Goal: Information Seeking & Learning: Check status

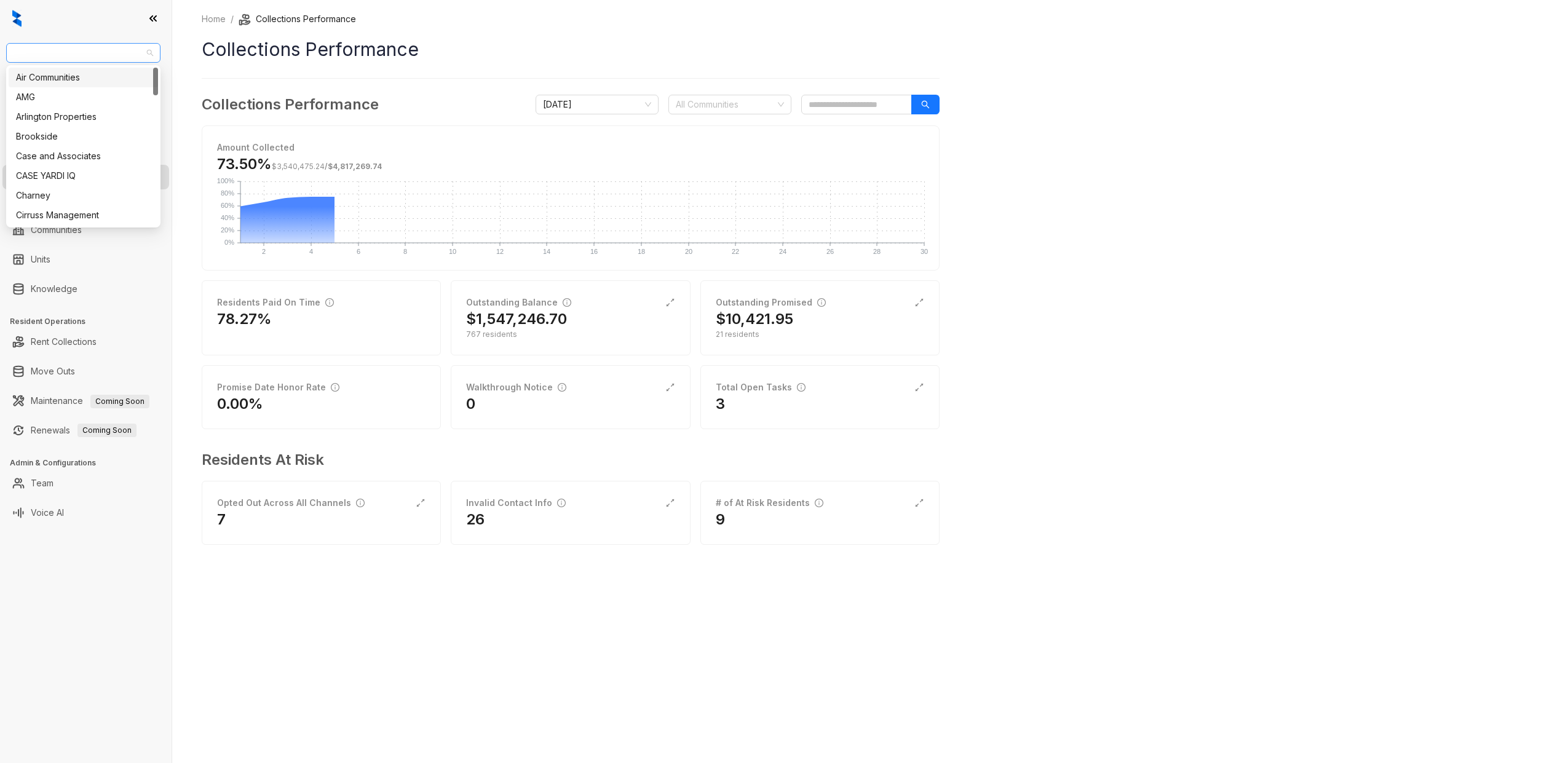
click at [52, 56] on span "Unified Residential" at bounding box center [83, 52] width 139 height 19
type input "**"
click at [52, 116] on div "United Apartment Group" at bounding box center [83, 117] width 135 height 13
click at [618, 101] on span "[DATE]" at bounding box center [597, 104] width 109 height 19
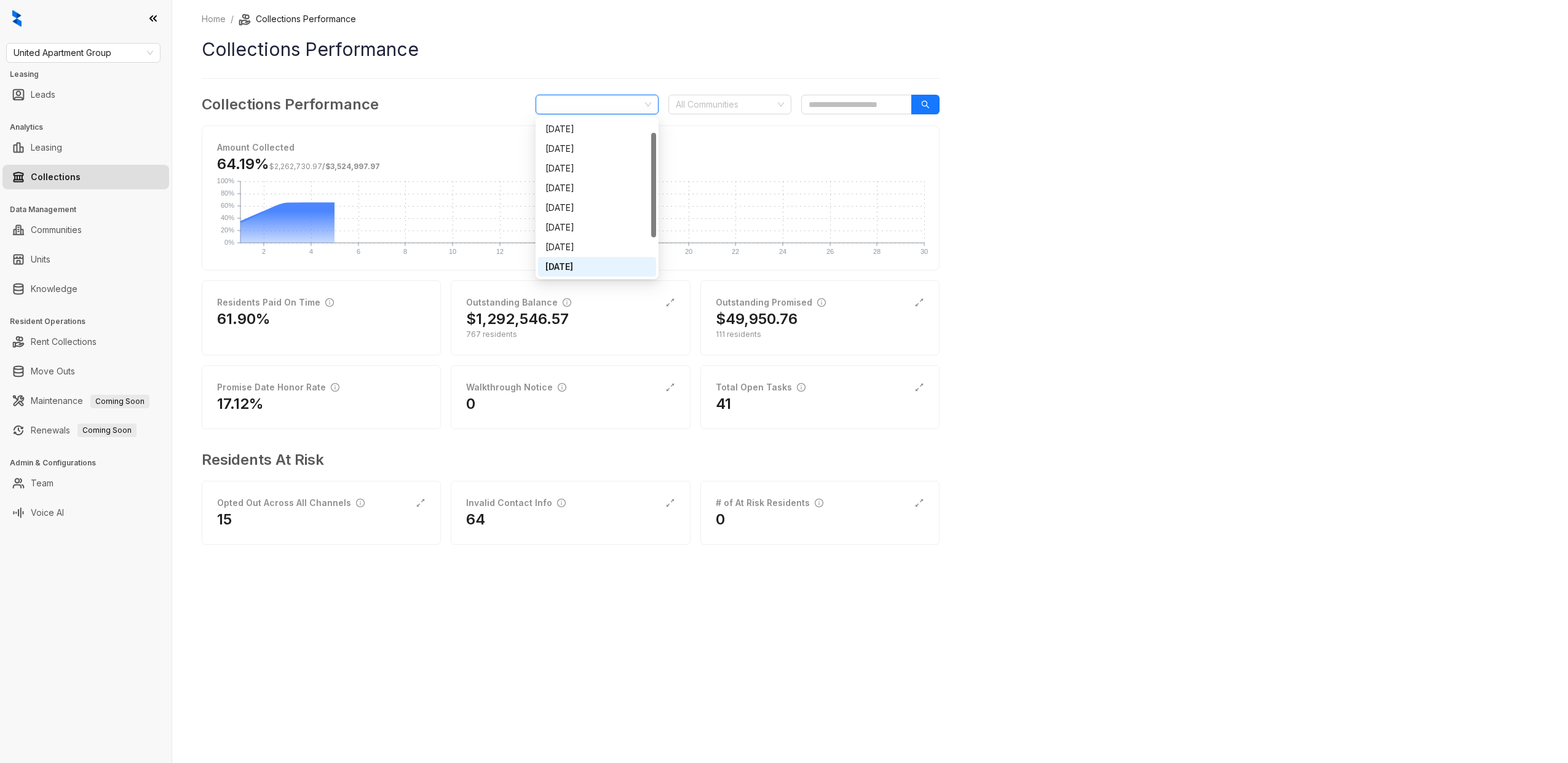
click at [631, 68] on div "Home / Collections Performance Collections Performance Collections Performance …" at bounding box center [570, 287] width 738 height 550
click at [923, 300] on icon "expand-alt" at bounding box center [919, 302] width 10 height 10
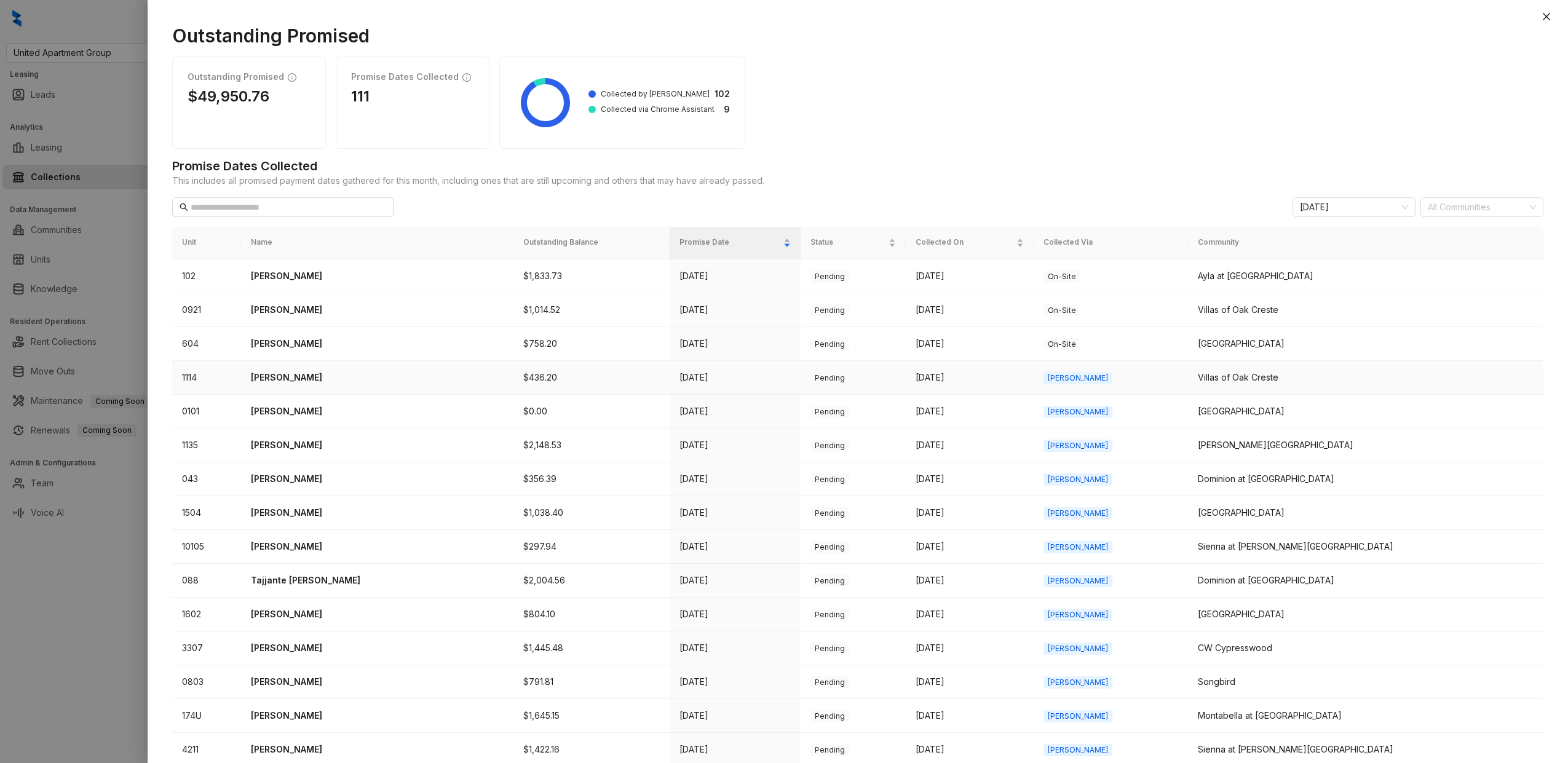
click at [301, 378] on p "Ann Embry" at bounding box center [377, 377] width 253 height 13
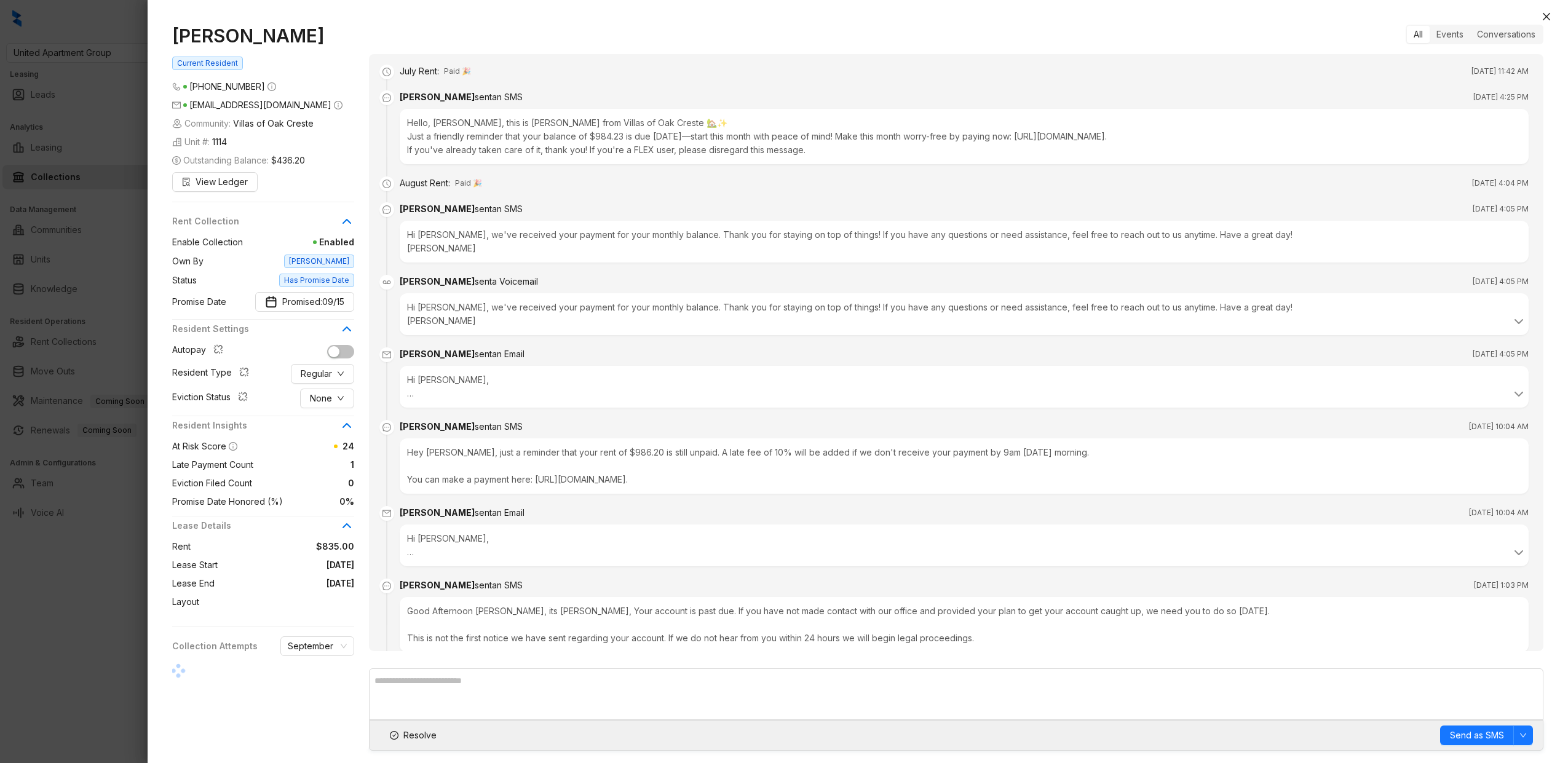
scroll to position [434, 0]
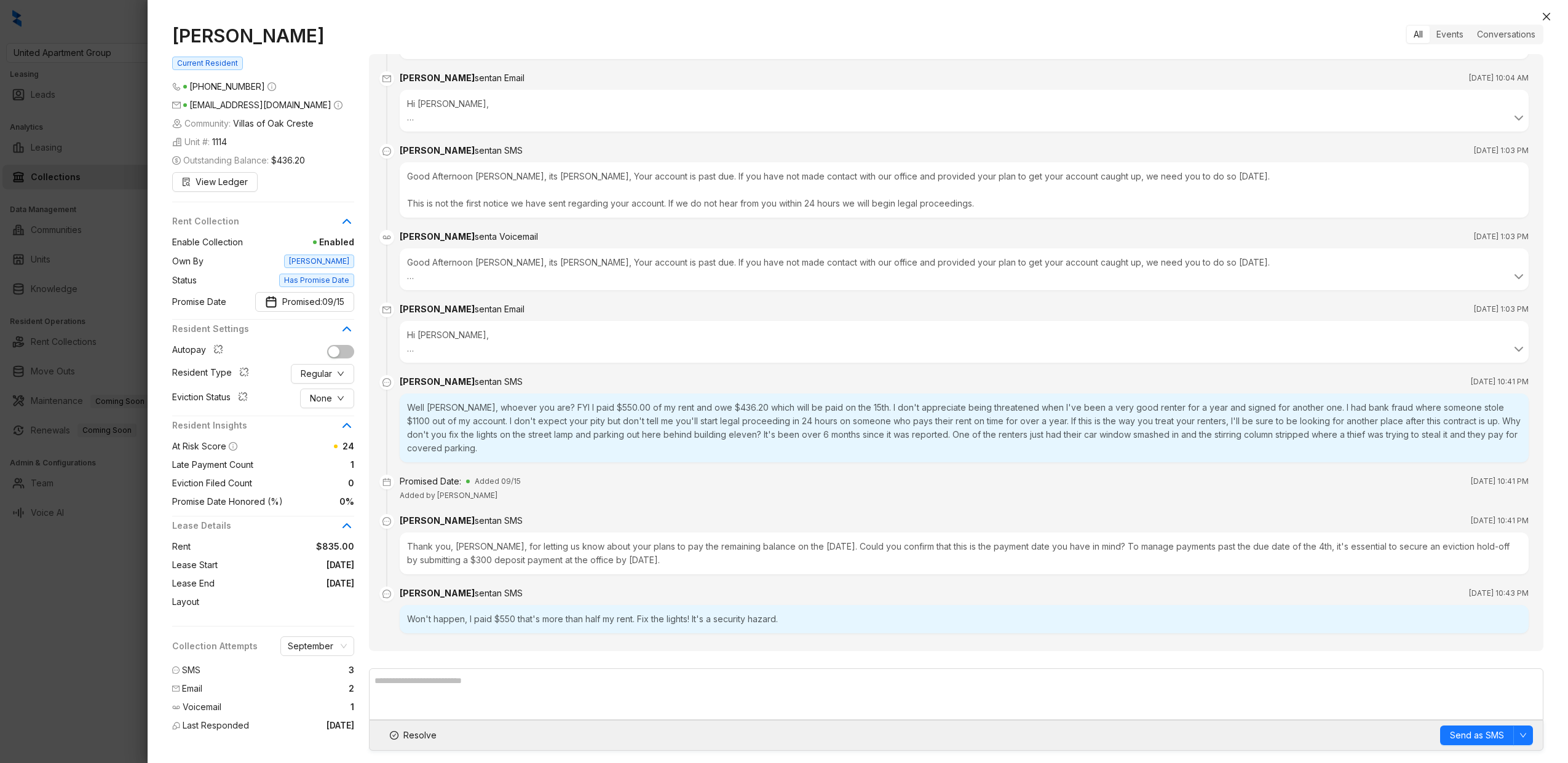
click at [533, 537] on div "Thank you, Ann, for letting us know about your plans to pay the remaining balan…" at bounding box center [964, 553] width 1129 height 42
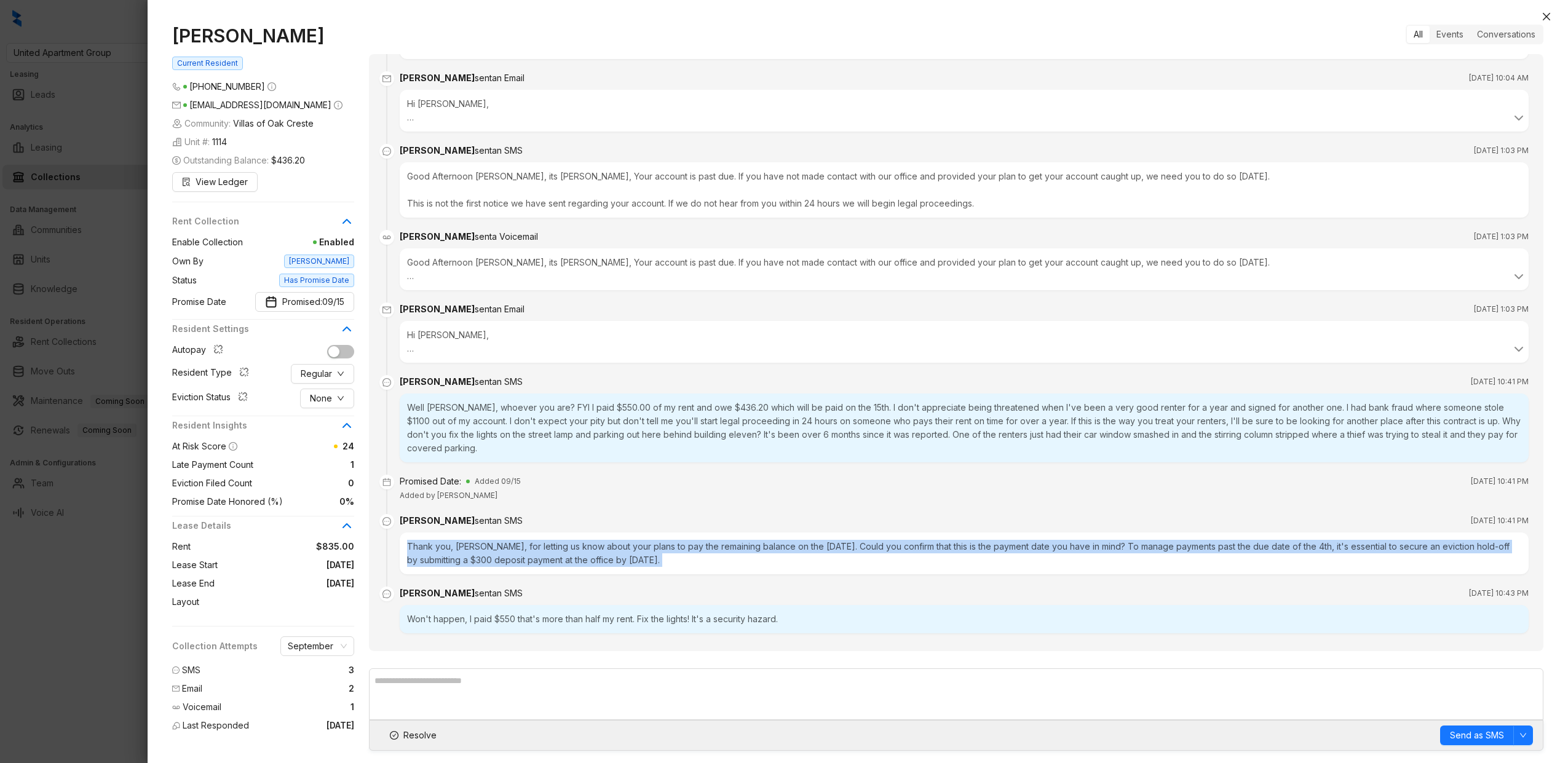
click at [533, 537] on div "Thank you, Ann, for letting us know about your plans to pay the remaining balan…" at bounding box center [964, 553] width 1129 height 42
click at [543, 536] on div "Thank you, Ann, for letting us know about your plans to pay the remaining balan…" at bounding box center [964, 553] width 1129 height 42
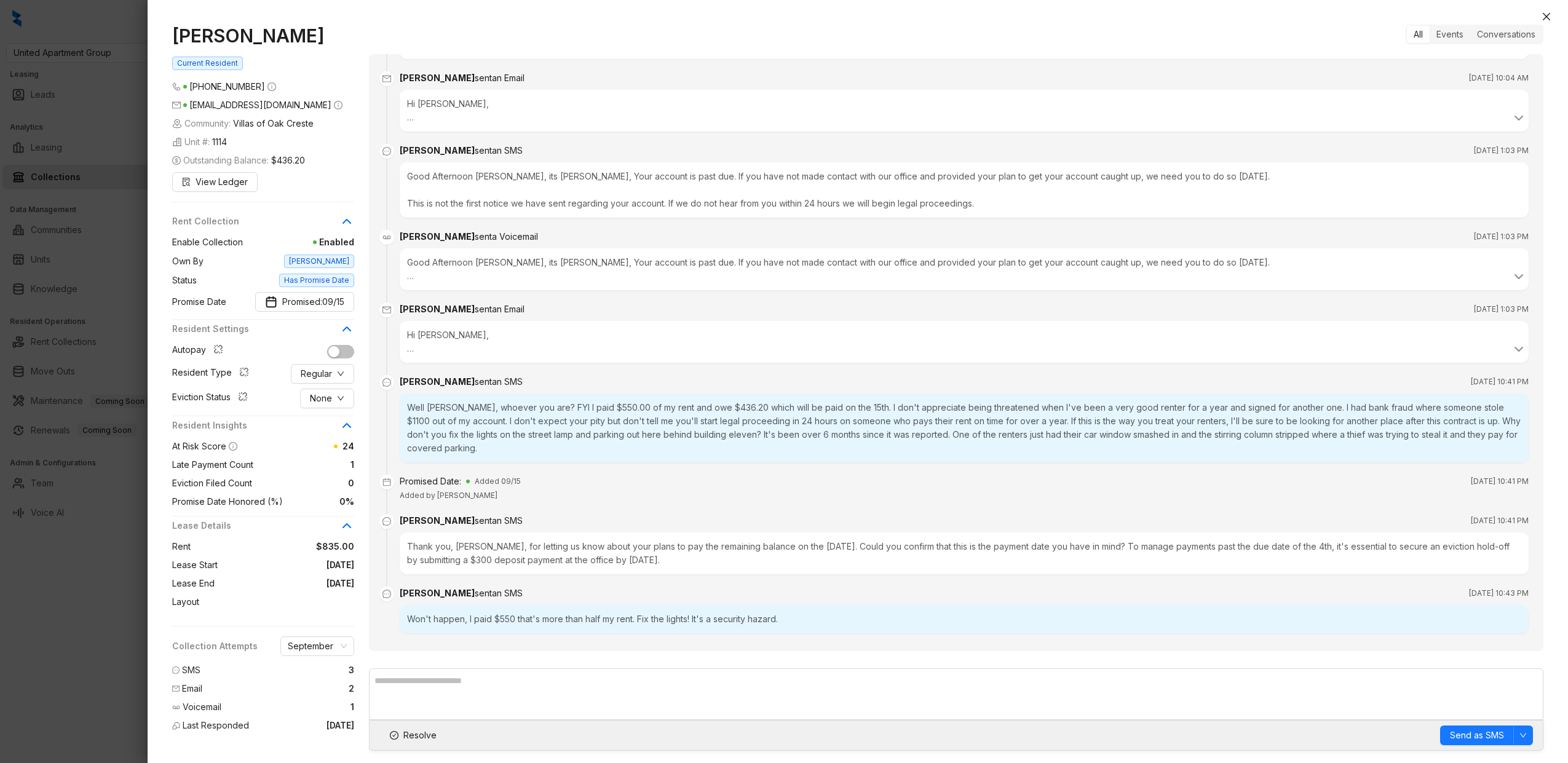
click at [76, 435] on div at bounding box center [784, 382] width 1568 height 763
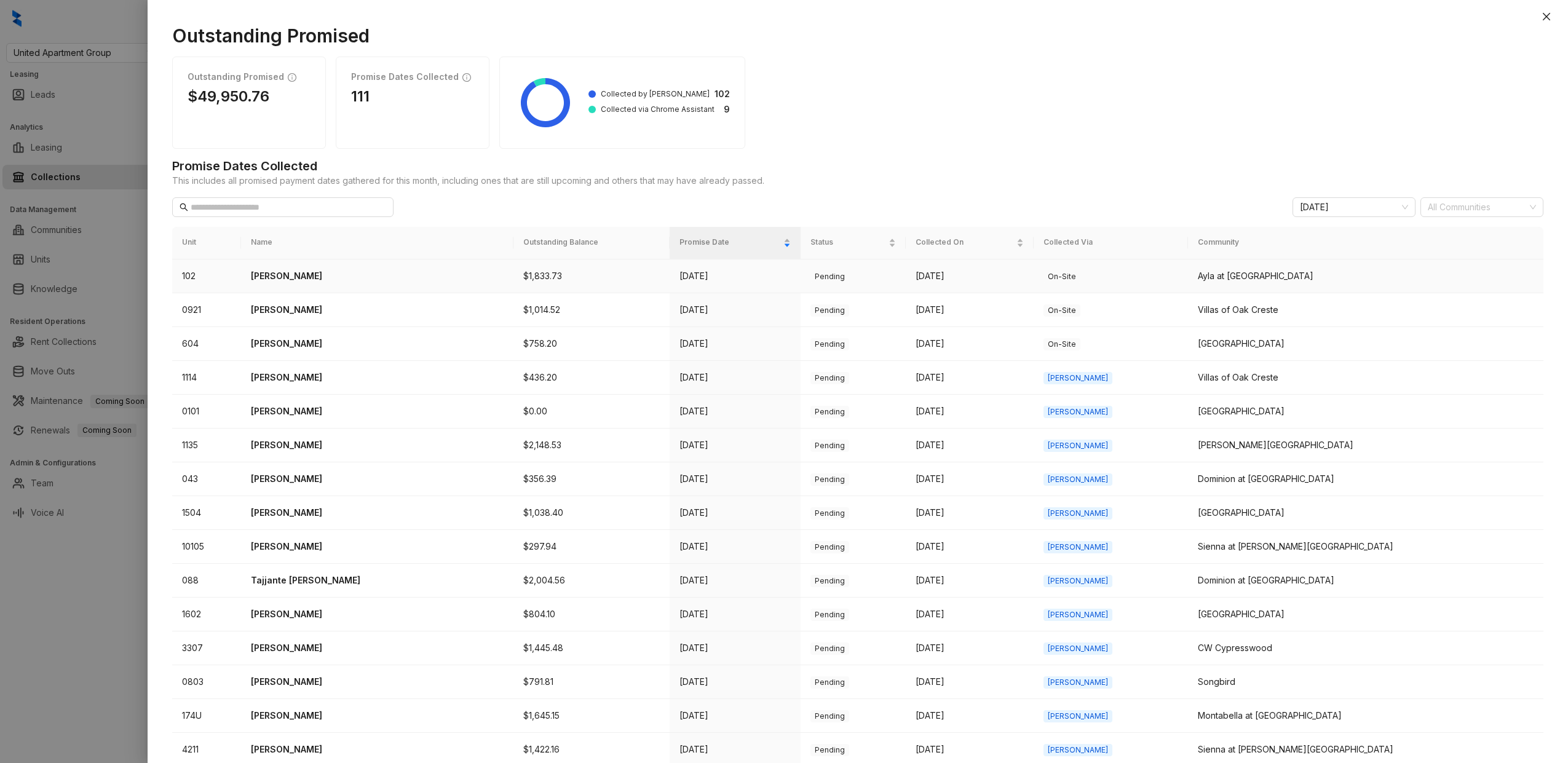
click at [318, 281] on p "Antonio Alvarado" at bounding box center [377, 276] width 253 height 13
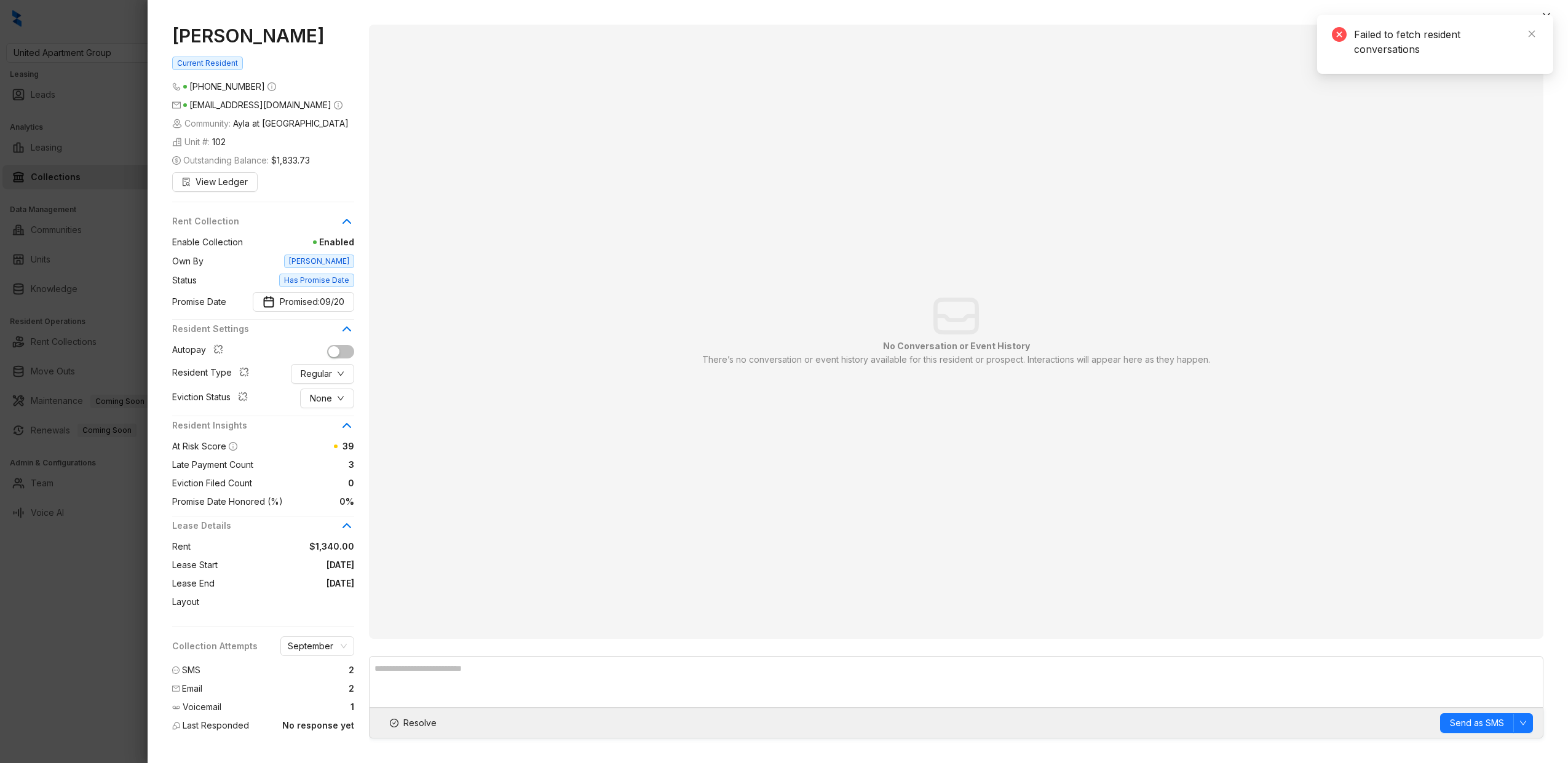
click at [131, 283] on div at bounding box center [784, 382] width 1568 height 763
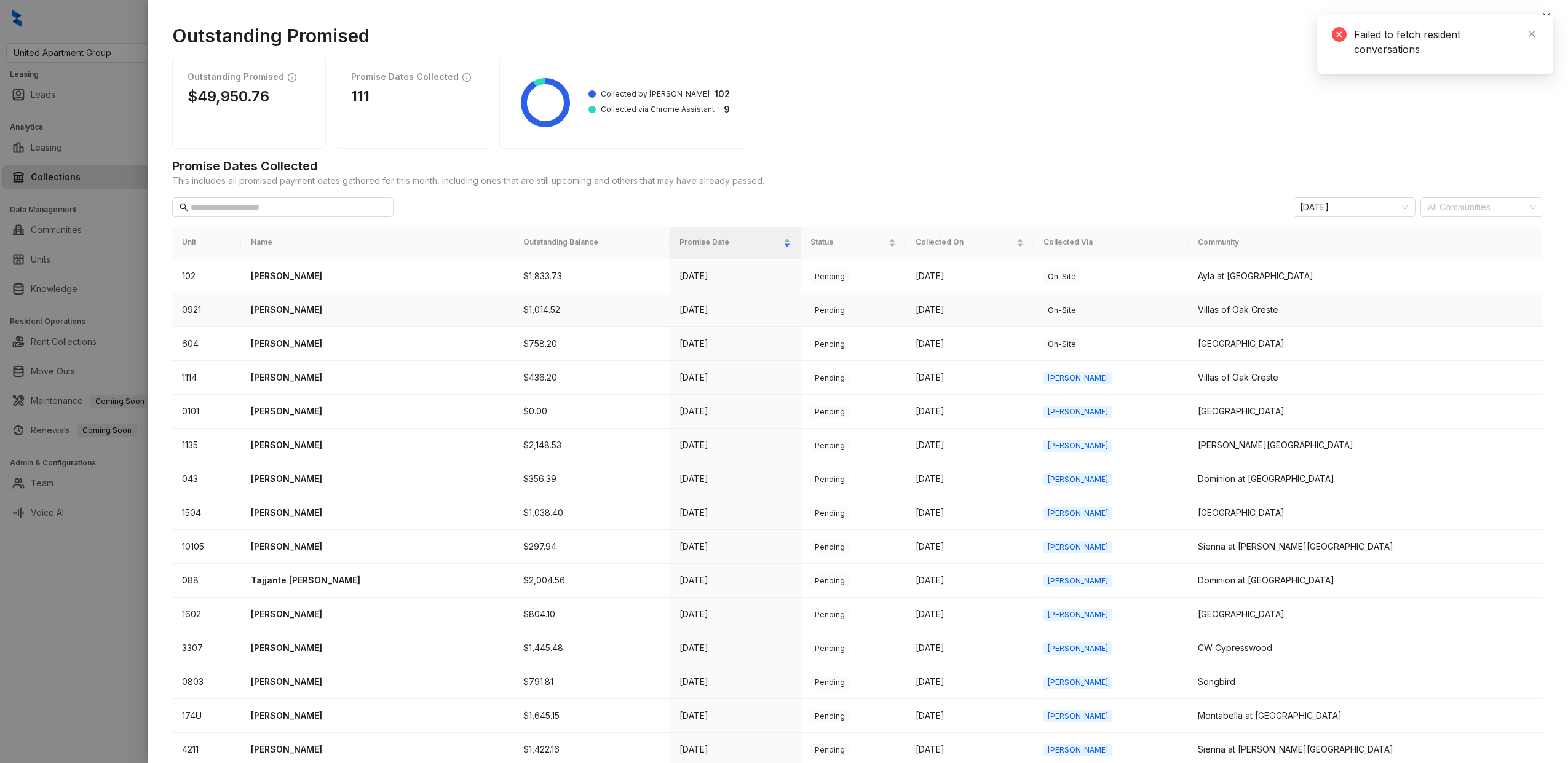
click at [325, 307] on p "Benjamin Newsome" at bounding box center [377, 309] width 253 height 13
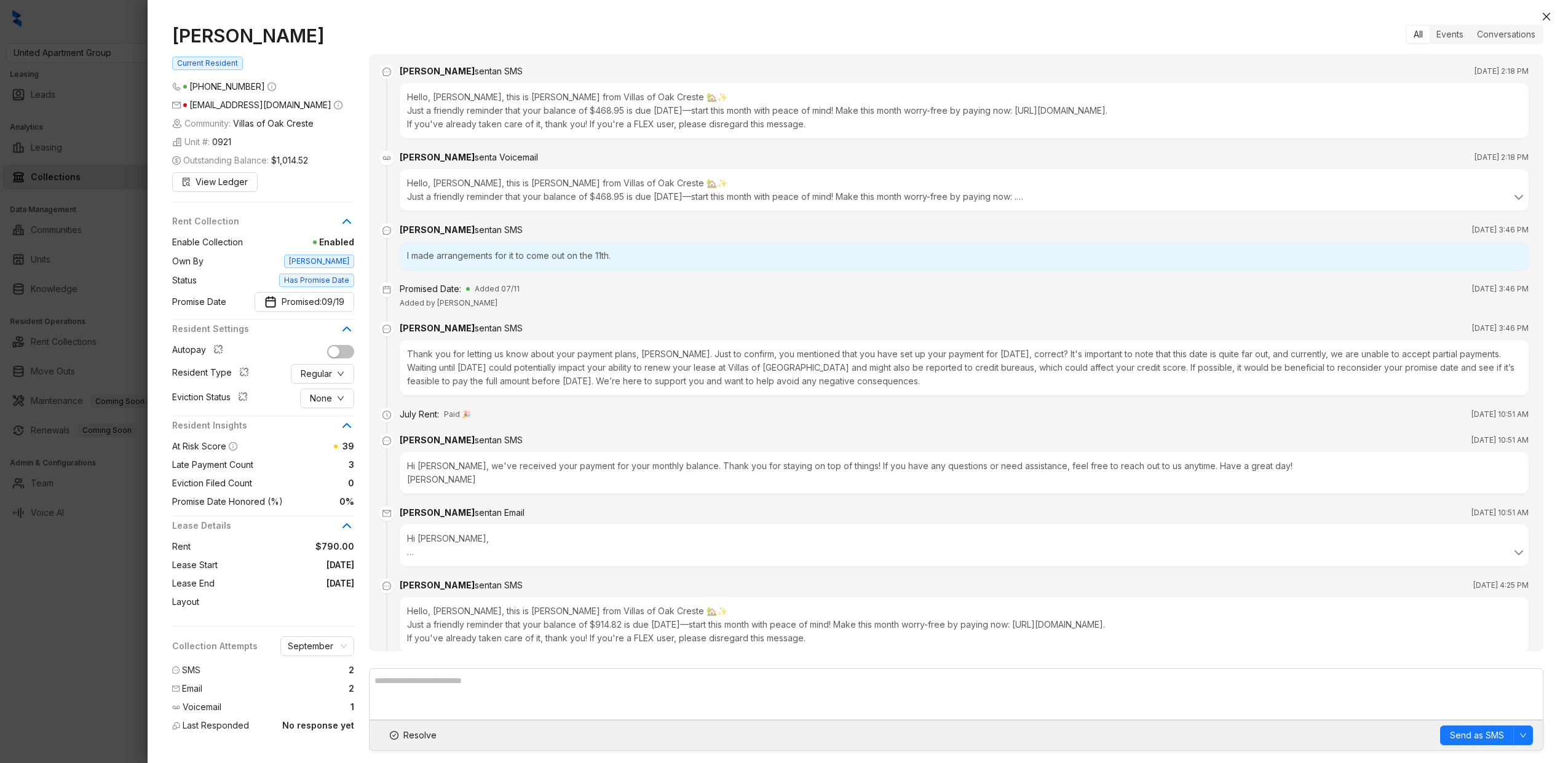
scroll to position [708, 0]
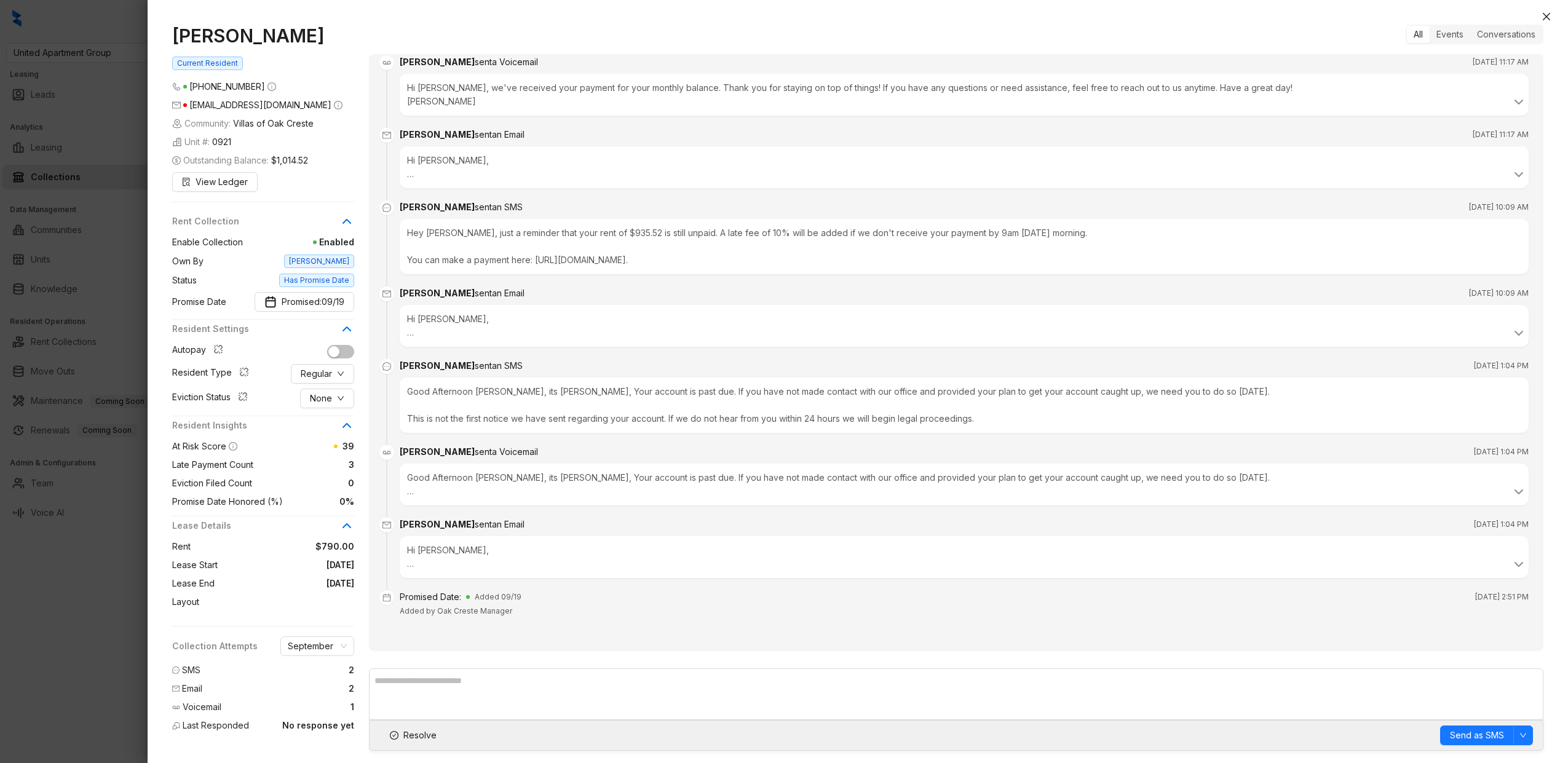
click at [104, 314] on div at bounding box center [784, 382] width 1568 height 763
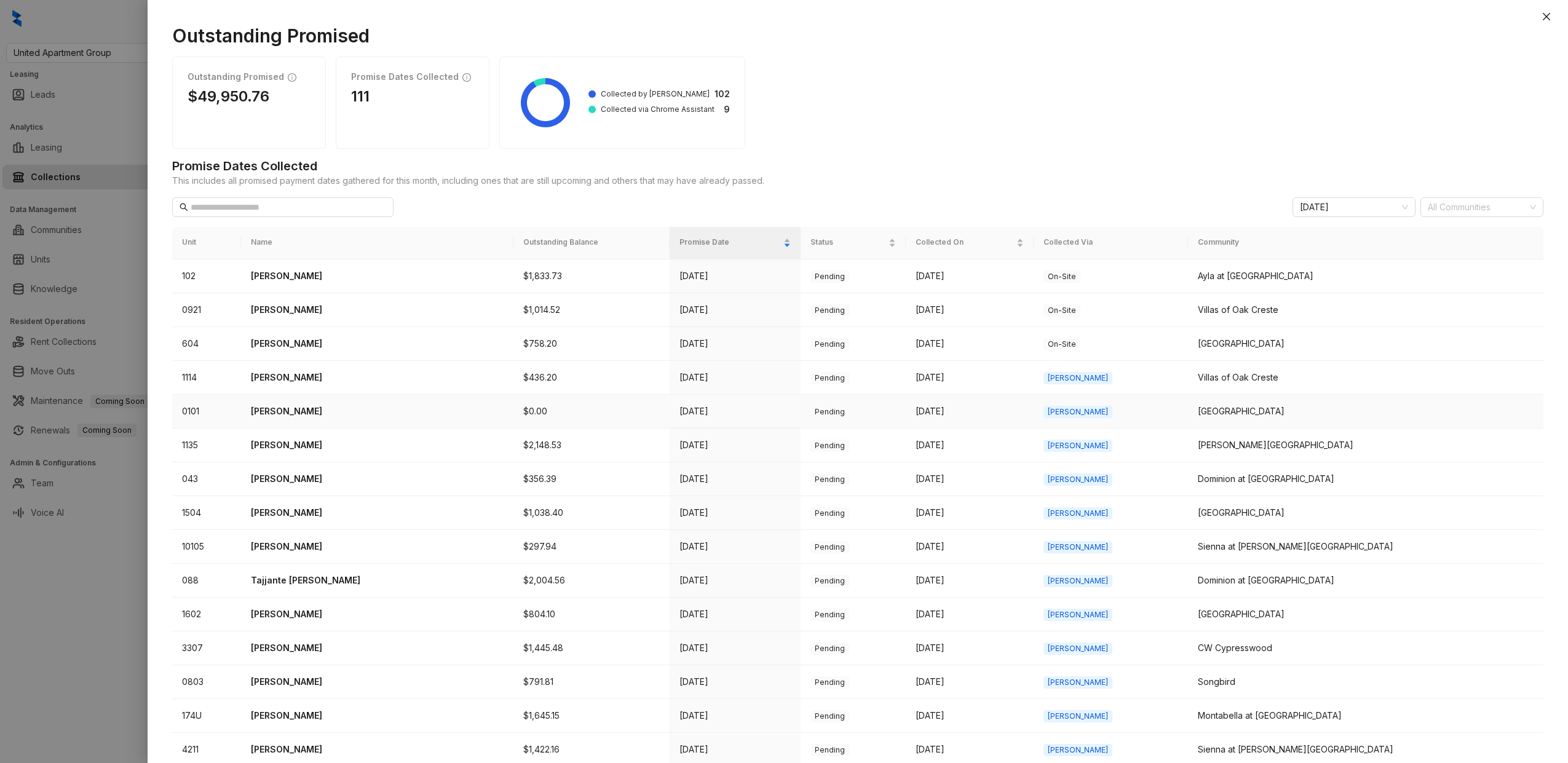
click at [307, 411] on p "Theresa Johnson" at bounding box center [377, 411] width 253 height 13
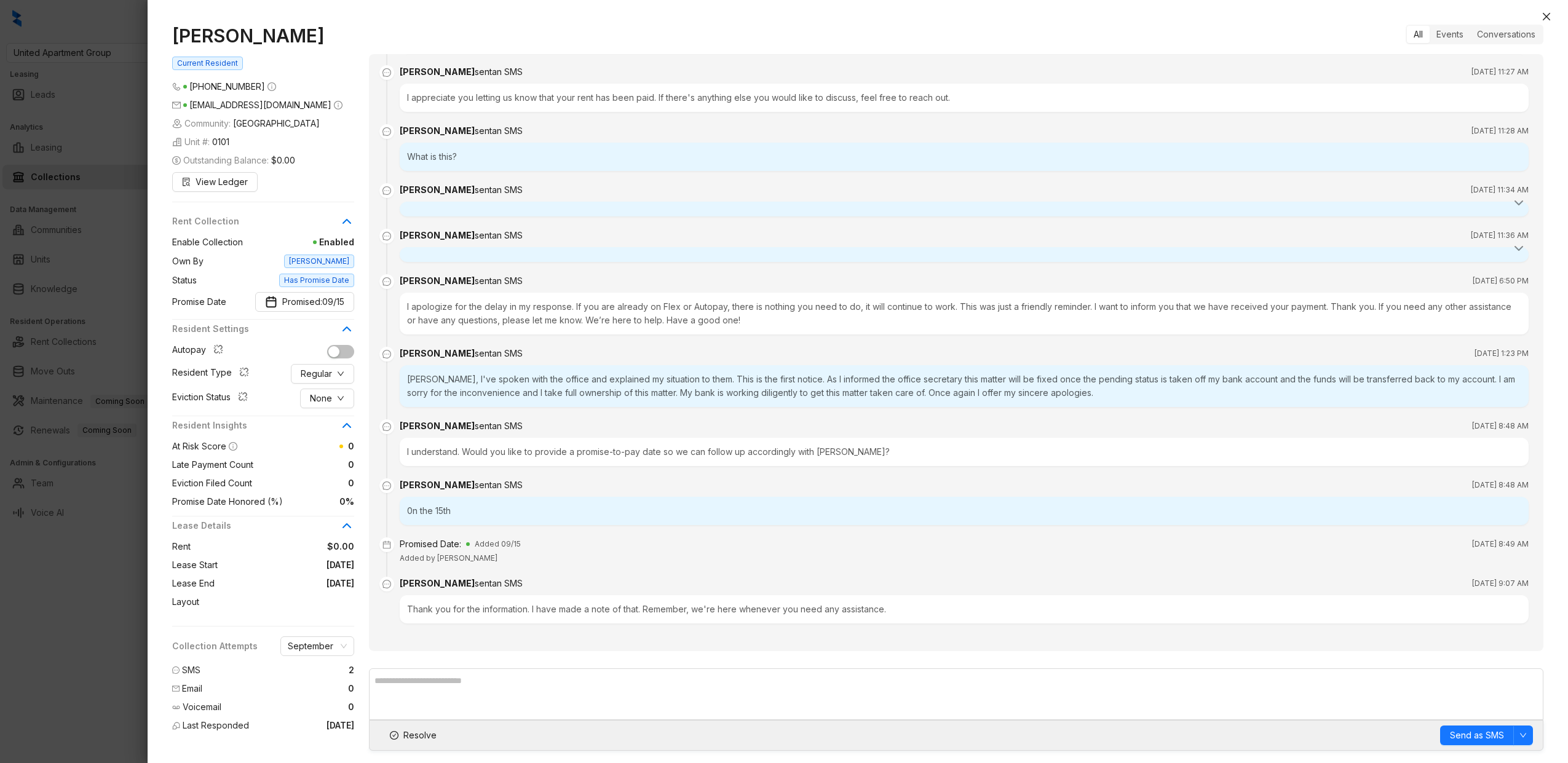
scroll to position [633, 0]
drag, startPoint x: 457, startPoint y: 507, endPoint x: 411, endPoint y: 507, distance: 46.0
click at [411, 507] on div "0n the 15th" at bounding box center [964, 508] width 1129 height 28
click at [501, 448] on div "I understand. Would you like to provide a promise-to-pay date so we can follow …" at bounding box center [964, 449] width 1129 height 28
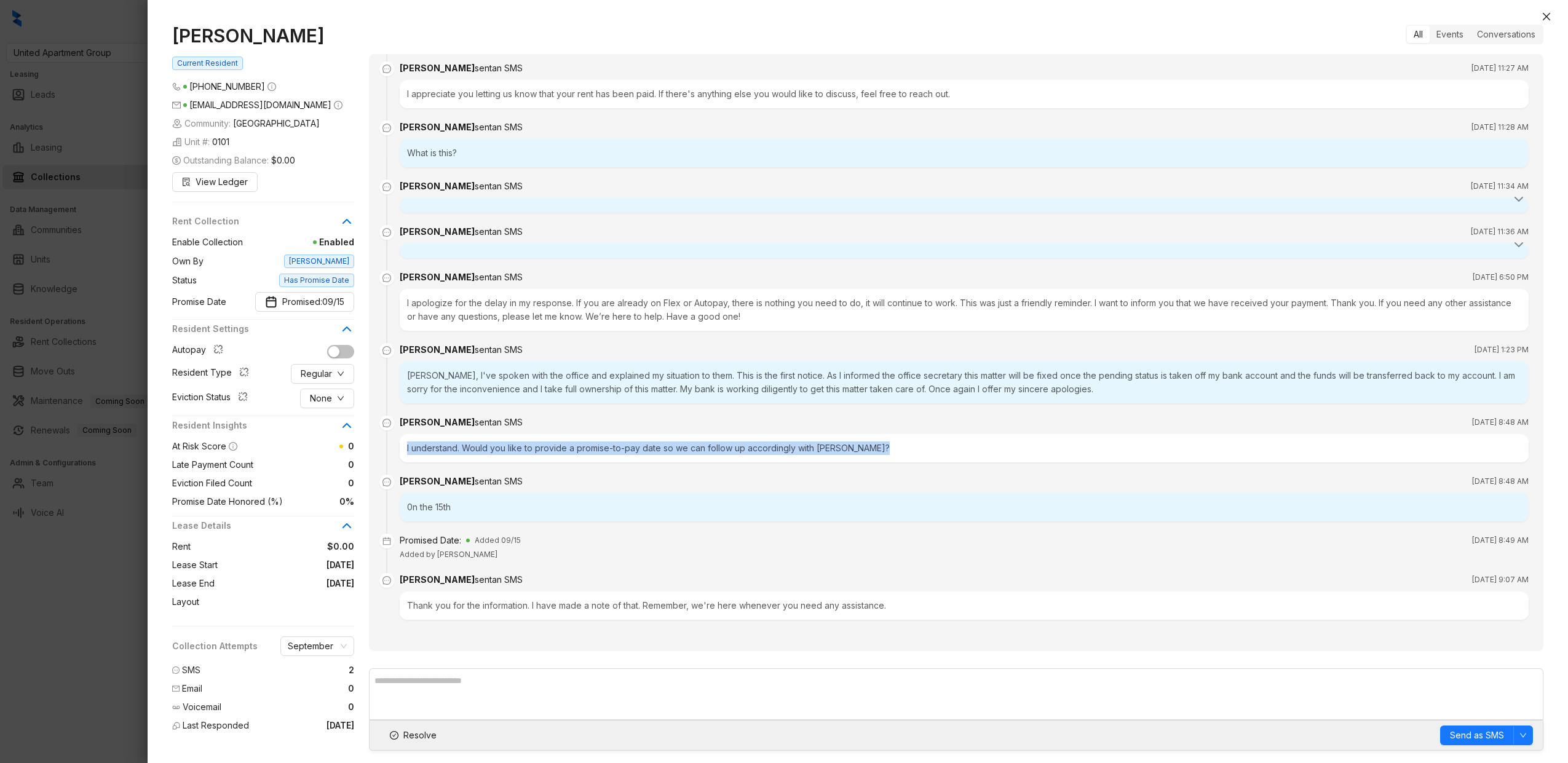
click at [501, 448] on div "I understand. Would you like to provide a promise-to-pay date so we can follow …" at bounding box center [964, 449] width 1129 height 28
click at [523, 389] on div "Kelsey, I've spoken with the office and explained my situation to them. This is…" at bounding box center [964, 382] width 1129 height 42
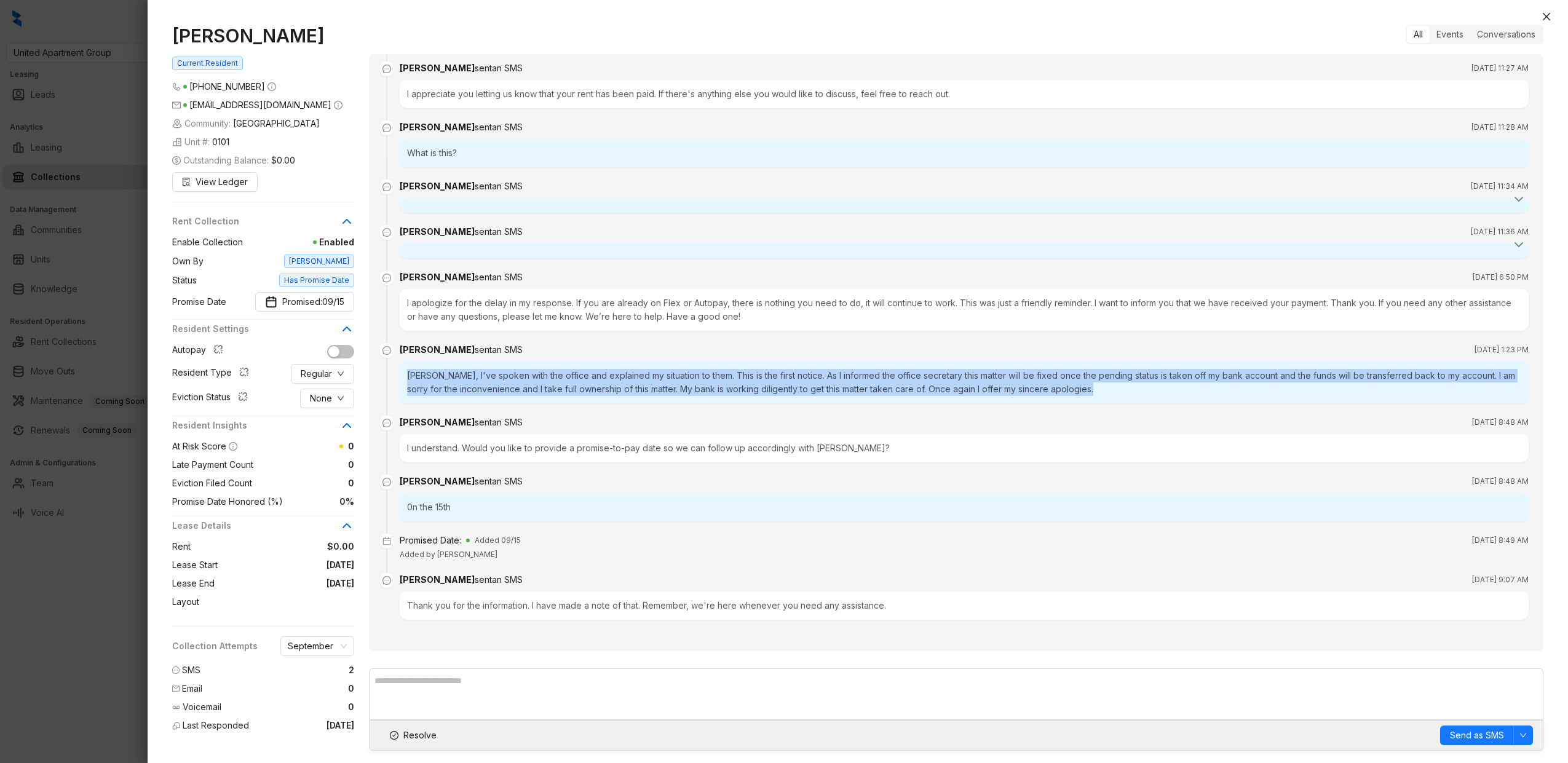
click at [523, 389] on div "Kelsey, I've spoken with the office and explained my situation to them. This is…" at bounding box center [964, 382] width 1129 height 42
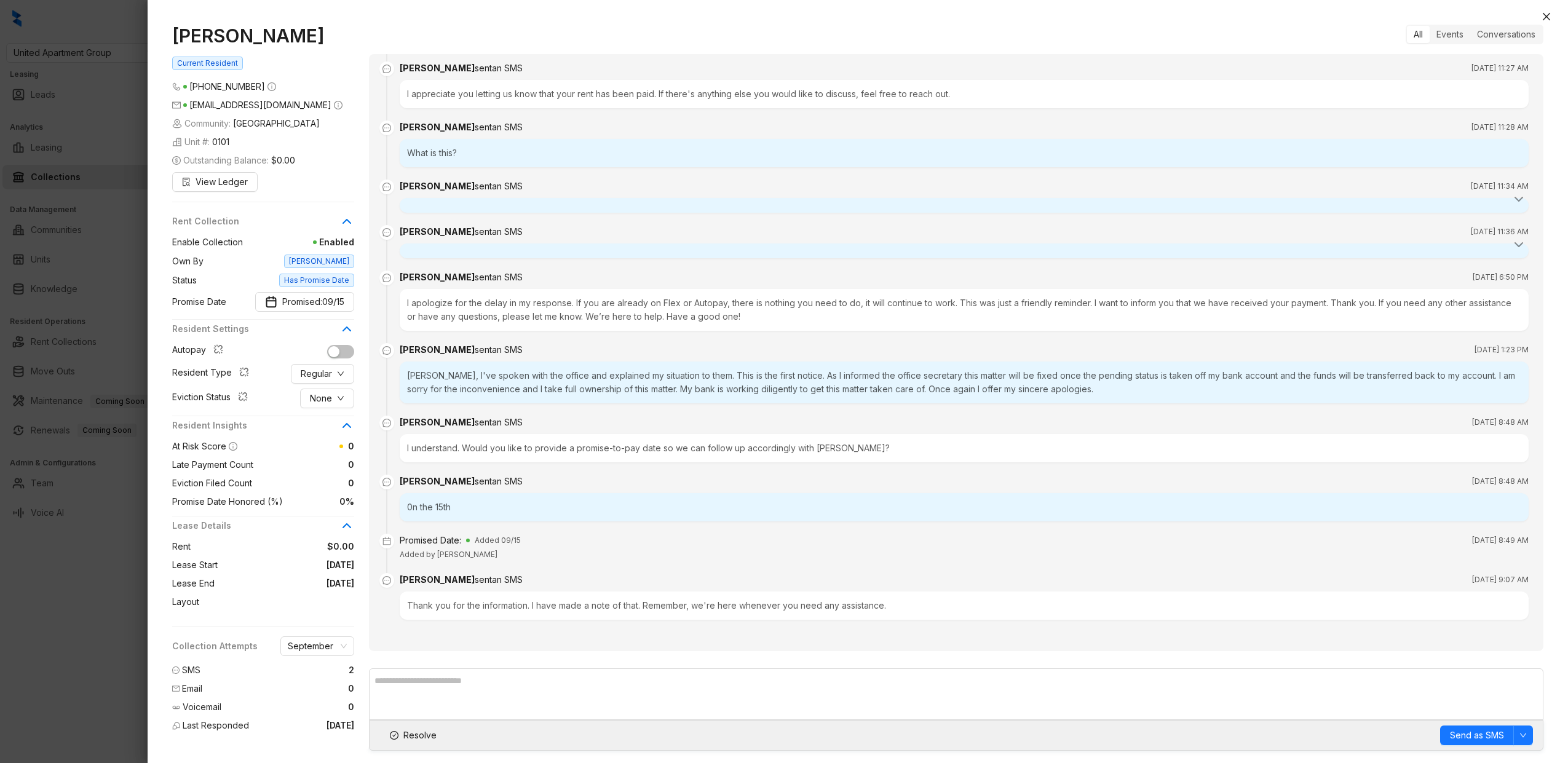
click at [512, 389] on div "Kelsey, I've spoken with the office and explained my situation to them. This is…" at bounding box center [964, 382] width 1129 height 42
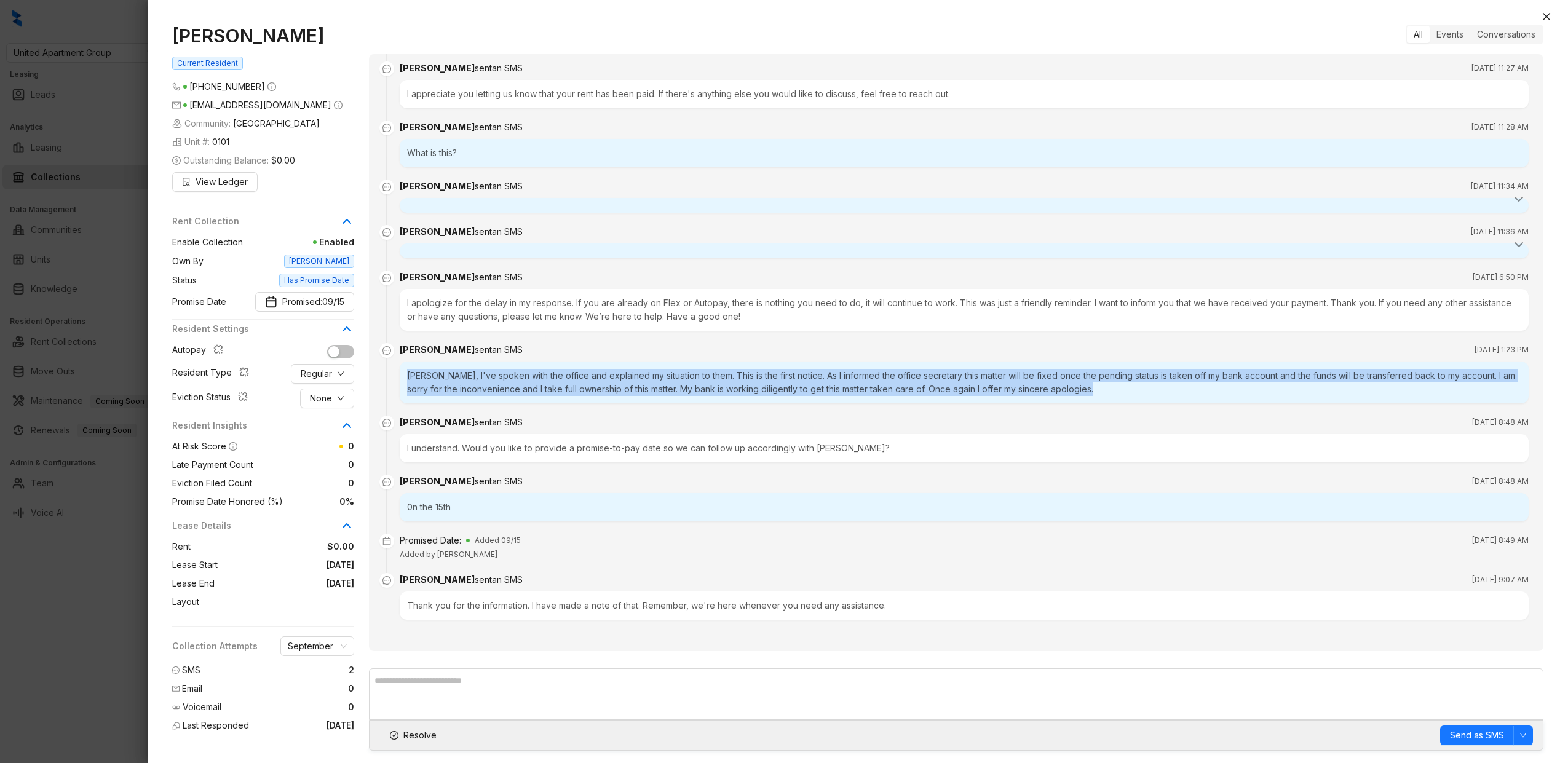
click at [512, 389] on div "Kelsey, I've spoken with the office and explained my situation to them. This is…" at bounding box center [964, 382] width 1129 height 42
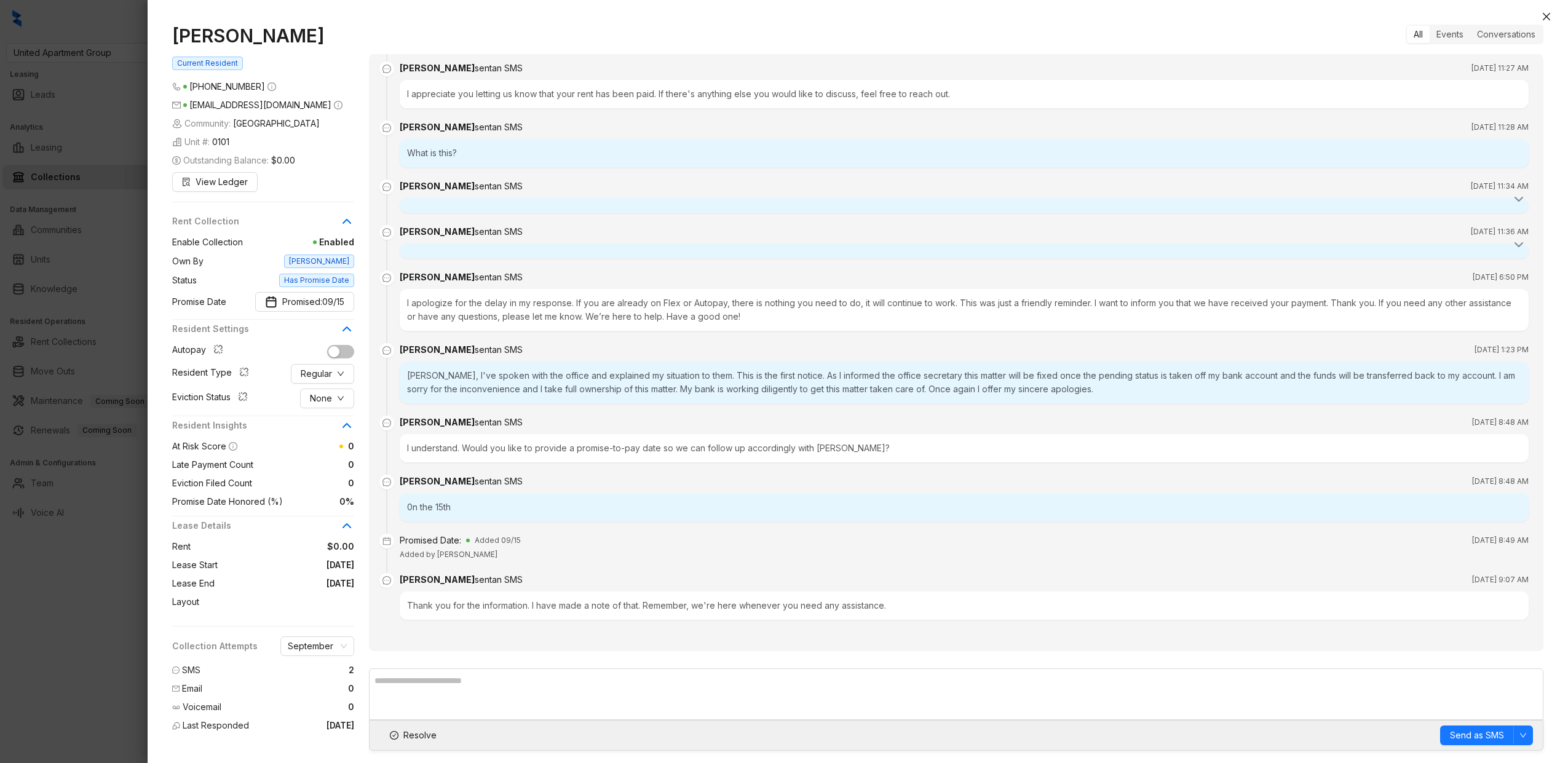
click at [543, 389] on div "Kelsey, I've spoken with the office and explained my situation to them. This is…" at bounding box center [964, 382] width 1129 height 42
click at [102, 380] on div at bounding box center [784, 382] width 1568 height 763
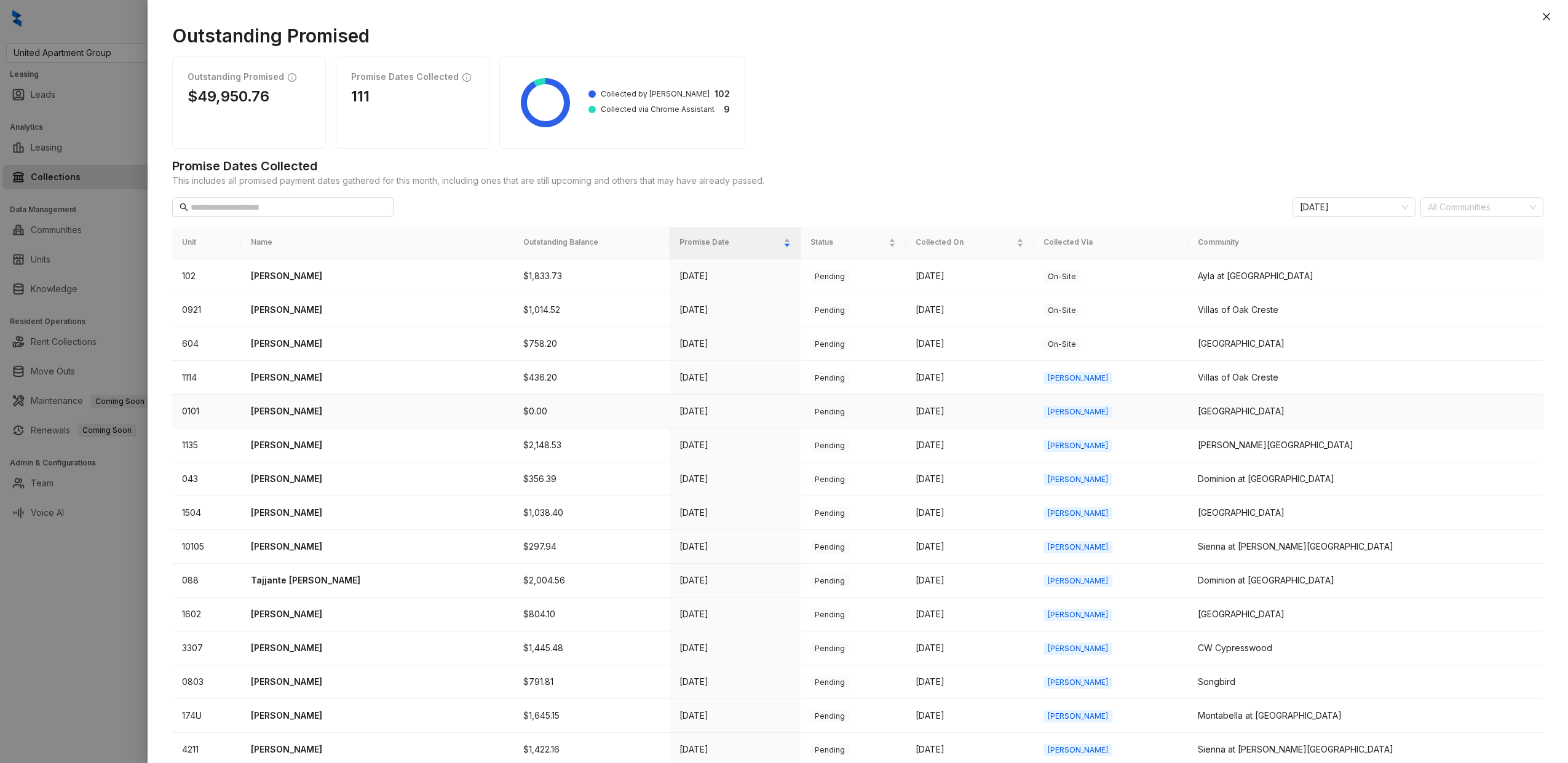
scroll to position [24, 0]
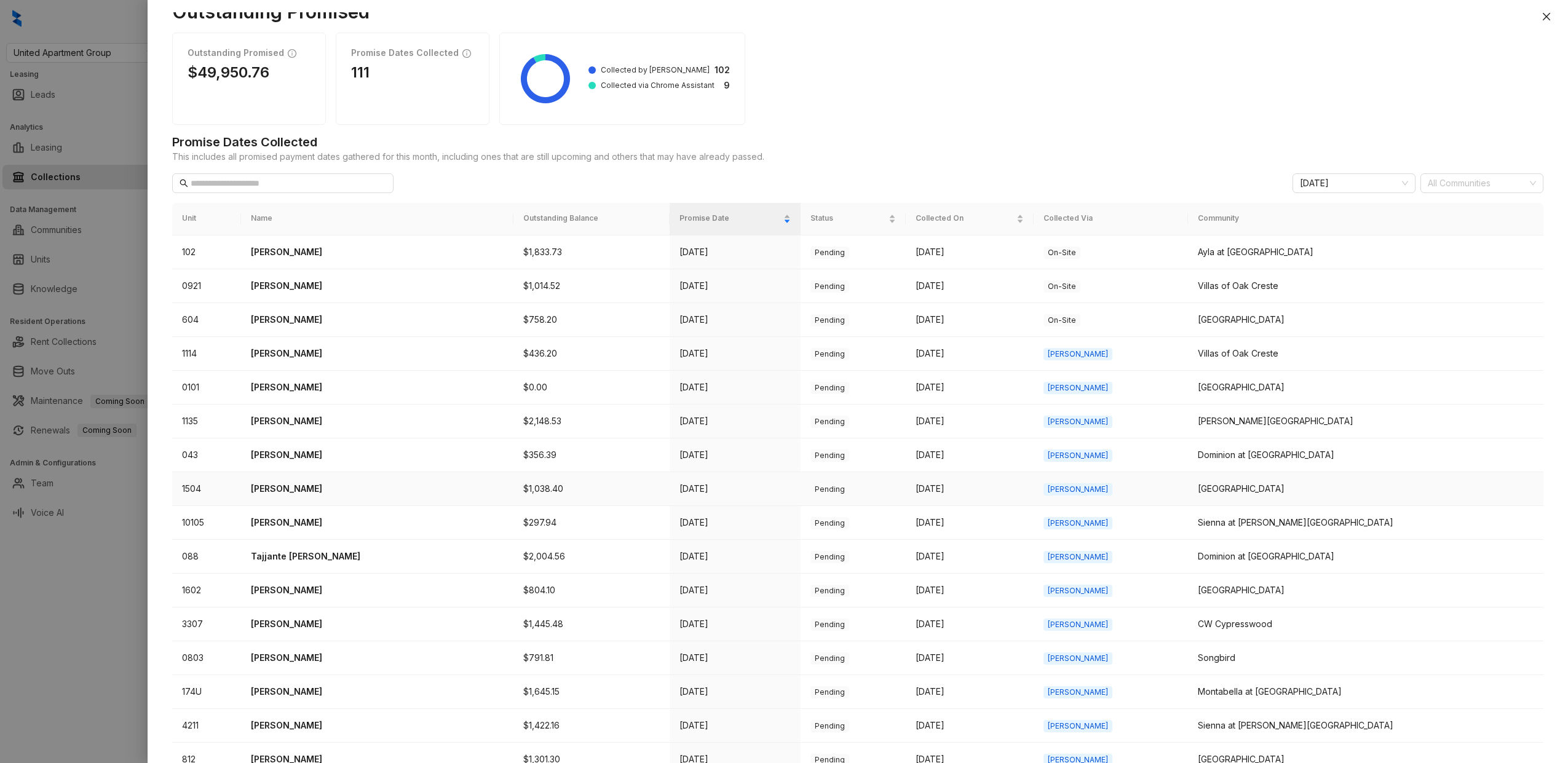
click at [295, 491] on p "Shala Tillman" at bounding box center [377, 488] width 253 height 13
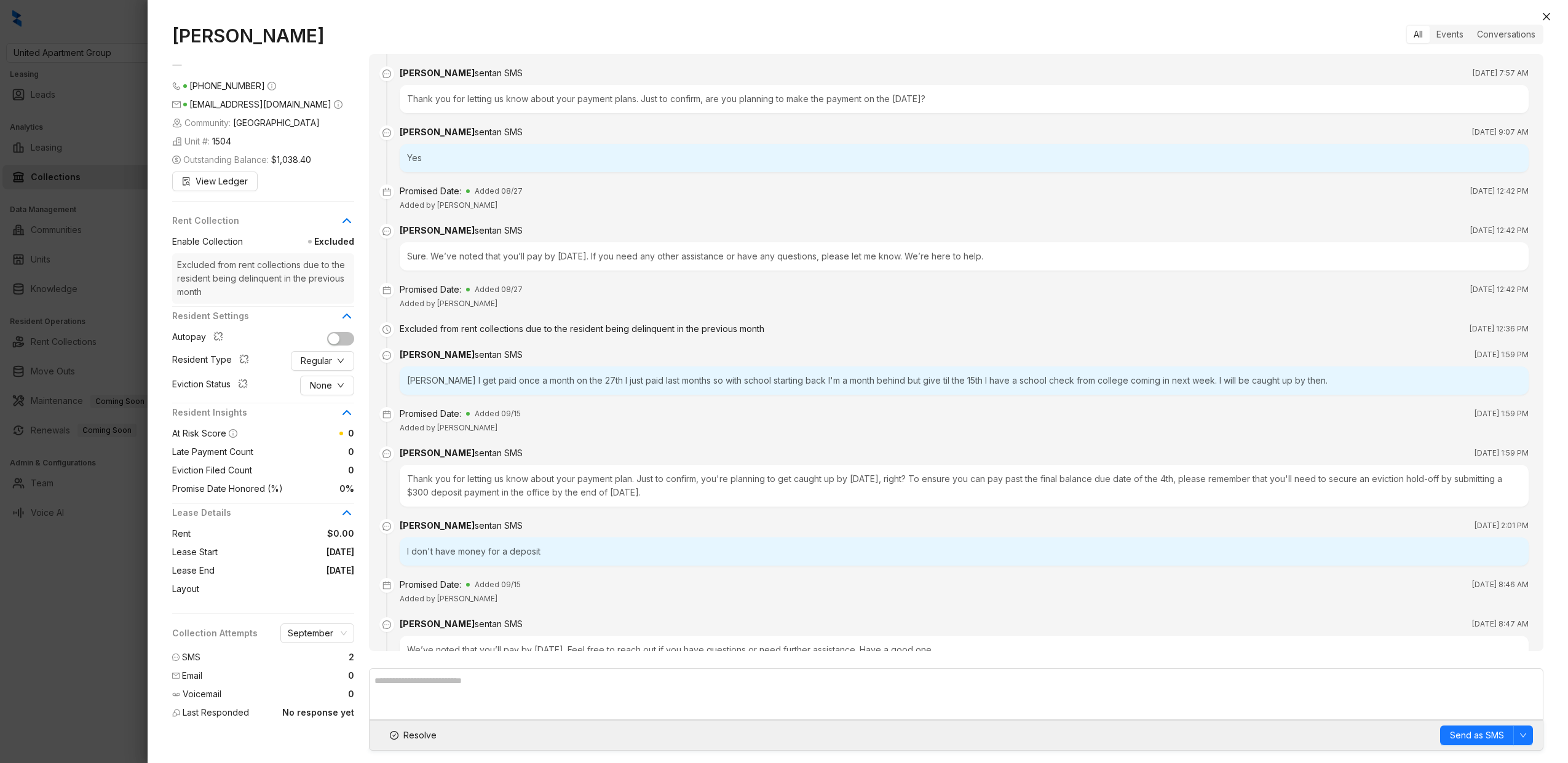
scroll to position [1258, 0]
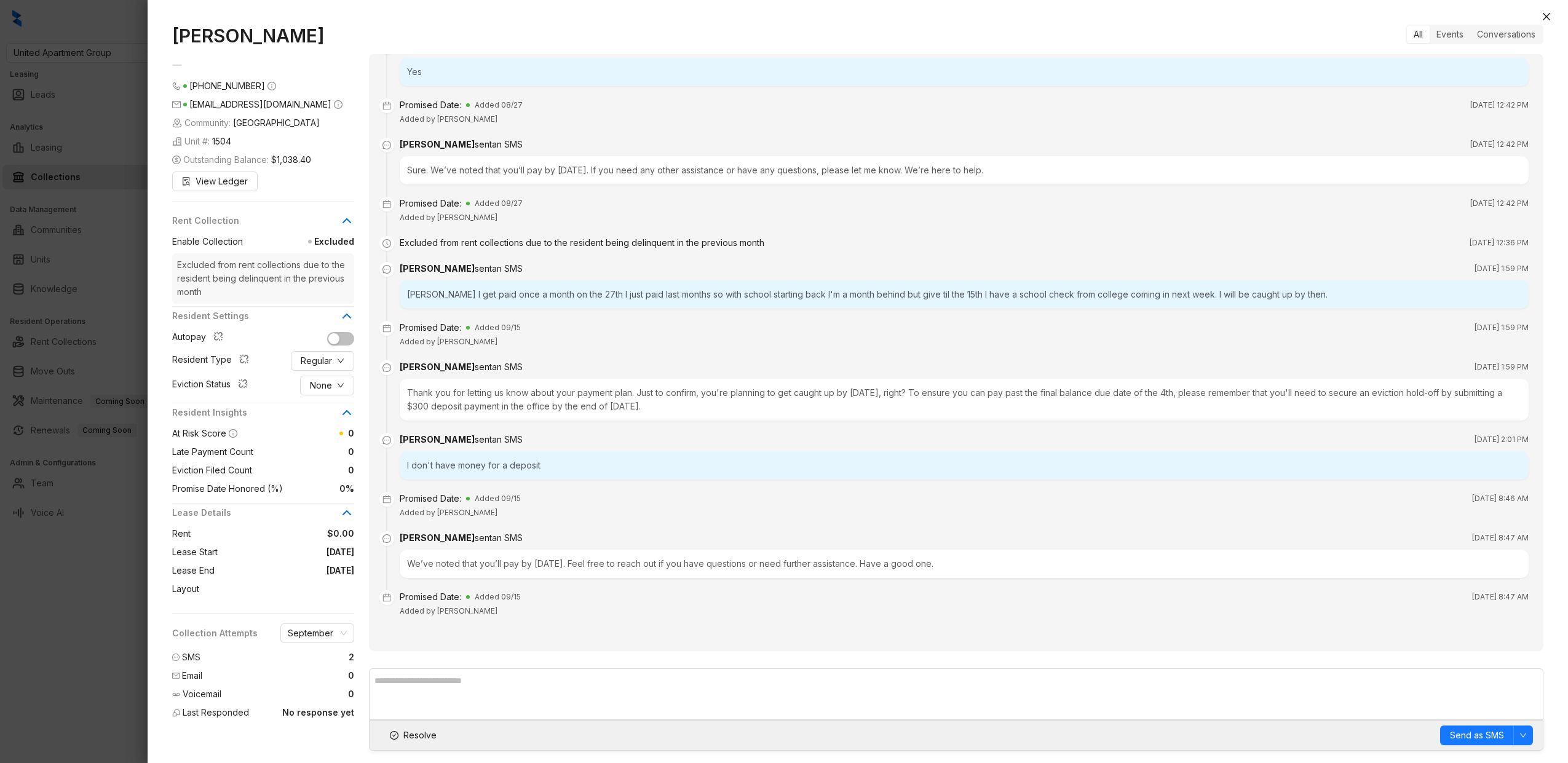
click at [417, 570] on div "We’ve noted that you’ll pay by 09/15/25. Feel free to reach out if you have que…" at bounding box center [964, 564] width 1129 height 28
click at [447, 464] on div "I don't have money for a deposit" at bounding box center [964, 465] width 1129 height 28
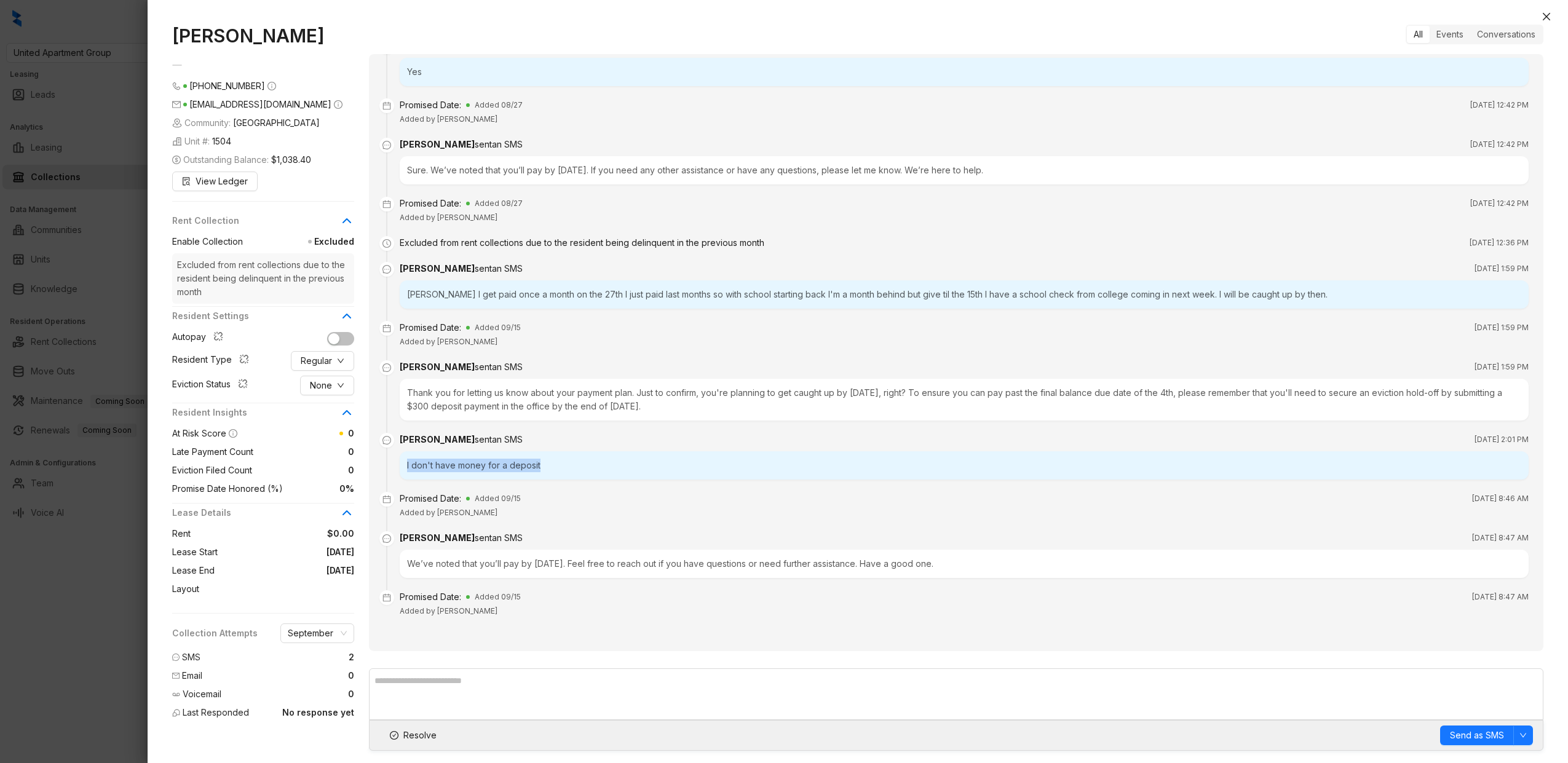
click at [447, 464] on div "I don't have money for a deposit" at bounding box center [964, 465] width 1129 height 28
click at [465, 567] on div "We’ve noted that you’ll pay by 09/15/25. Feel free to reach out if you have que…" at bounding box center [964, 564] width 1129 height 28
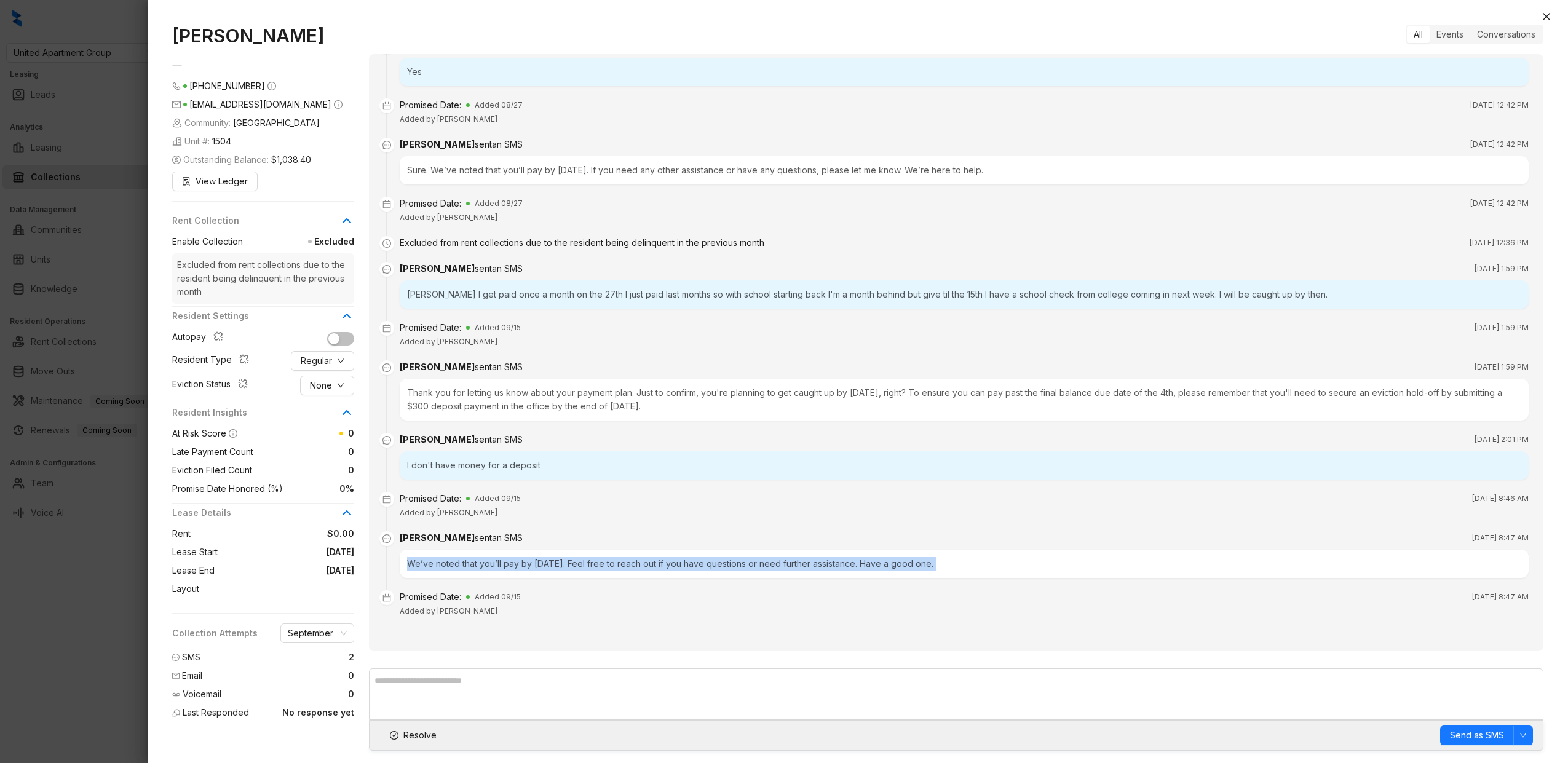
click at [465, 567] on div "We’ve noted that you’ll pay by 09/15/25. Feel free to reach out if you have que…" at bounding box center [964, 564] width 1129 height 28
click at [514, 404] on div "Thank you for letting us know about your payment plan. Just to confirm, you're …" at bounding box center [964, 399] width 1129 height 42
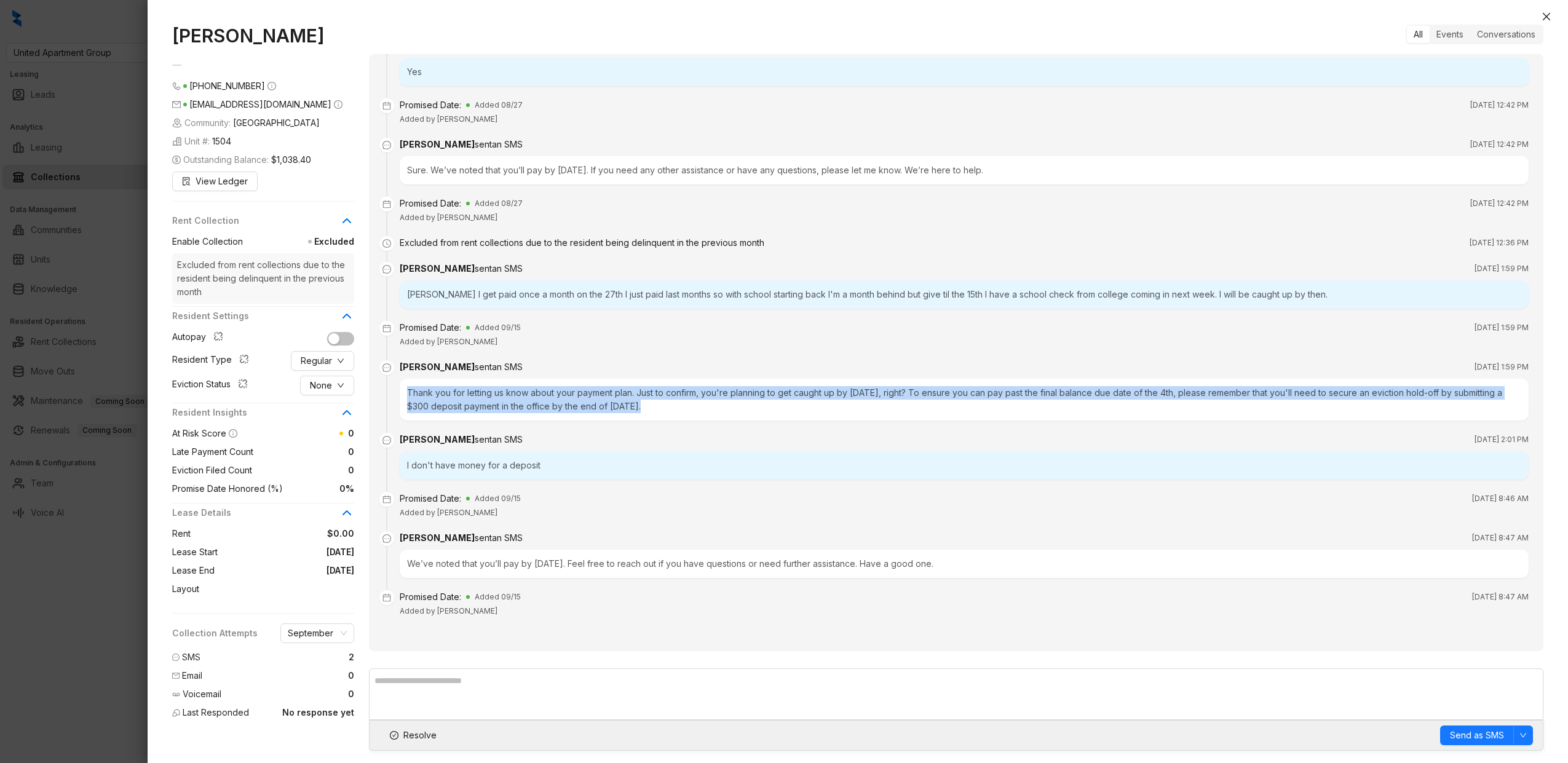
click at [514, 404] on div "Thank you for letting us know about your payment plan. Just to confirm, you're …" at bounding box center [964, 399] width 1129 height 42
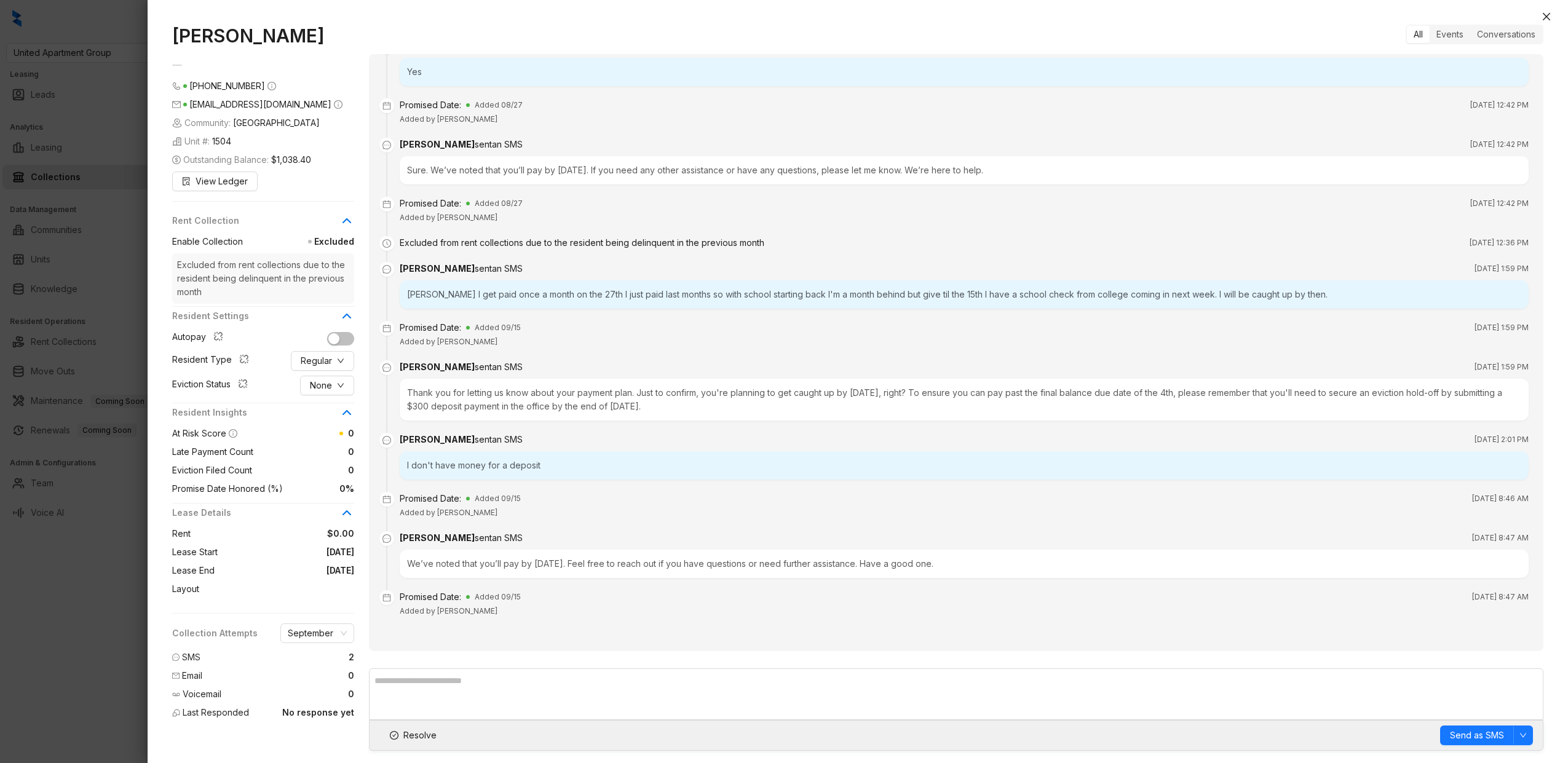
click at [530, 405] on div "Thank you for letting us know about your payment plan. Just to confirm, you're …" at bounding box center [964, 399] width 1129 height 42
click at [556, 398] on div "Thank you for letting us know about your payment plan. Just to confirm, you're …" at bounding box center [964, 399] width 1129 height 42
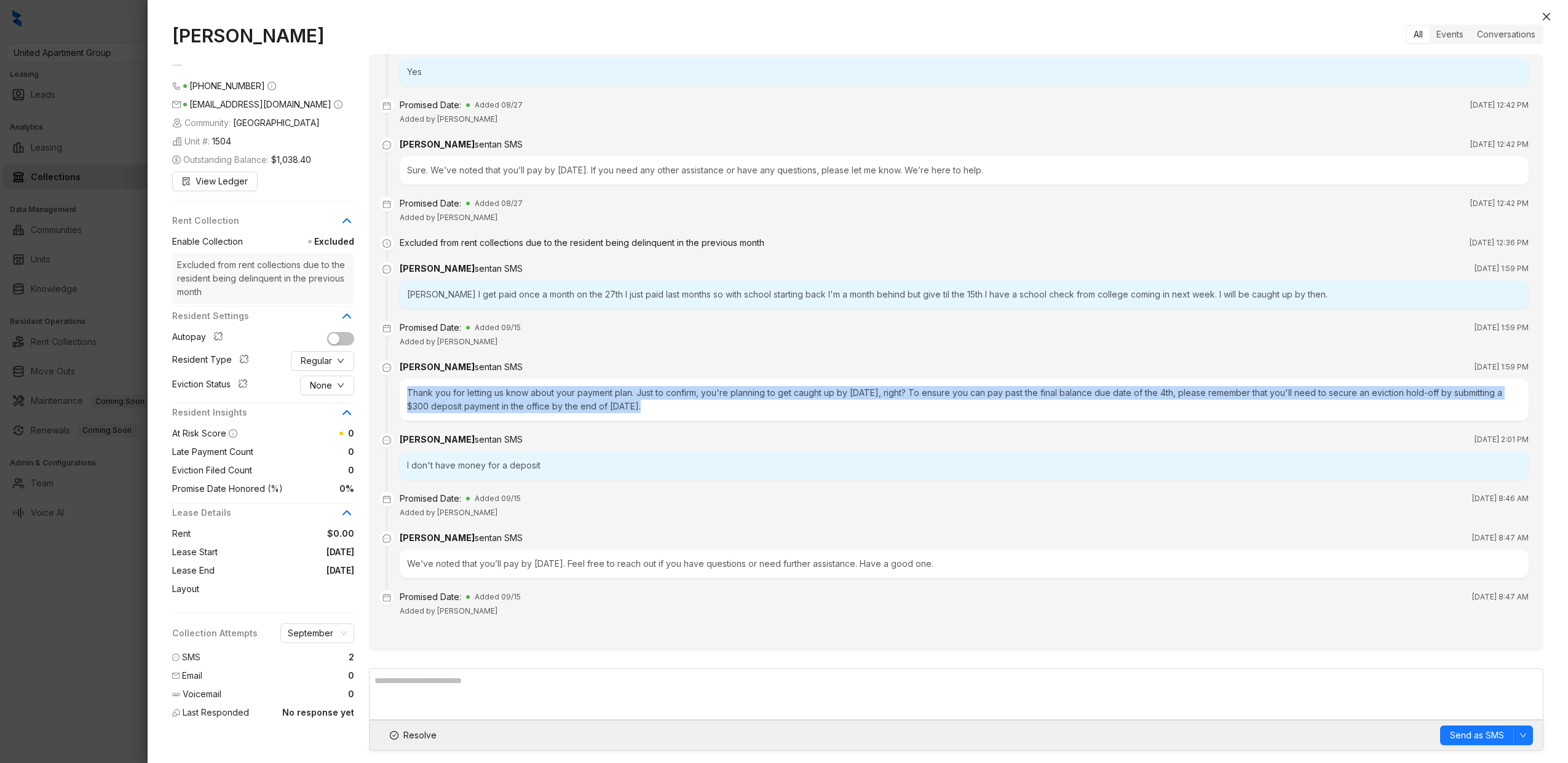
click at [556, 398] on div "Thank you for letting us know about your payment plan. Just to confirm, you're …" at bounding box center [964, 399] width 1129 height 42
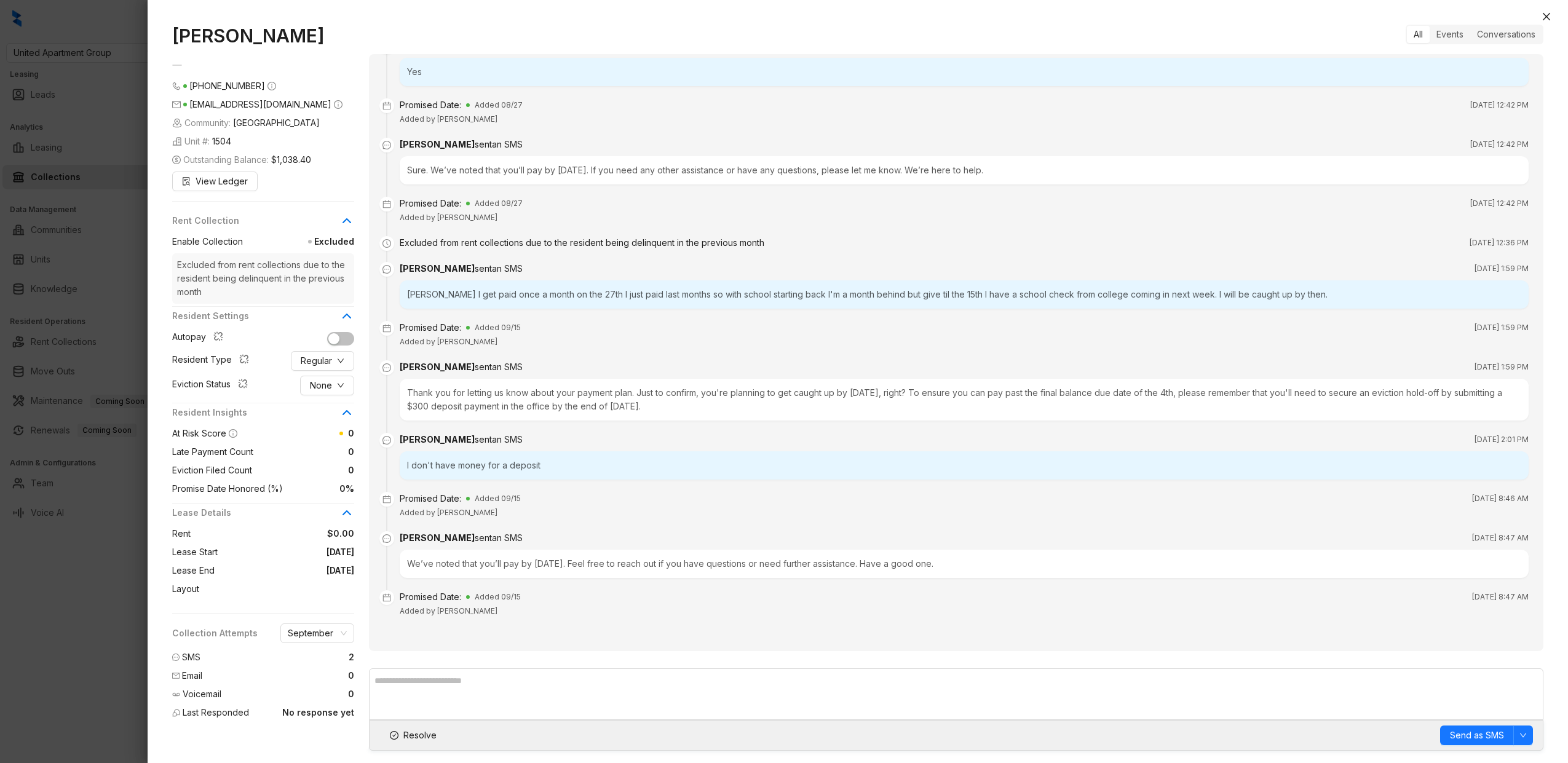
click at [549, 400] on div "Thank you for letting us know about your payment plan. Just to confirm, you're …" at bounding box center [964, 399] width 1129 height 42
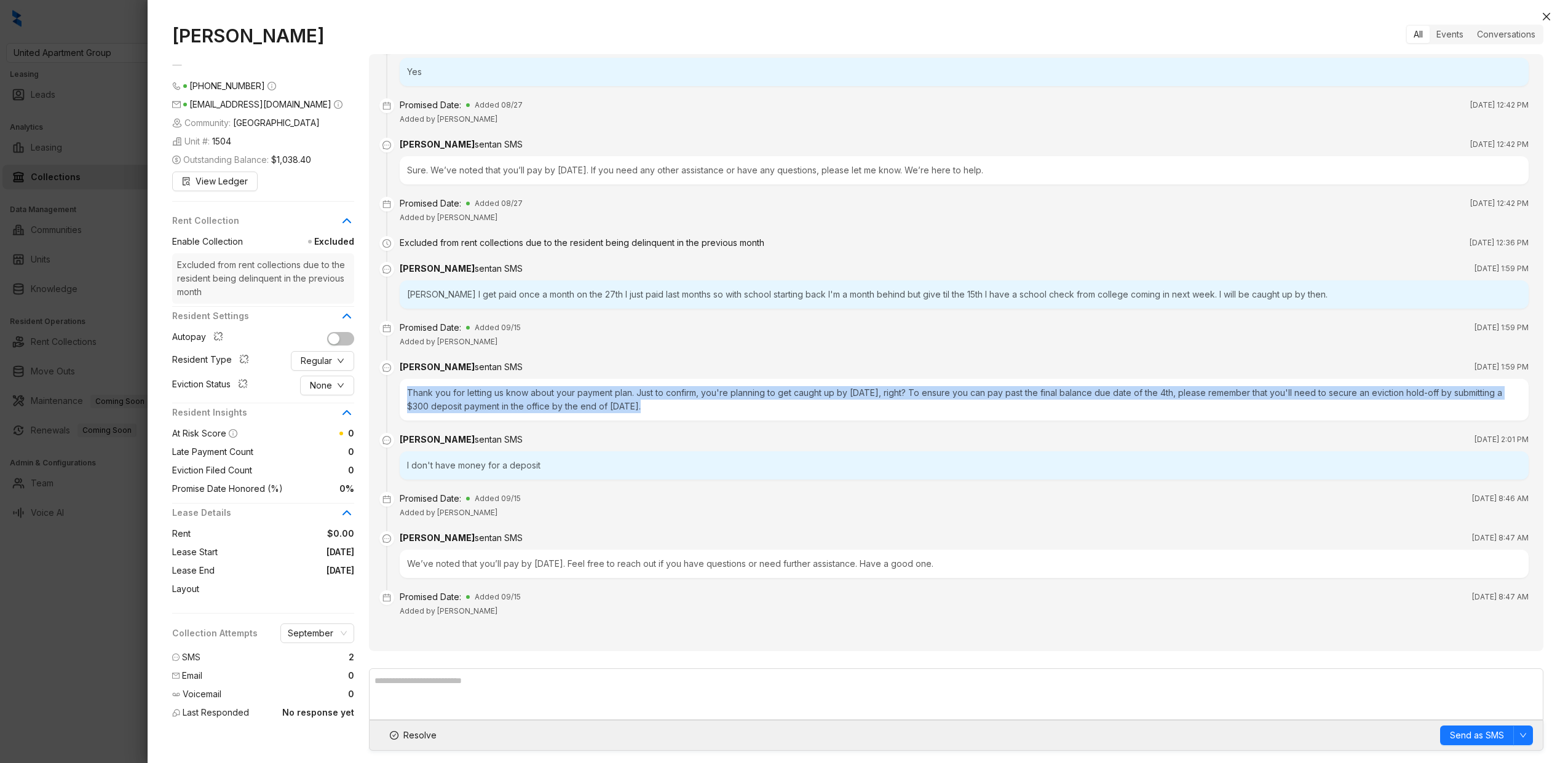
click at [549, 400] on div "Thank you for letting us know about your payment plan. Just to confirm, you're …" at bounding box center [964, 399] width 1129 height 42
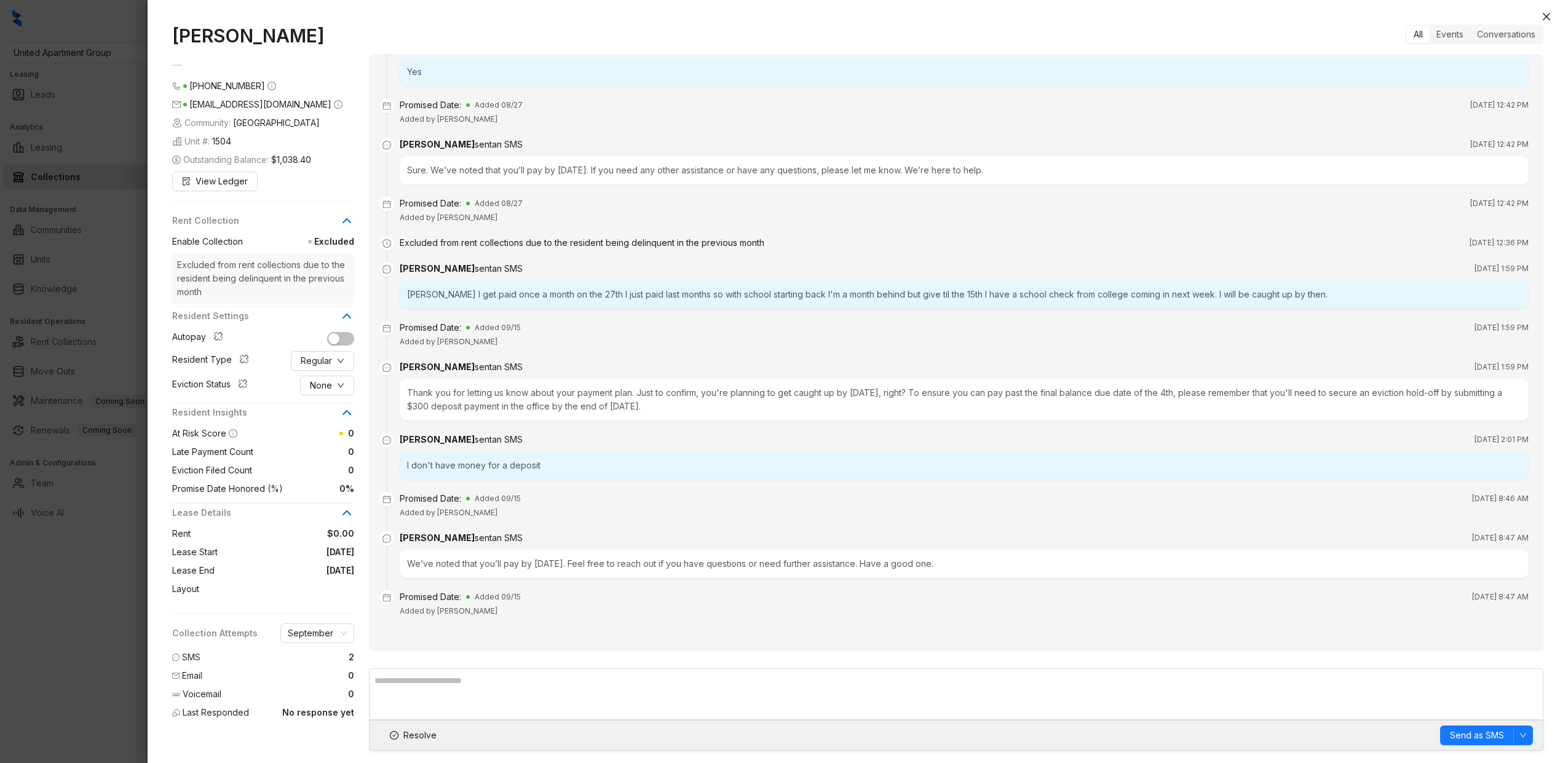
click at [482, 563] on div "We’ve noted that you’ll pay by 09/15/25. Feel free to reach out if you have que…" at bounding box center [964, 564] width 1129 height 28
drag, startPoint x: 241, startPoint y: 121, endPoint x: 307, endPoint y: 120, distance: 66.0
click at [307, 120] on div "Community: Madison Park" at bounding box center [263, 123] width 182 height 13
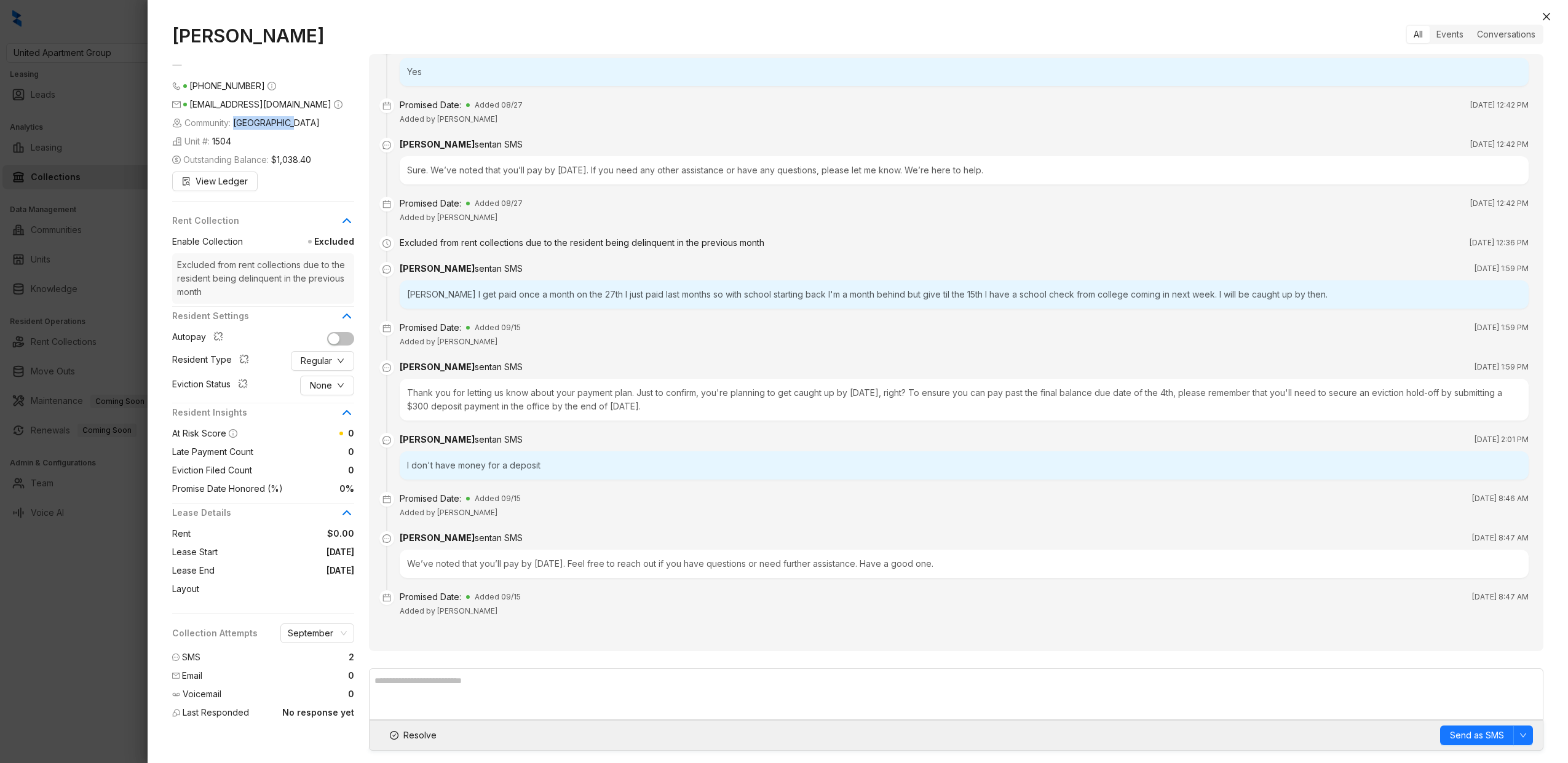
copy span "Madison Park"
click at [298, 31] on h1 "Shala Tillman" at bounding box center [263, 35] width 182 height 22
drag, startPoint x: 298, startPoint y: 34, endPoint x: 176, endPoint y: 39, distance: 122.1
click at [176, 39] on h1 "Shala Tillman" at bounding box center [263, 35] width 182 height 22
copy h1 "Shala Tillman"
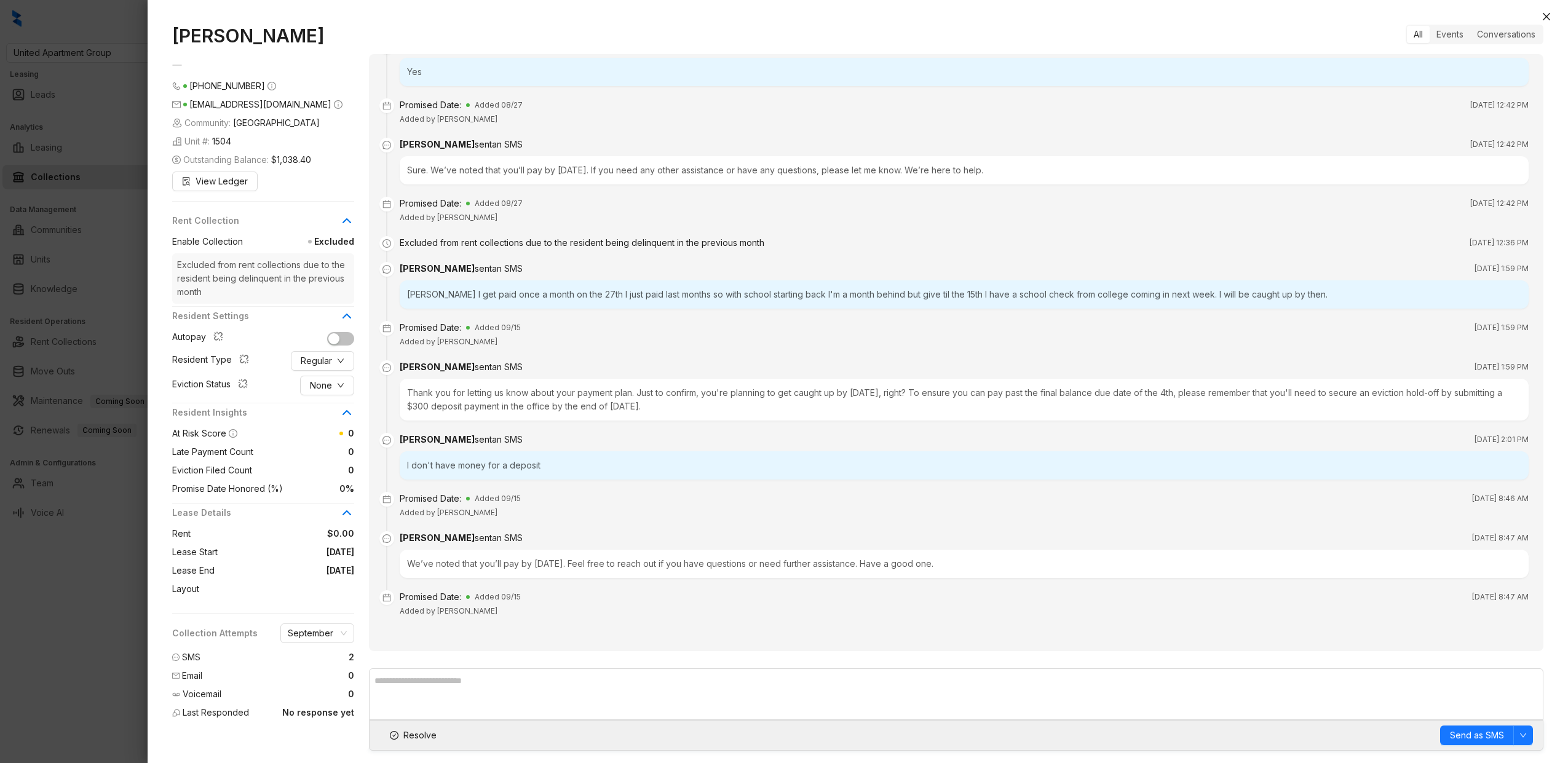
click at [135, 171] on div at bounding box center [784, 382] width 1568 height 763
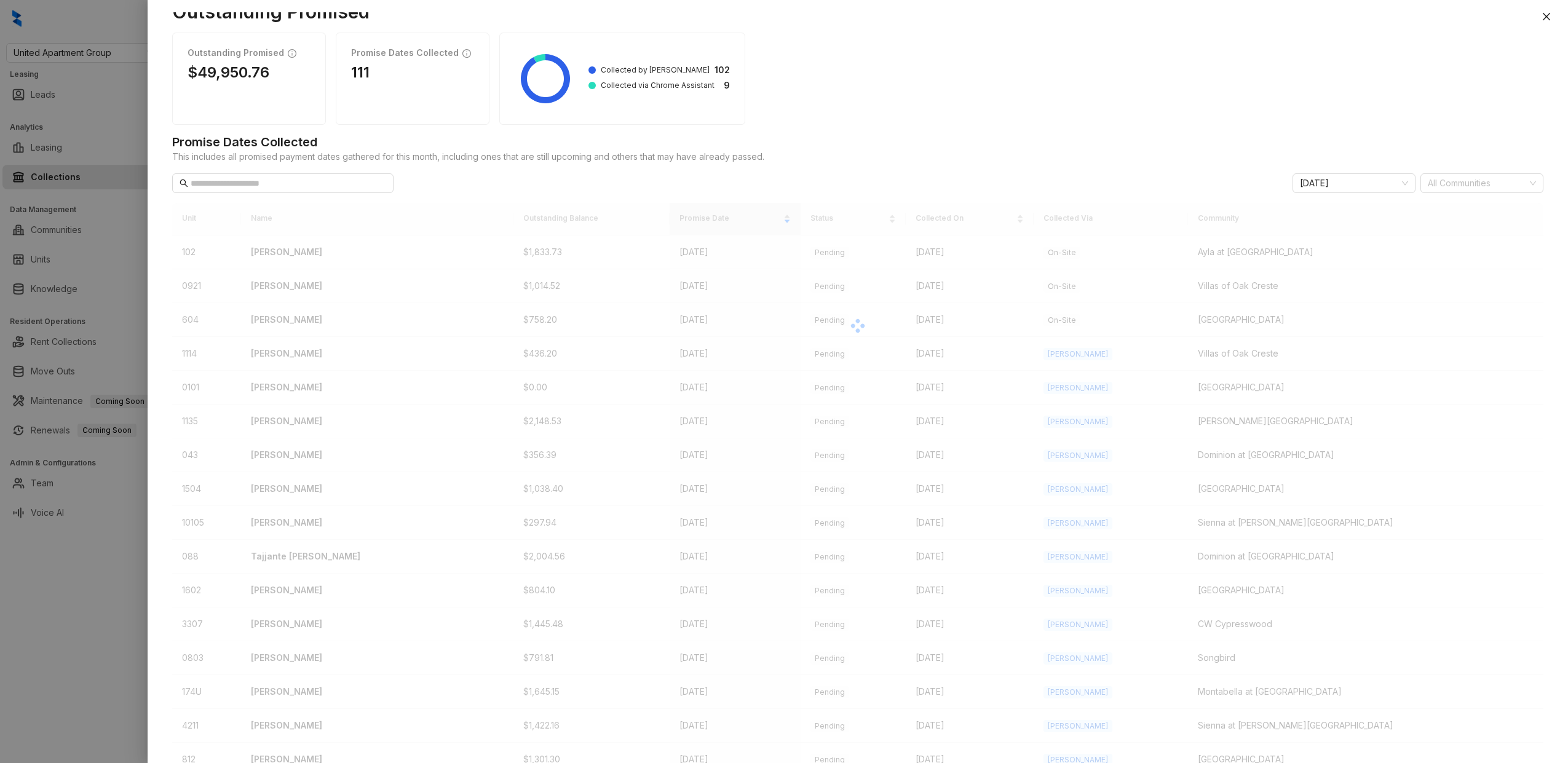
scroll to position [215, 0]
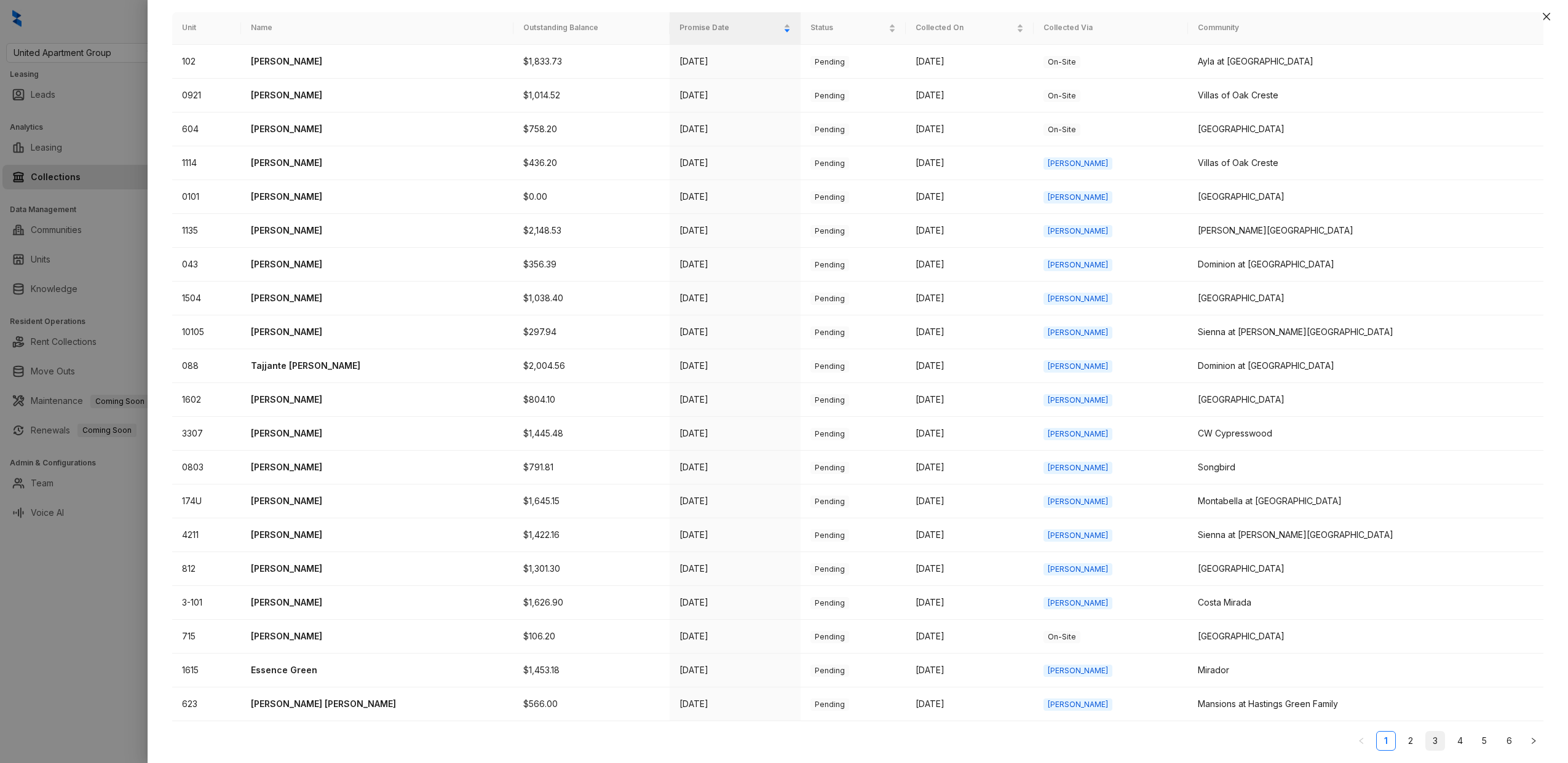
click at [1432, 737] on link "3" at bounding box center [1435, 741] width 19 height 19
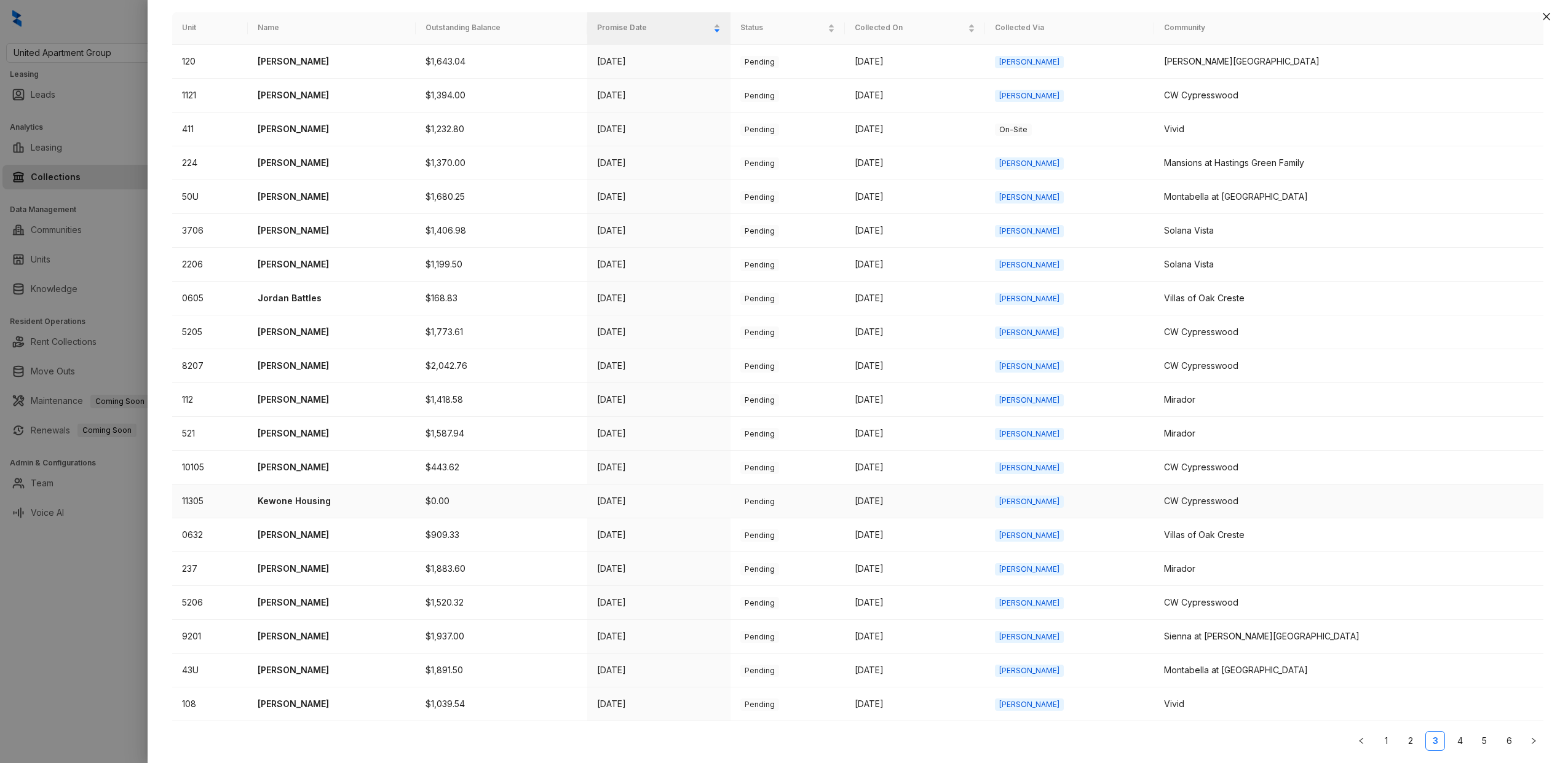
scroll to position [0, 0]
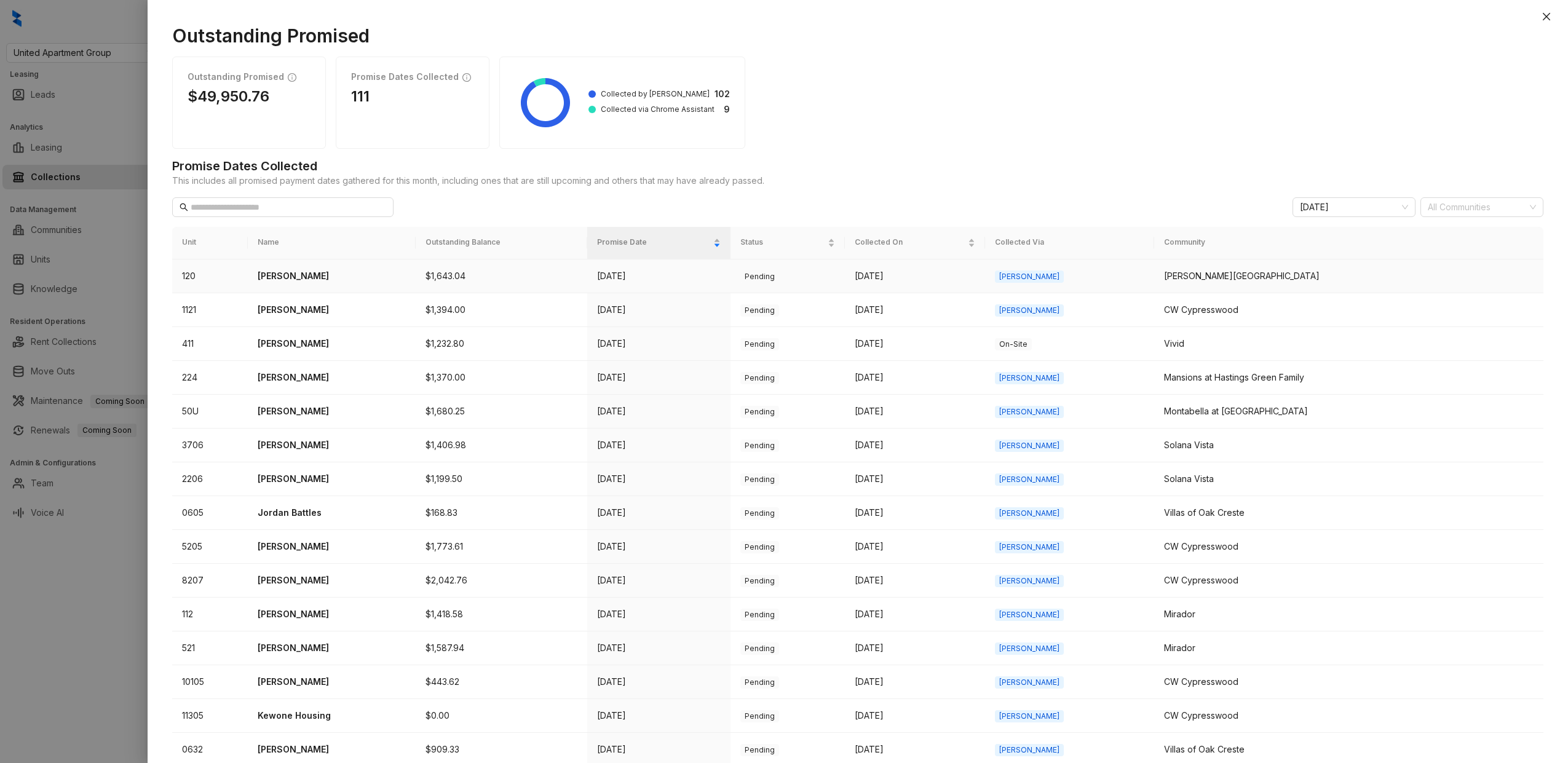
click at [313, 273] on p "Ashley Stewart" at bounding box center [332, 276] width 148 height 13
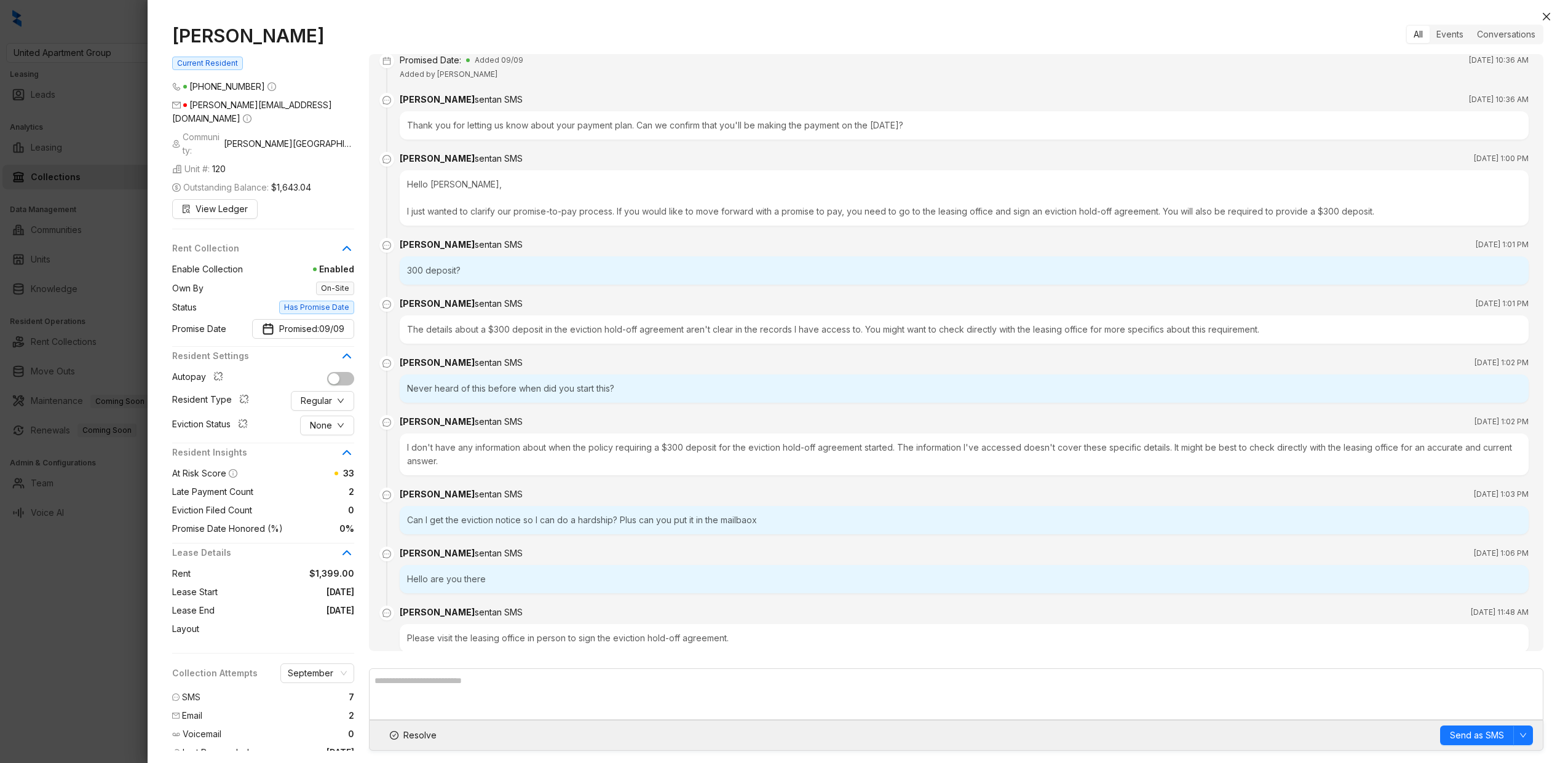
scroll to position [1750, 0]
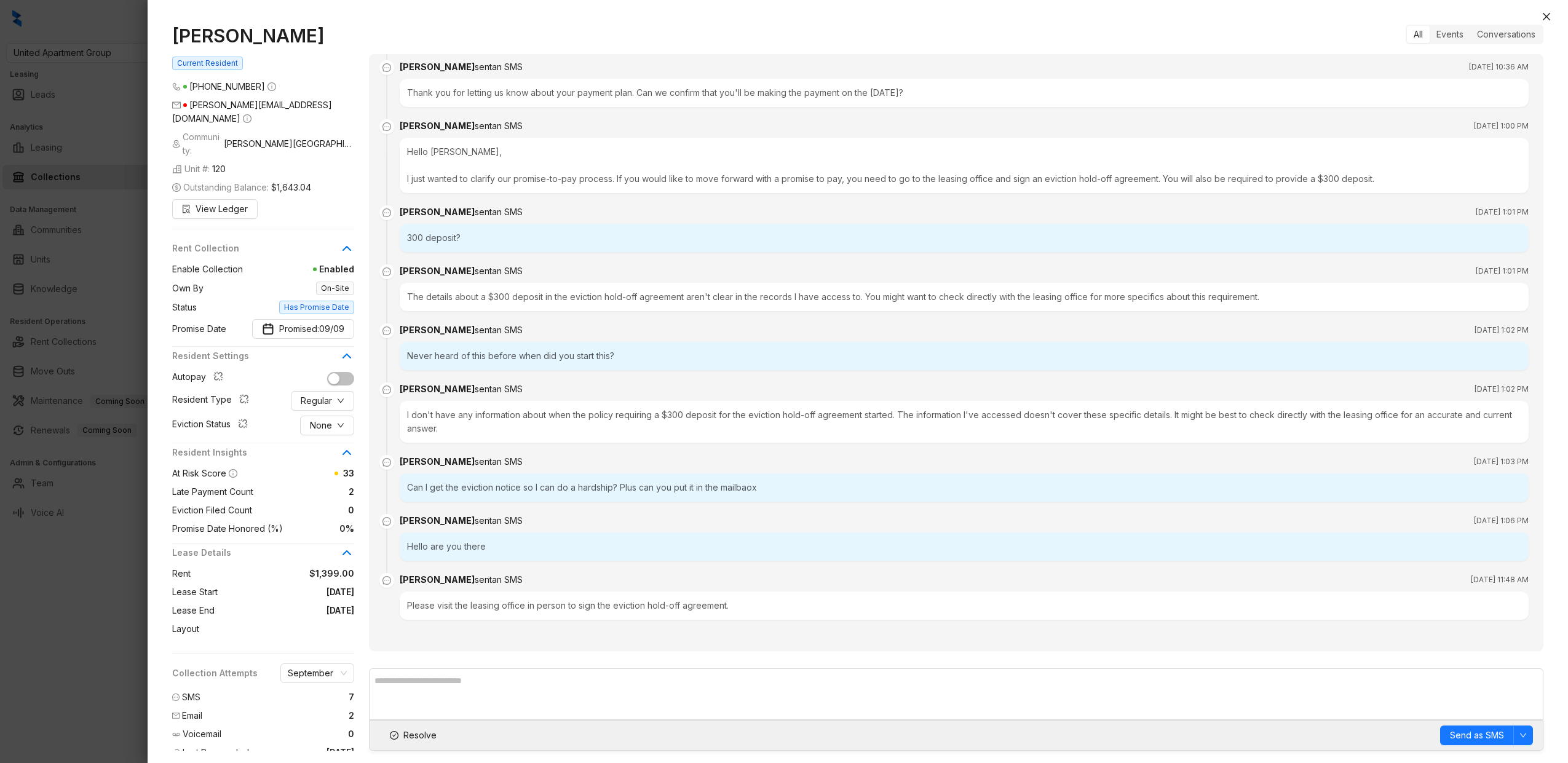
click at [48, 408] on div at bounding box center [784, 382] width 1568 height 763
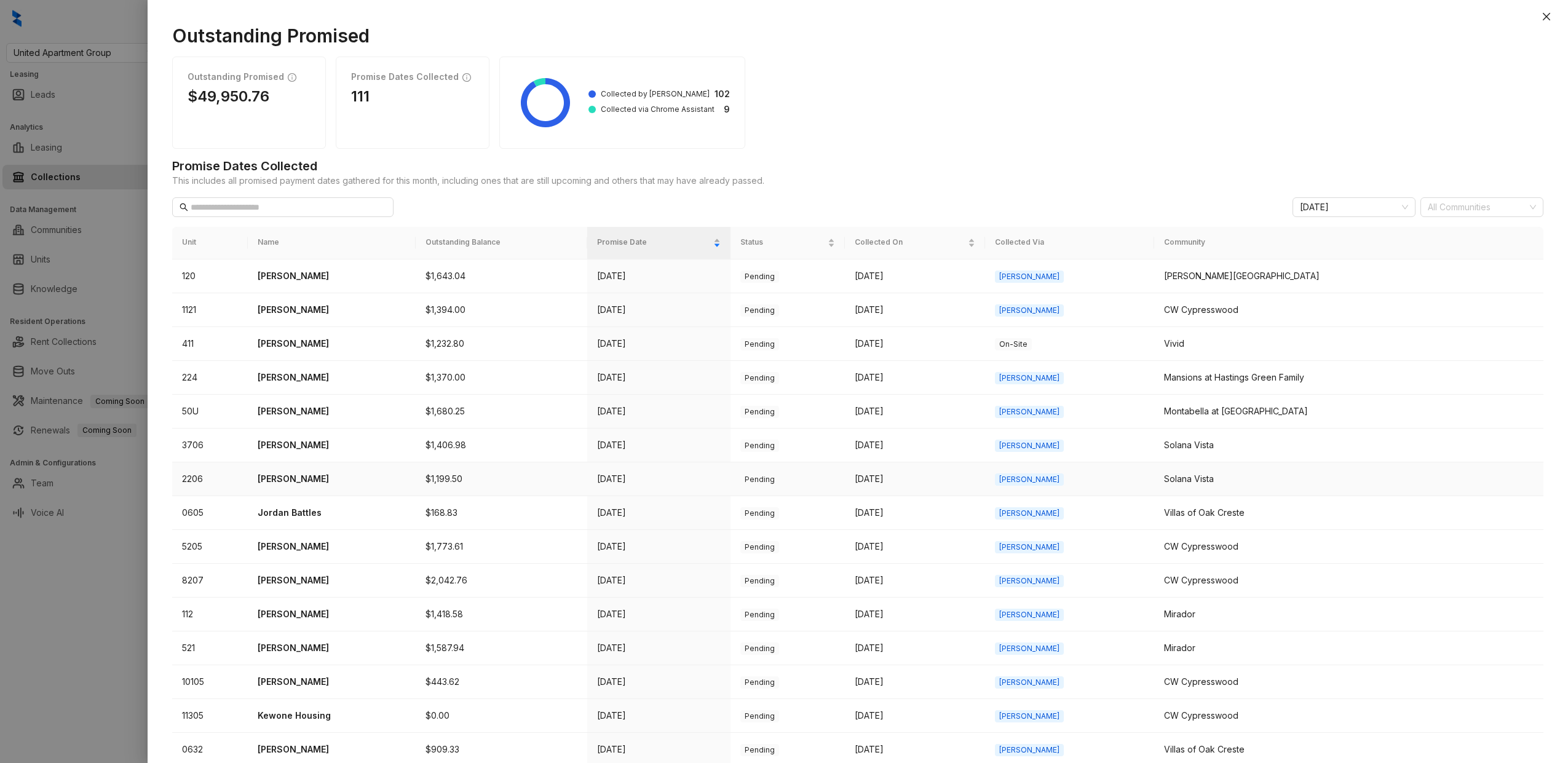
scroll to position [215, 0]
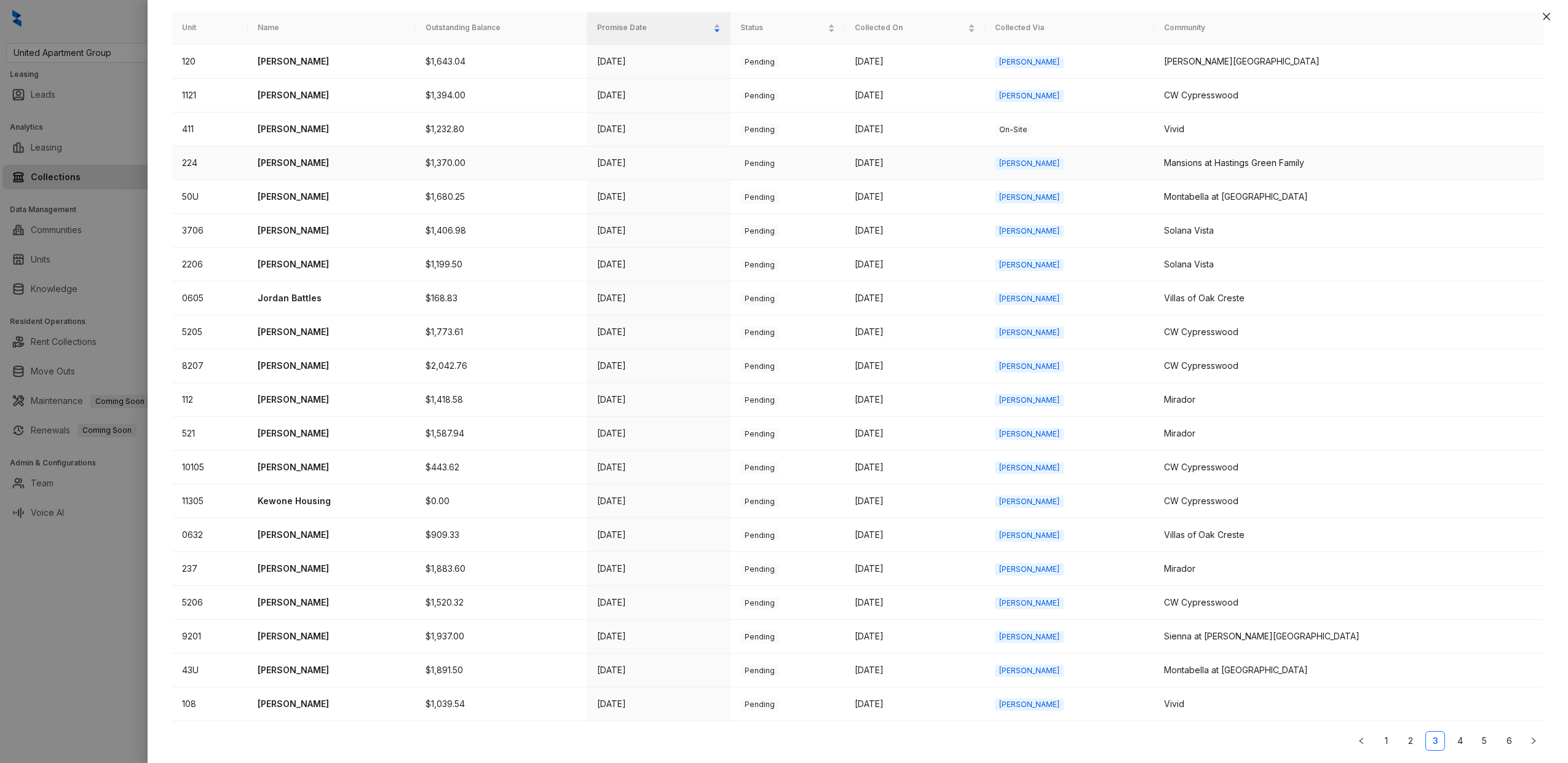
click at [298, 162] on p "Michael Khoaeane" at bounding box center [332, 162] width 148 height 13
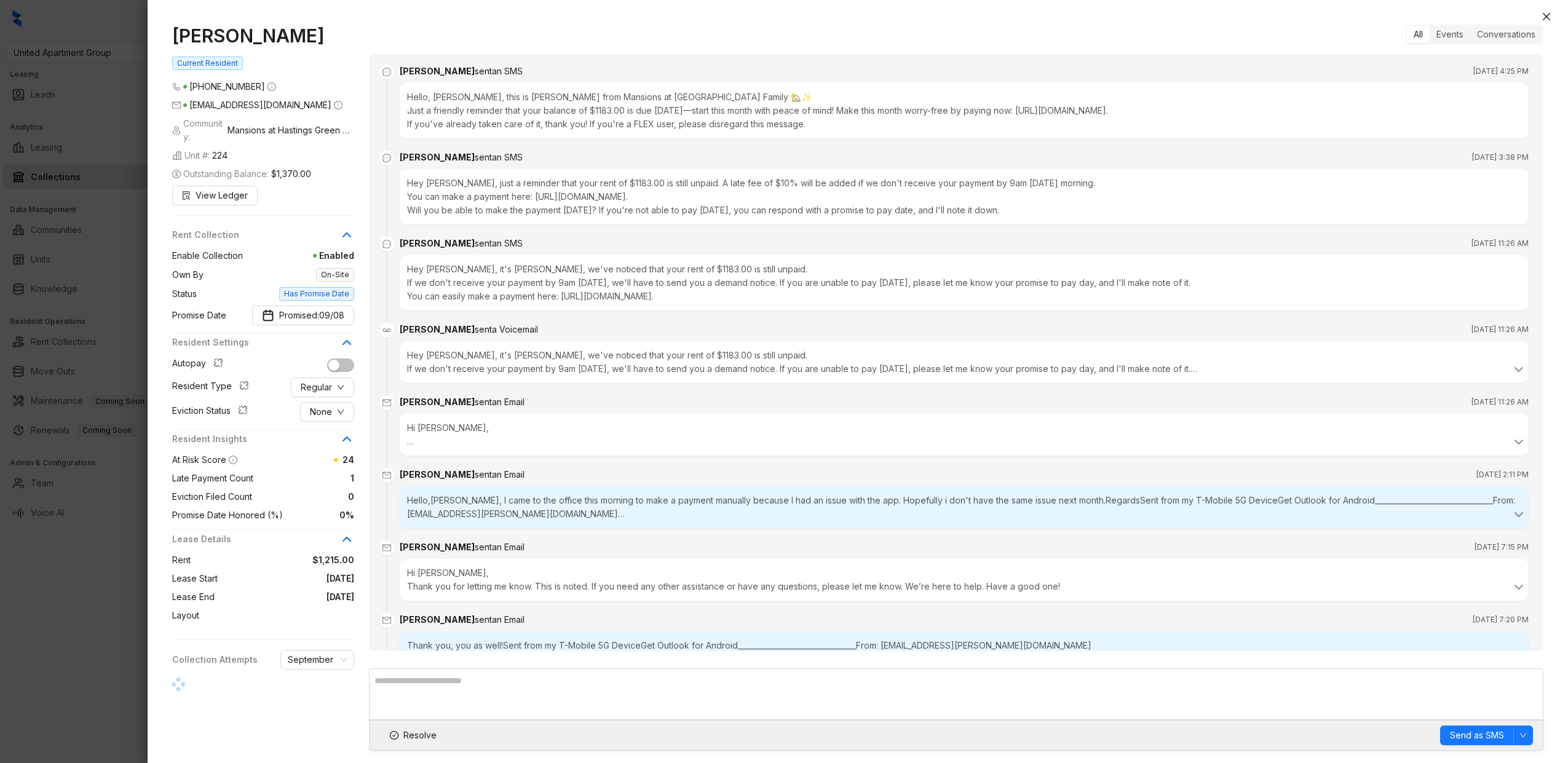
scroll to position [1050, 0]
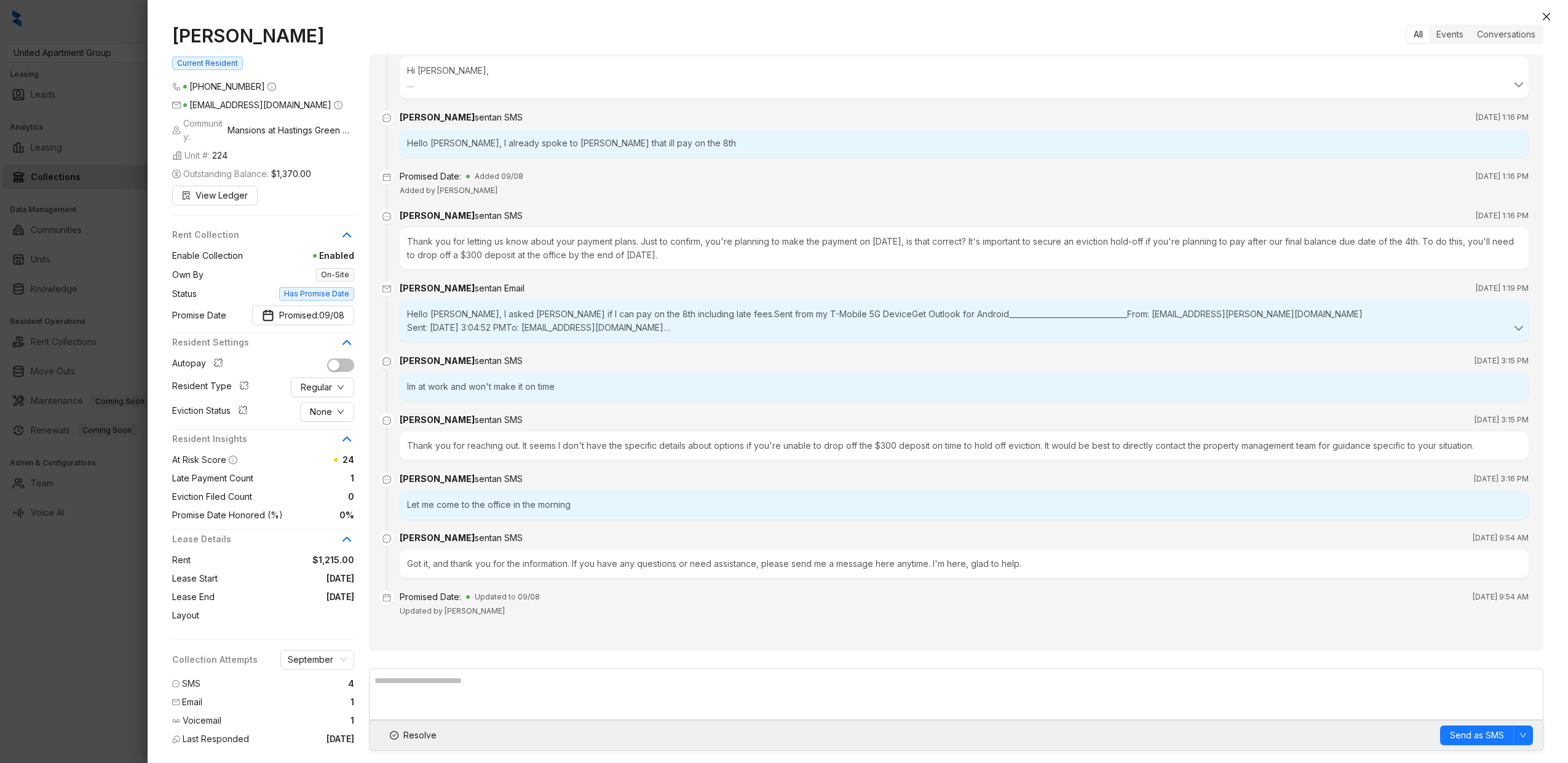
click at [528, 248] on div "Thank you for letting us know about your payment plans. Just to confirm, you're…" at bounding box center [964, 248] width 1129 height 42
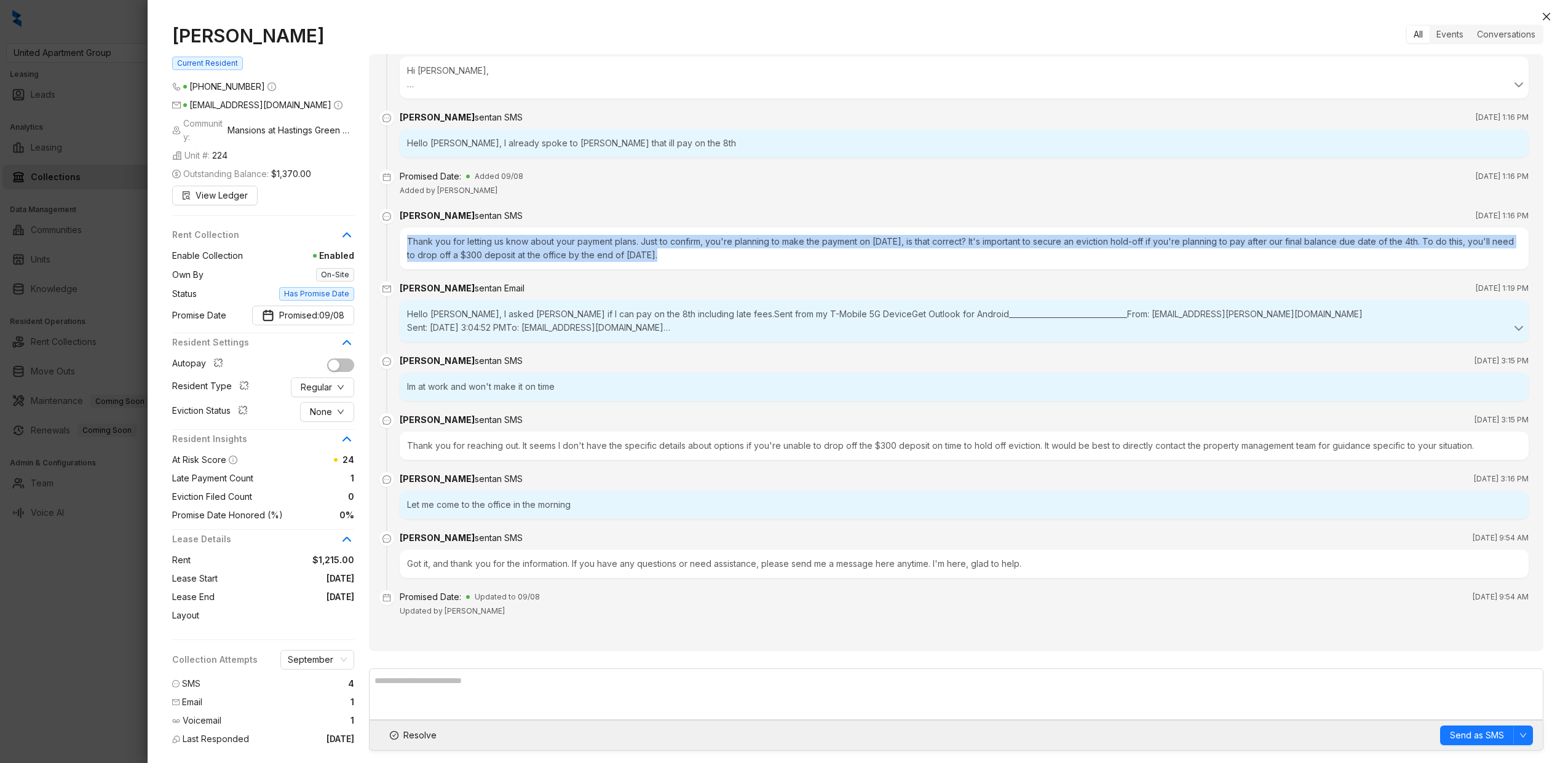
click at [528, 248] on div "Thank you for letting us know about your payment plans. Just to confirm, you're…" at bounding box center [964, 248] width 1129 height 42
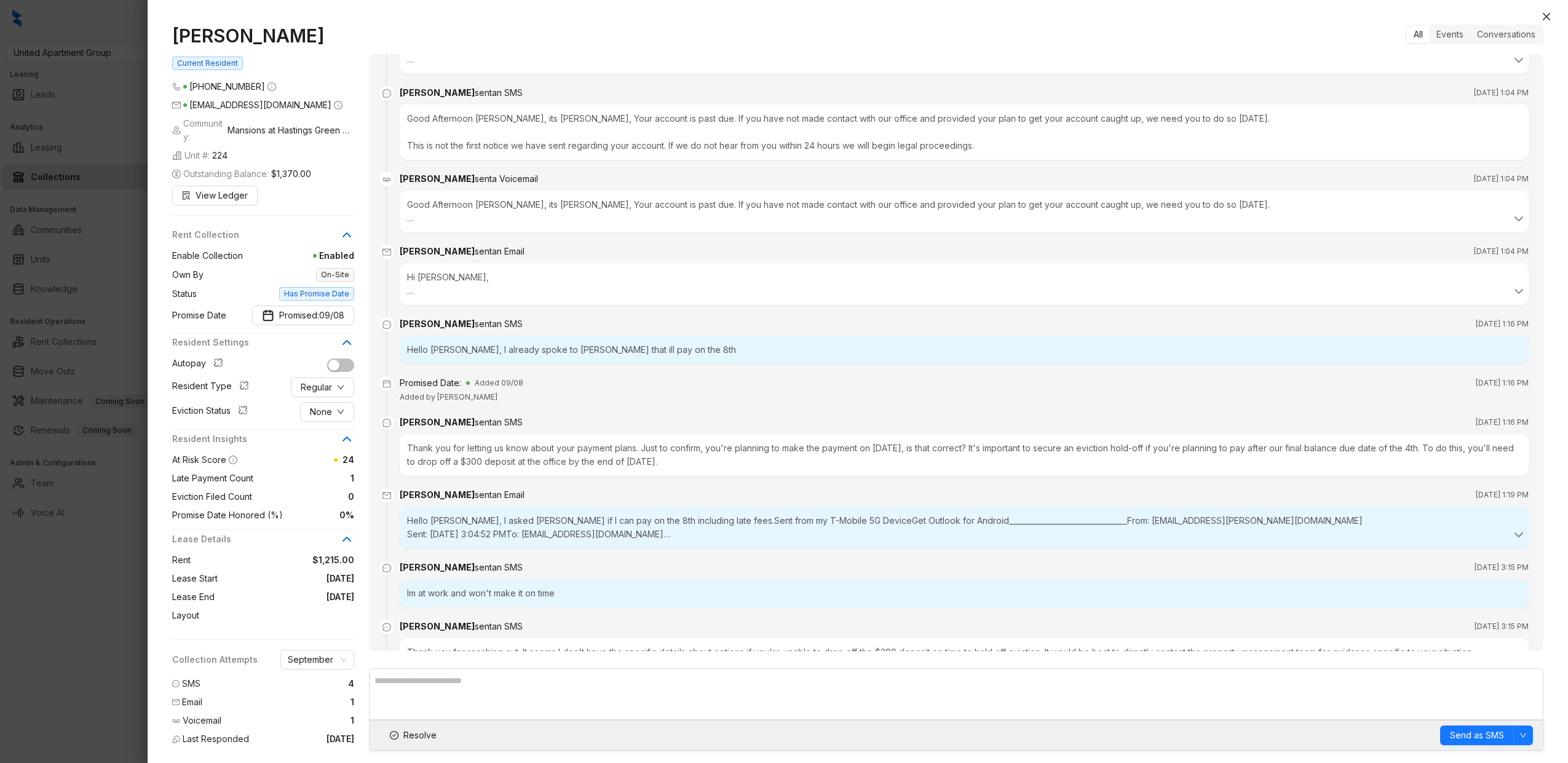
click at [134, 335] on div at bounding box center [784, 382] width 1568 height 763
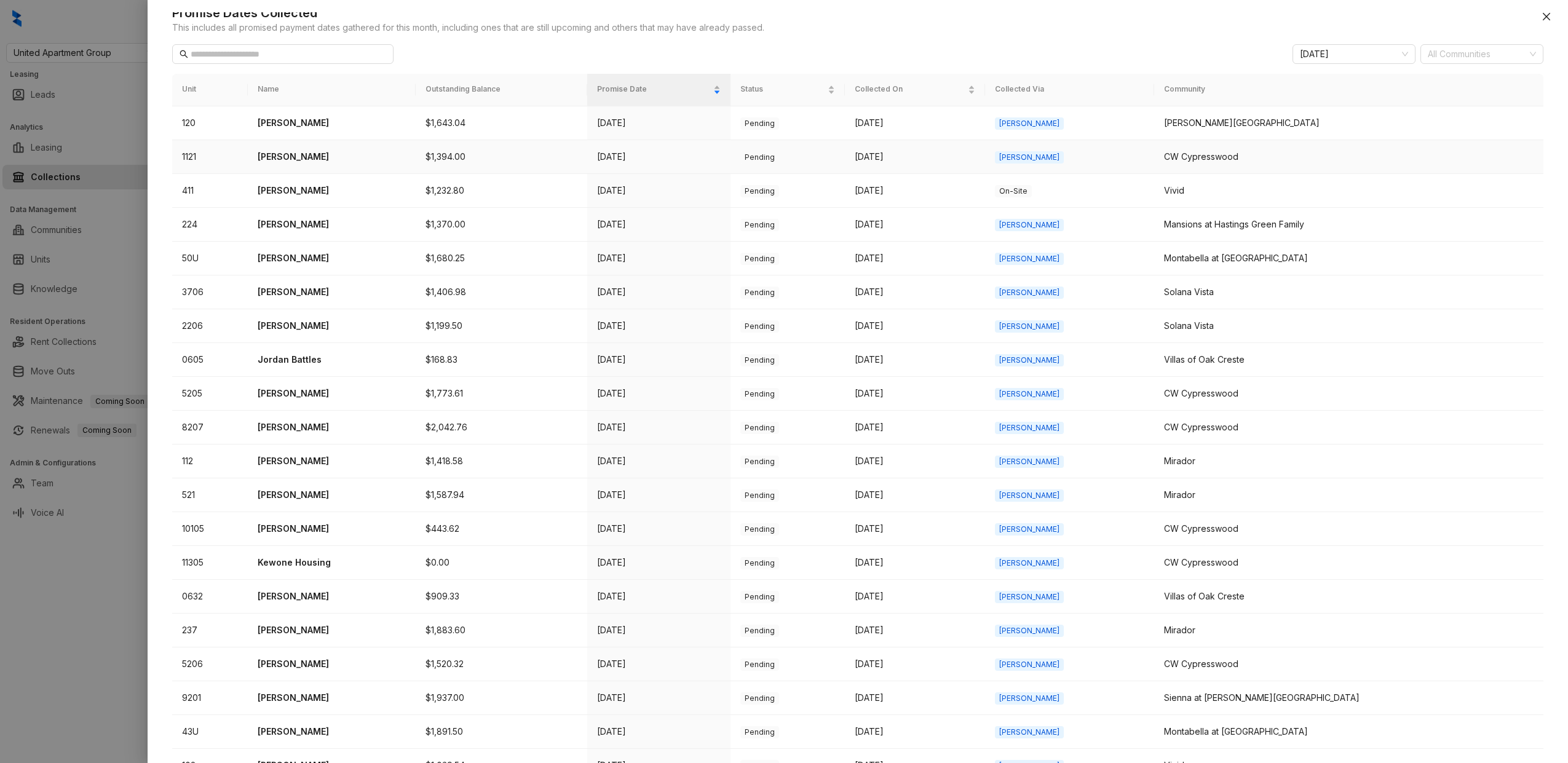
scroll to position [215, 0]
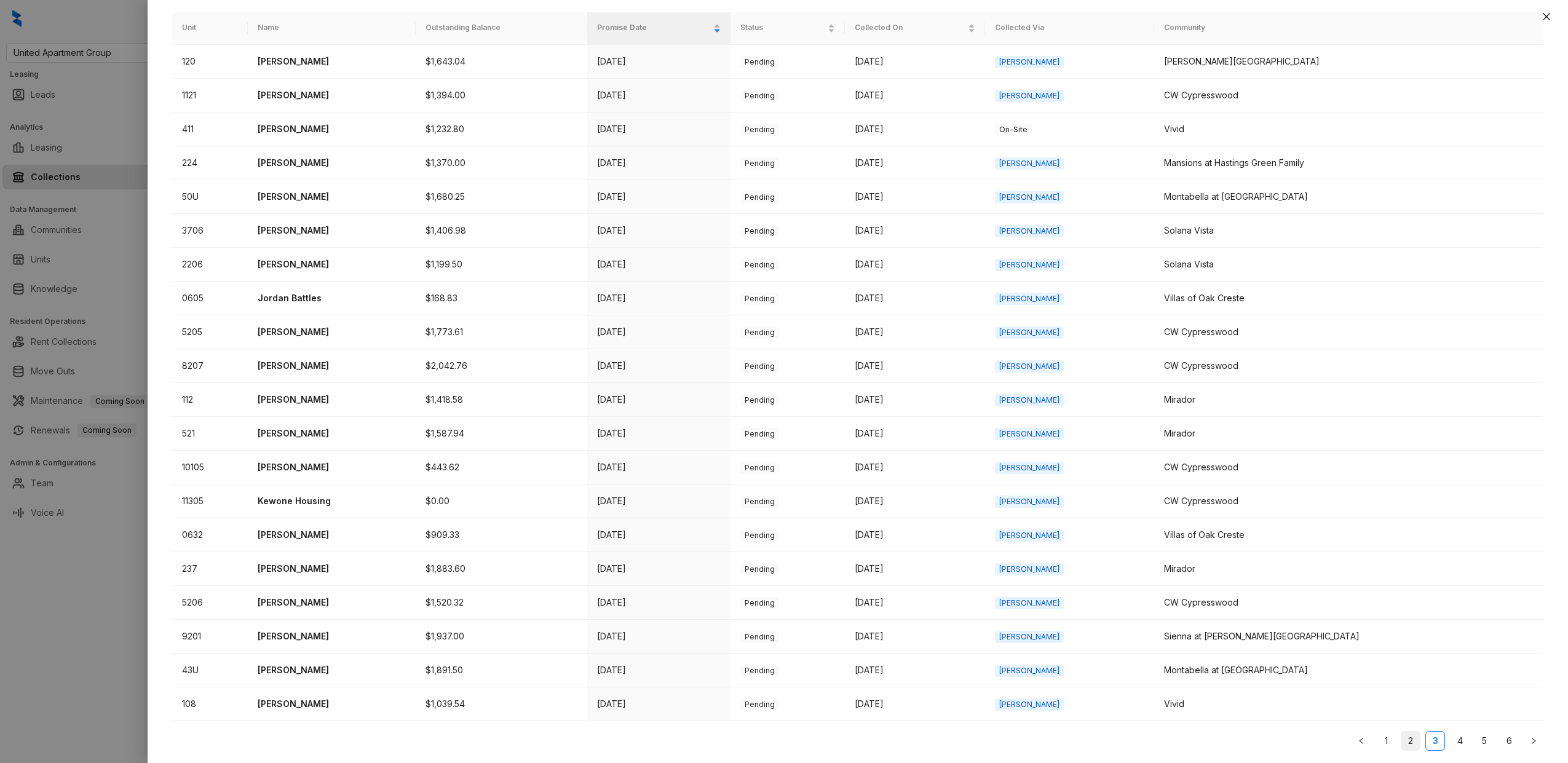
click at [1406, 739] on link "2" at bounding box center [1410, 741] width 19 height 19
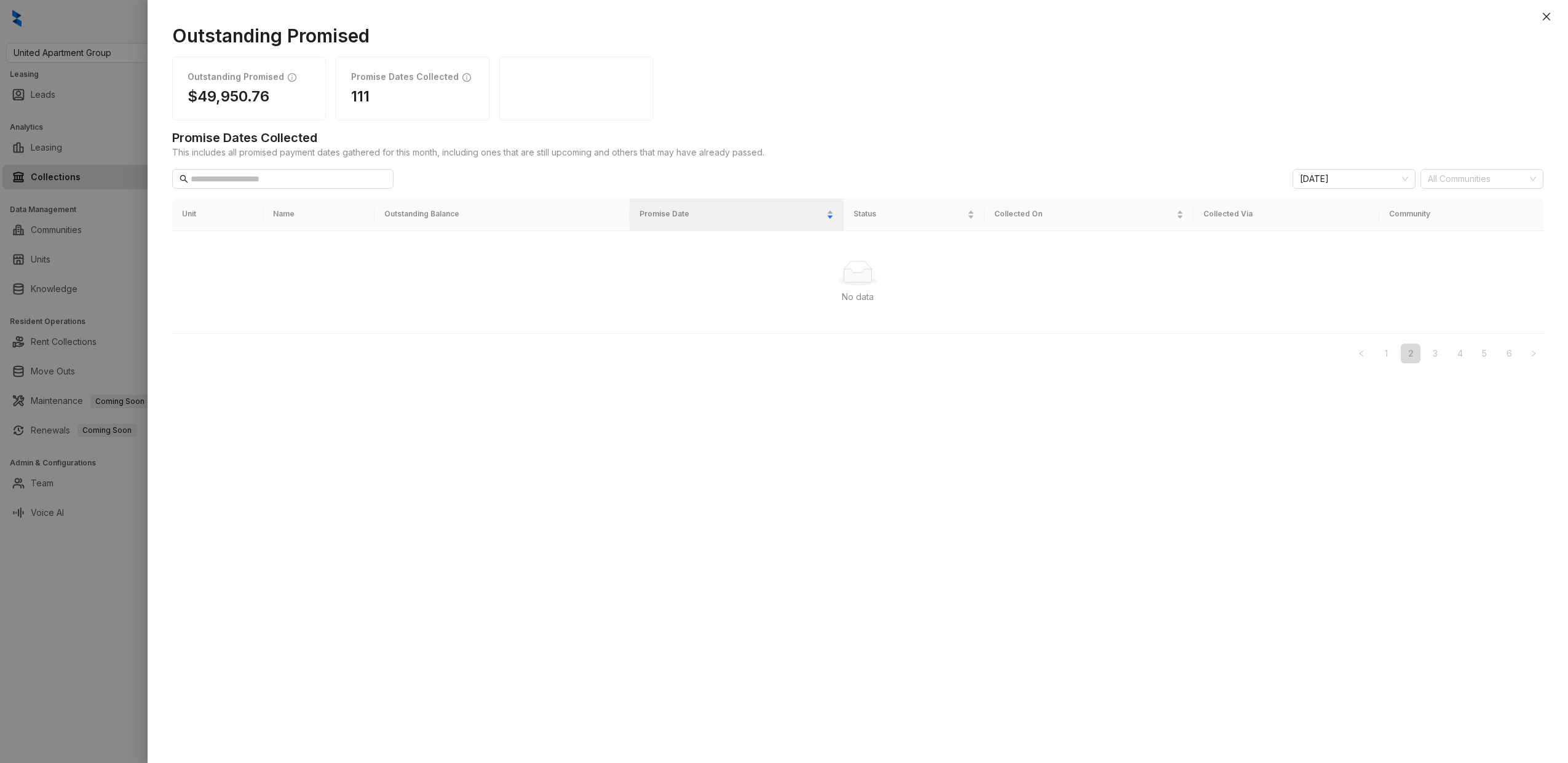
scroll to position [0, 0]
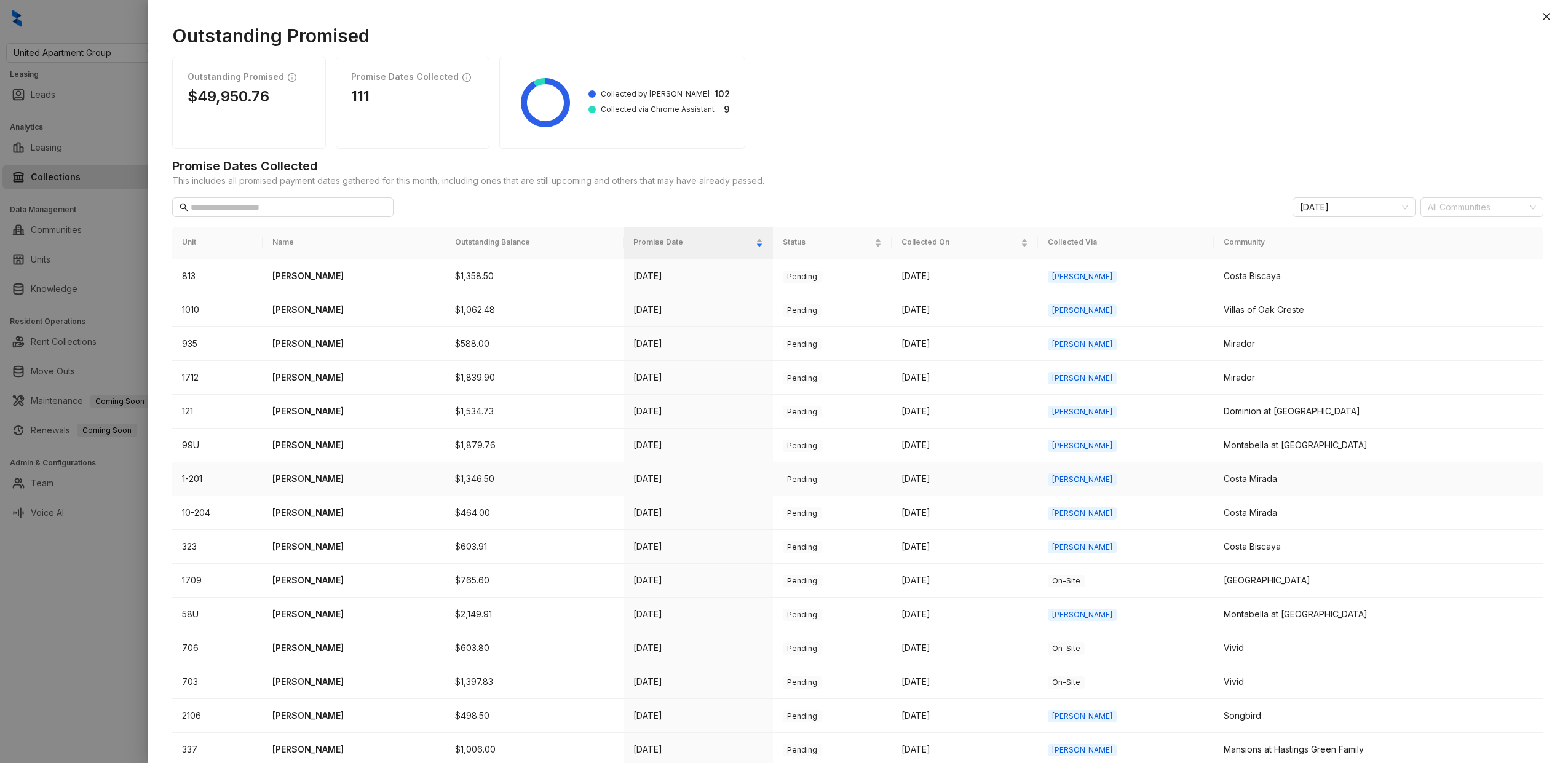
click at [335, 472] on td "Samantha Esquivel" at bounding box center [353, 480] width 183 height 34
click at [348, 484] on p "Samantha Esquivel" at bounding box center [354, 479] width 163 height 13
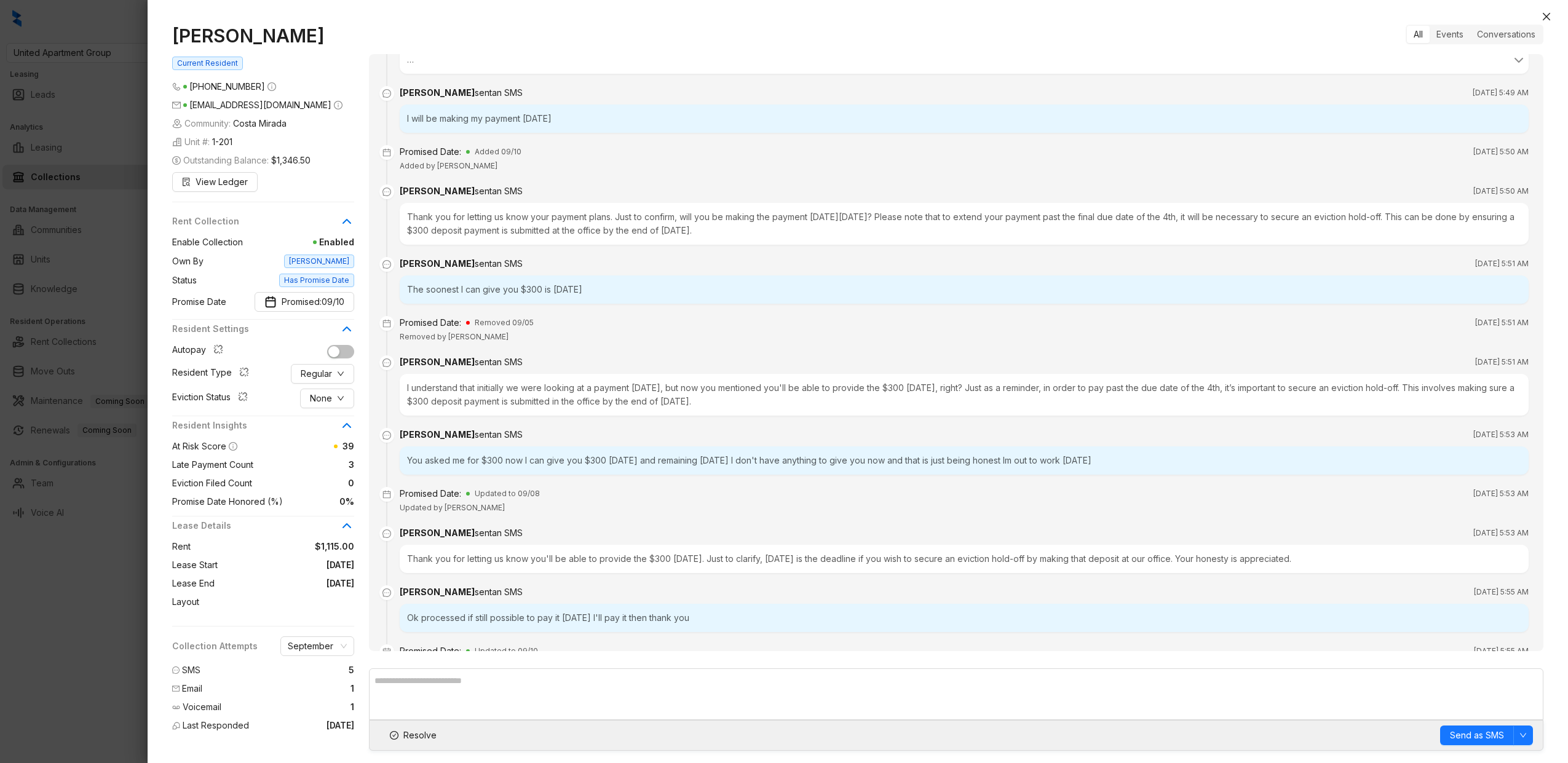
scroll to position [1190, 0]
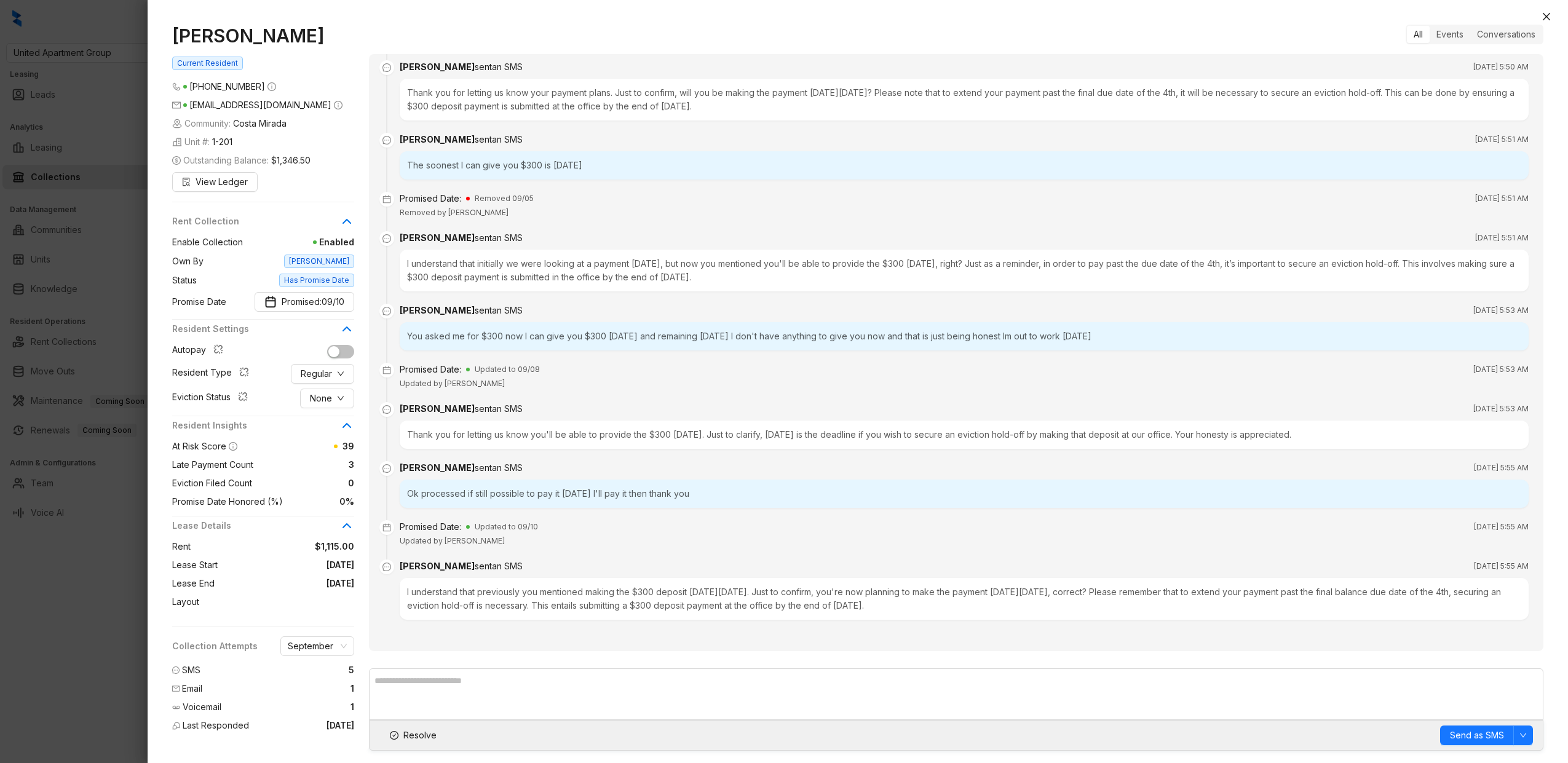
click at [127, 417] on div at bounding box center [784, 382] width 1568 height 763
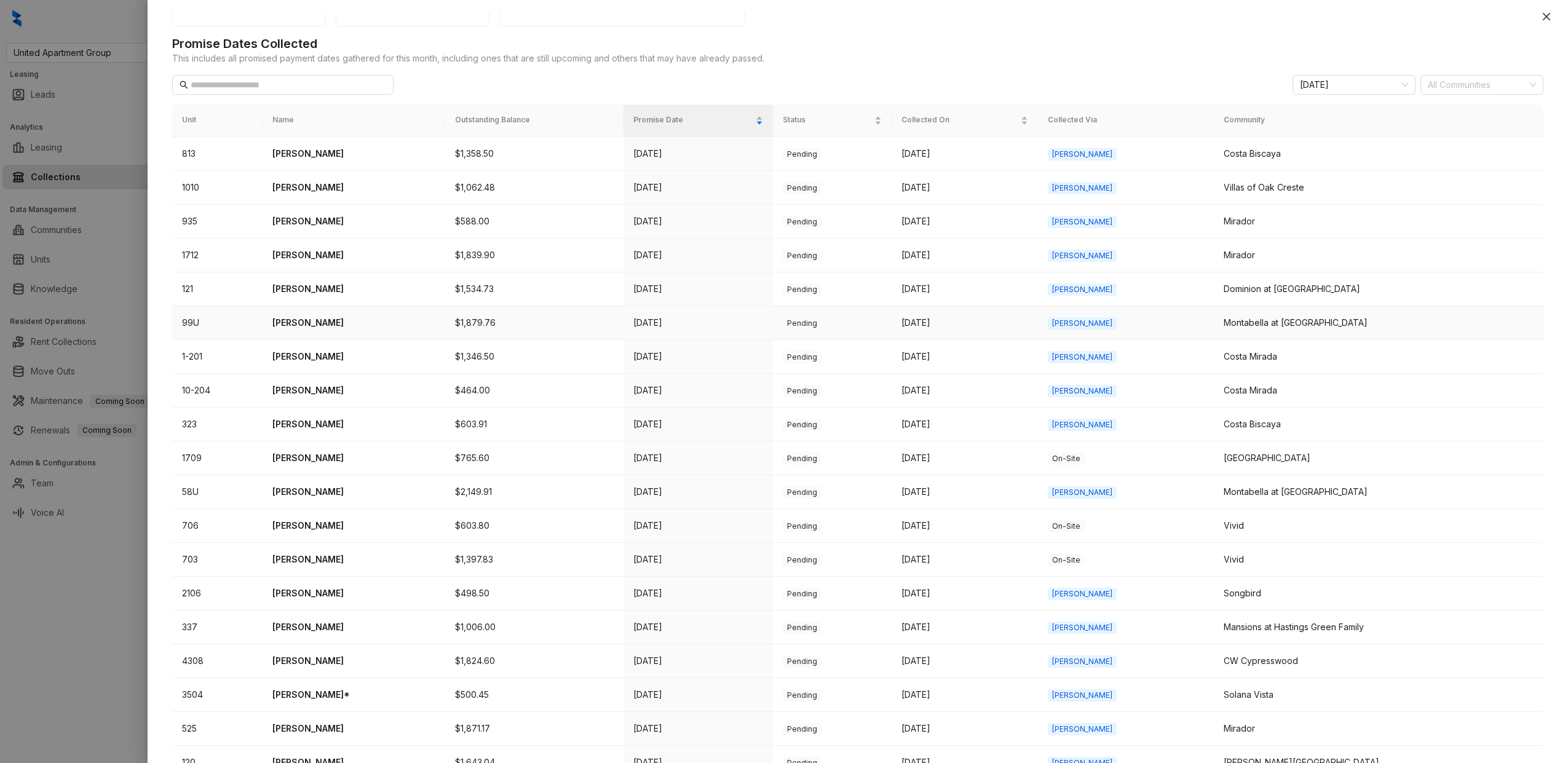
scroll to position [212, 0]
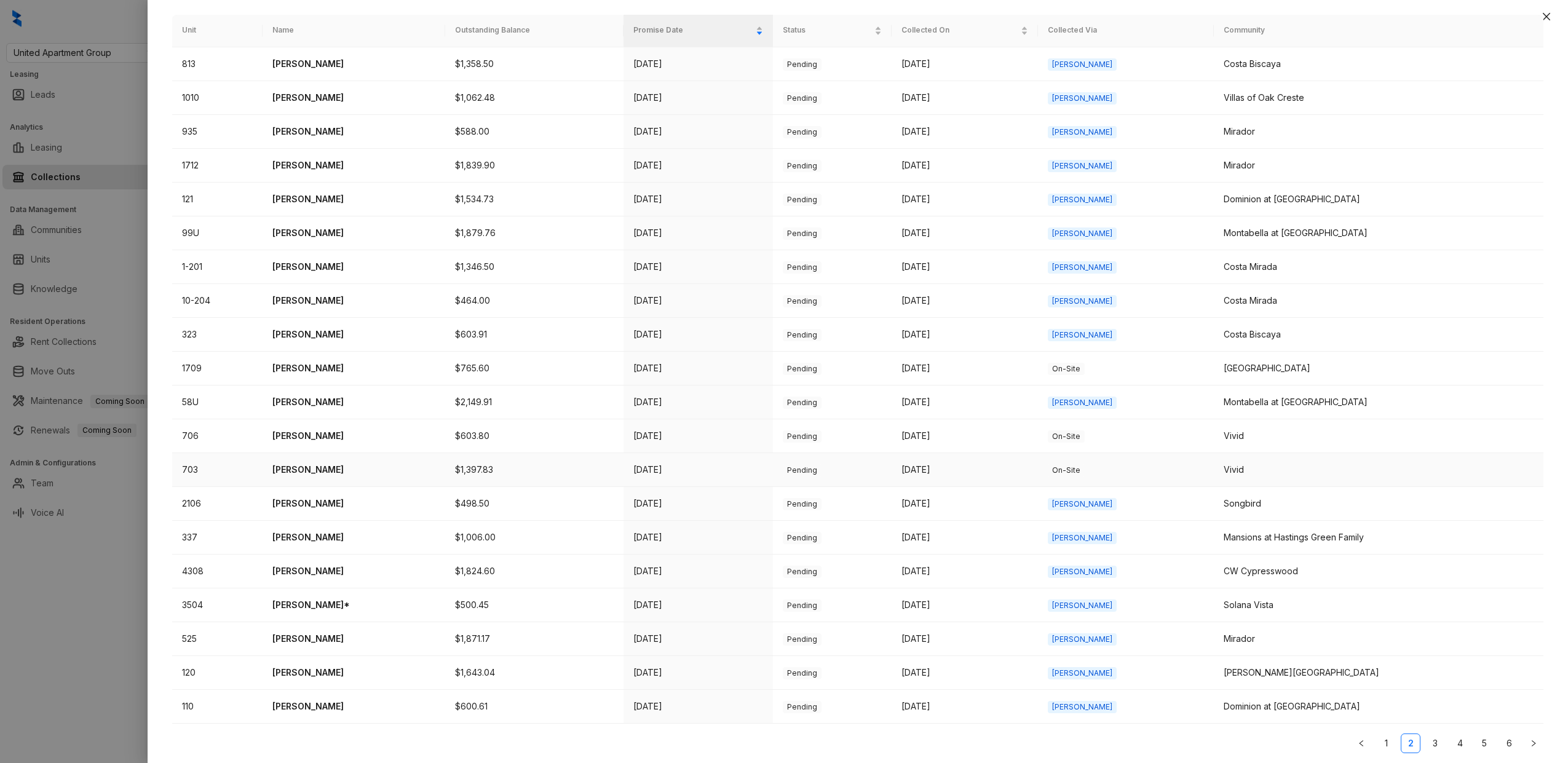
click at [313, 467] on p "Lauren Baker" at bounding box center [354, 470] width 163 height 13
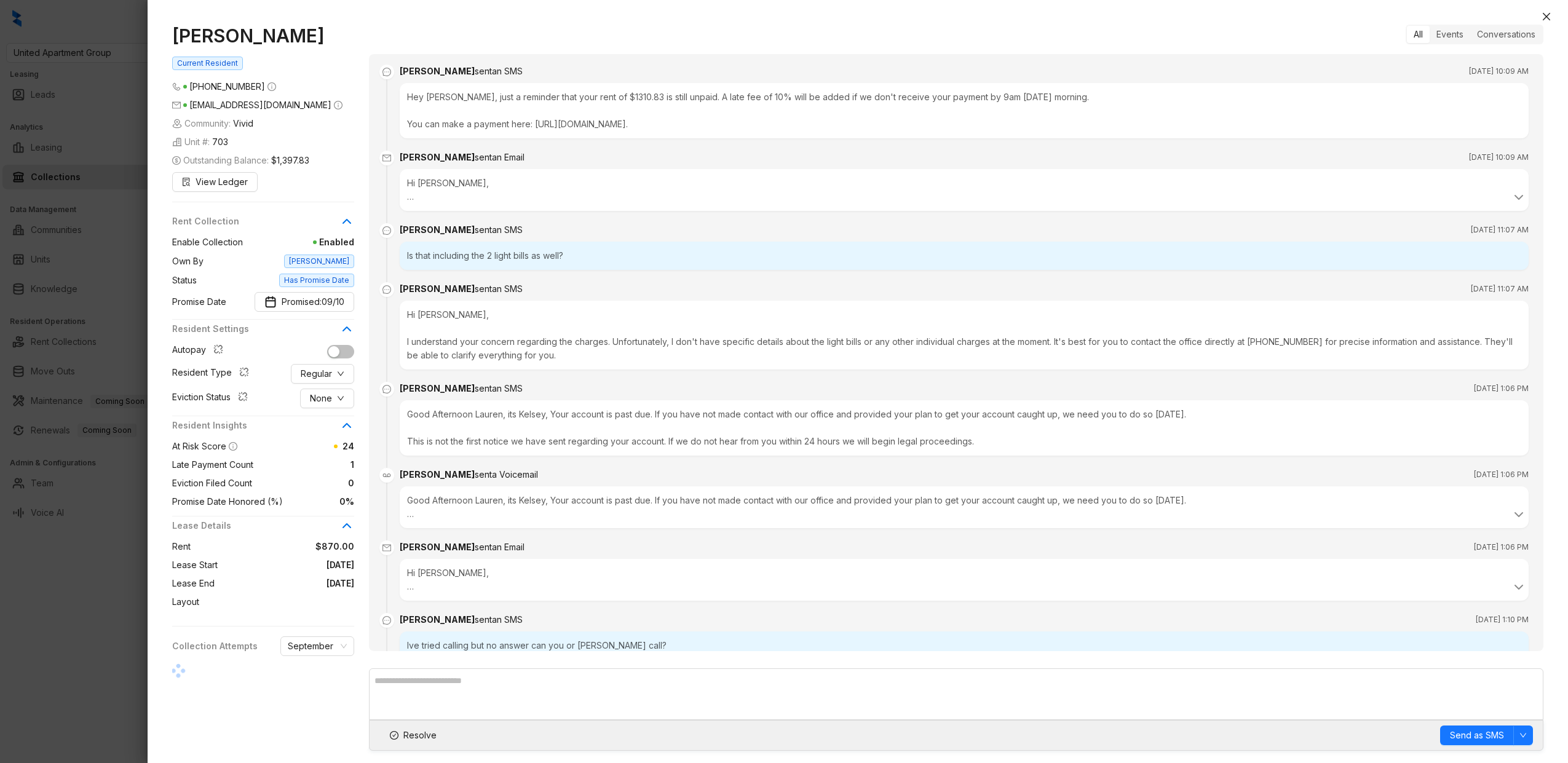
scroll to position [312, 0]
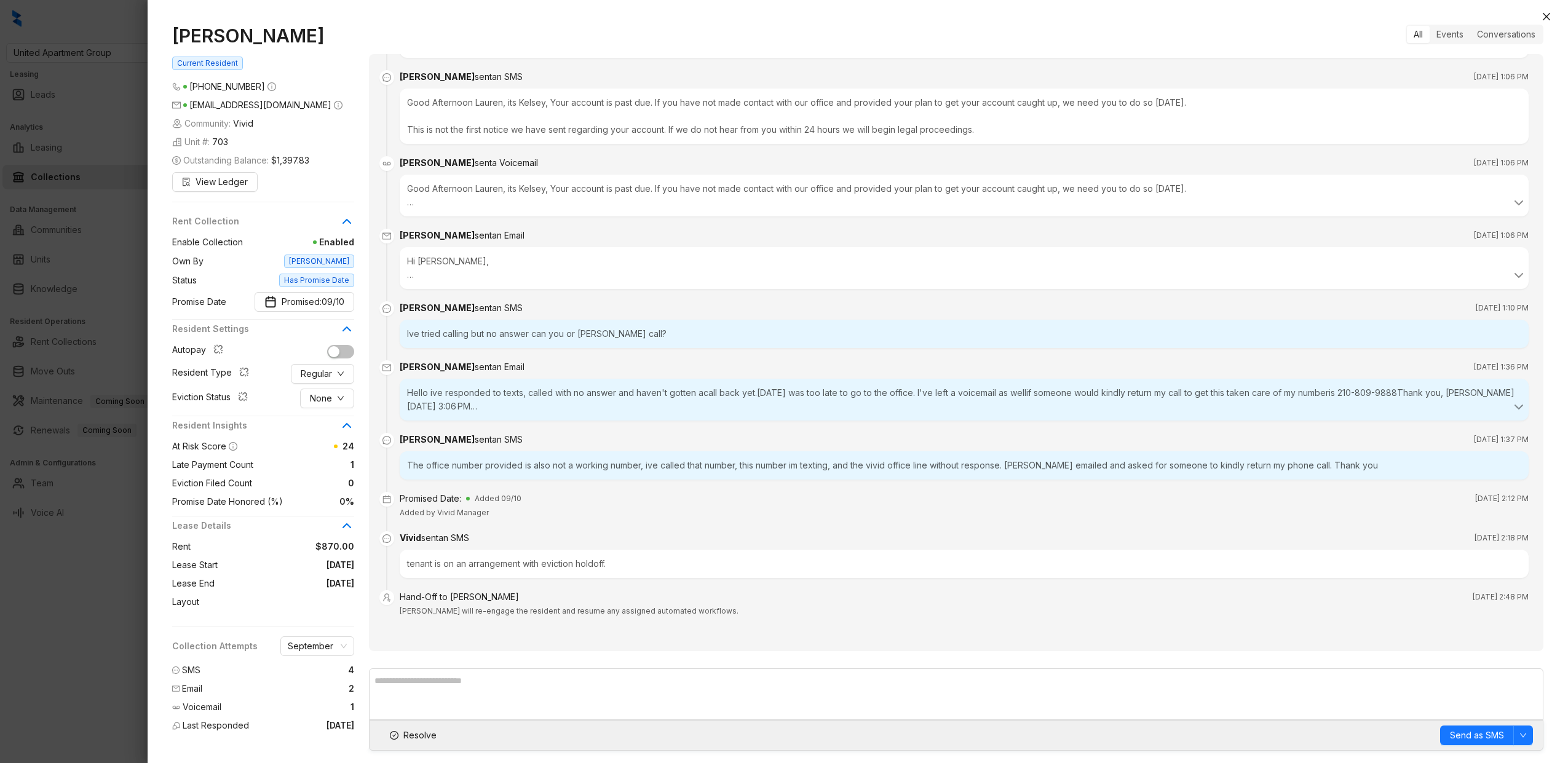
click at [494, 565] on div "tenant is on an arrangement with eviction holdoff." at bounding box center [964, 564] width 1129 height 28
click at [520, 565] on div "tenant is on an arrangement with eviction holdoff." at bounding box center [964, 564] width 1129 height 28
click at [520, 566] on div "tenant is on an arrangement with eviction holdoff." at bounding box center [964, 564] width 1129 height 28
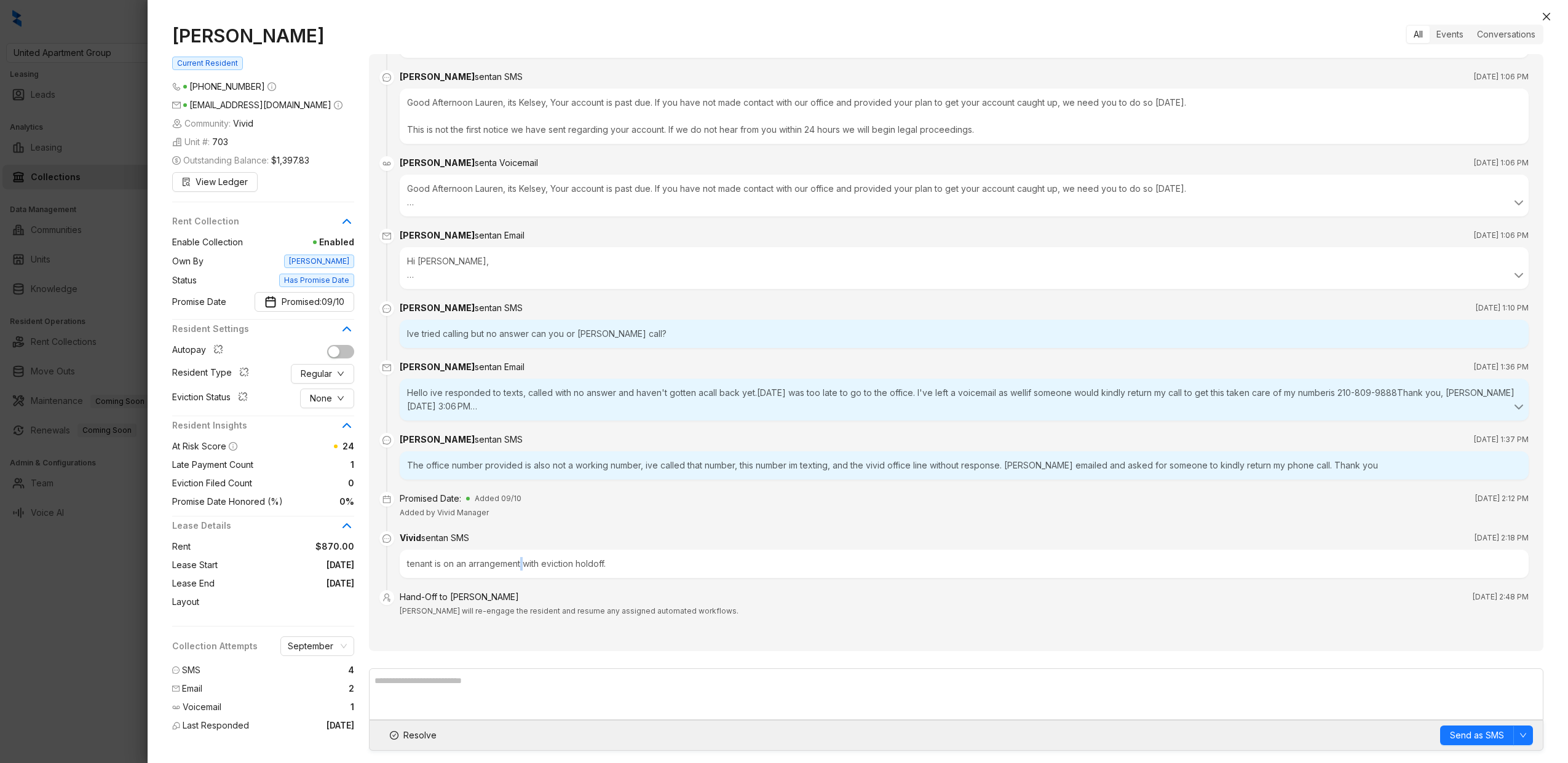
click at [520, 566] on div "tenant is on an arrangement with eviction holdoff." at bounding box center [964, 564] width 1129 height 28
click at [562, 467] on div "The office number provided is also not a working number, ive called that number…" at bounding box center [964, 465] width 1129 height 28
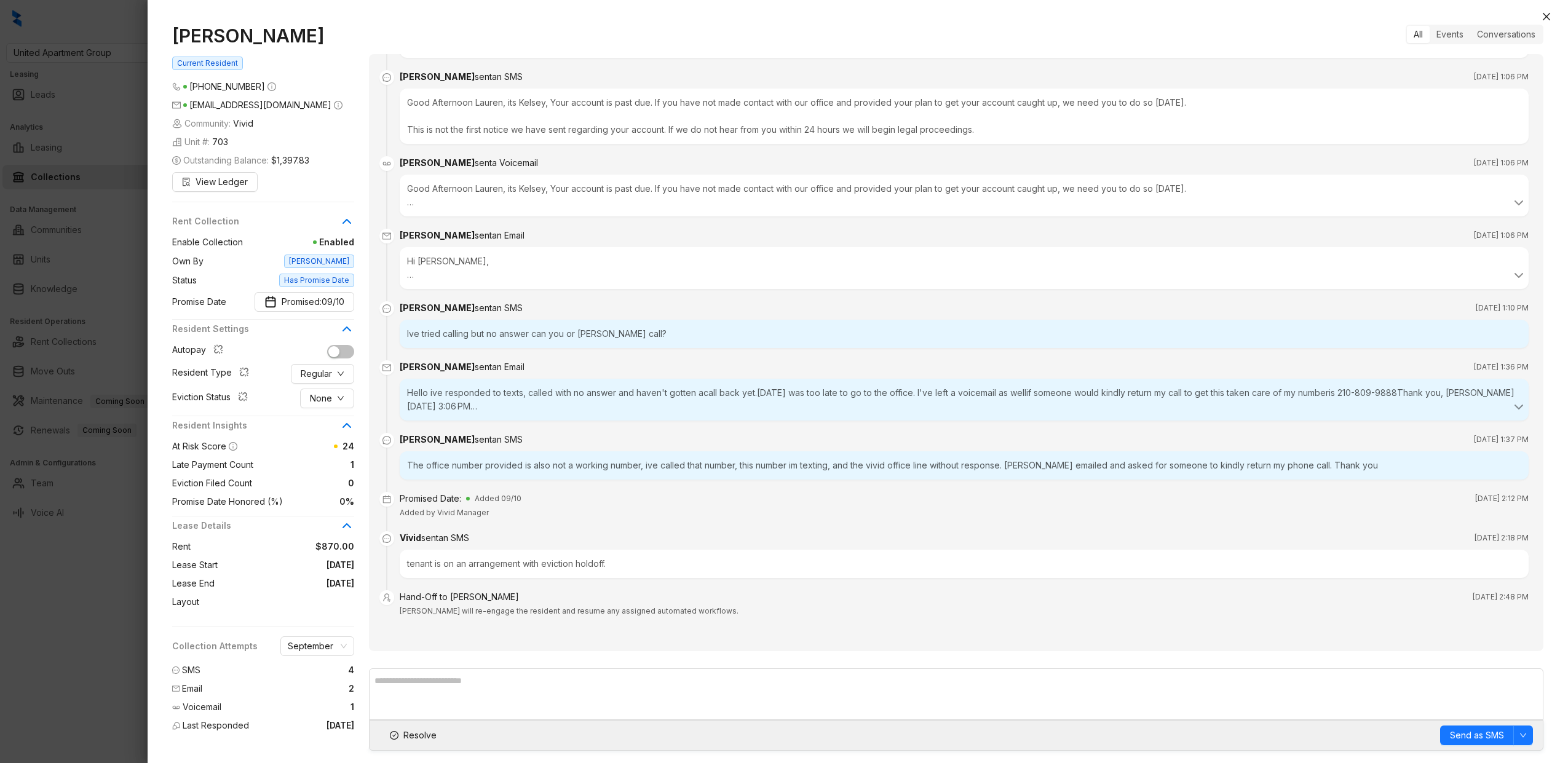
click at [554, 467] on div "The office number provided is also not a working number, ive called that number…" at bounding box center [964, 465] width 1129 height 28
click at [101, 366] on div at bounding box center [784, 382] width 1568 height 763
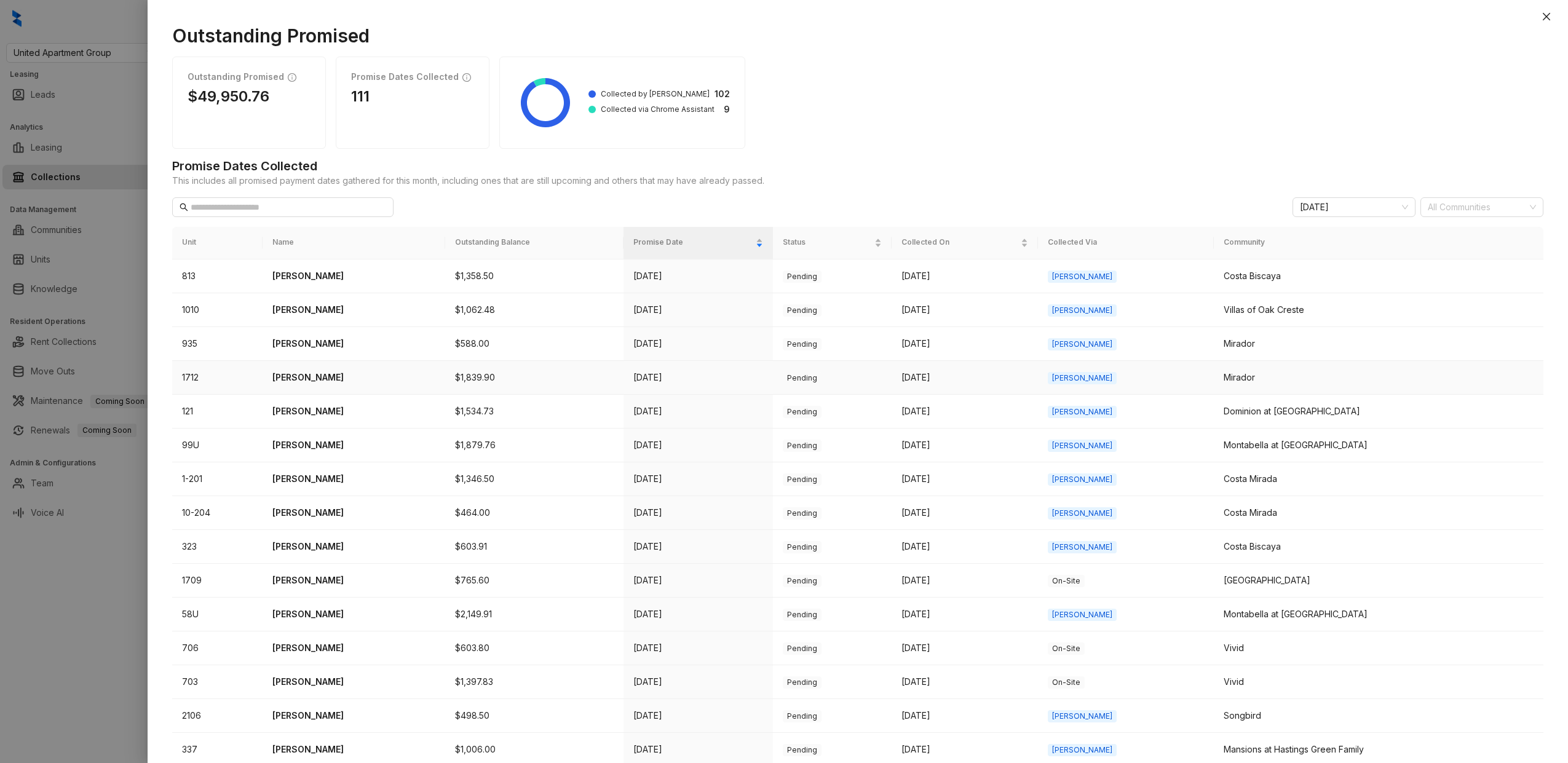
click at [311, 377] on p "Joshua Falter" at bounding box center [354, 377] width 163 height 13
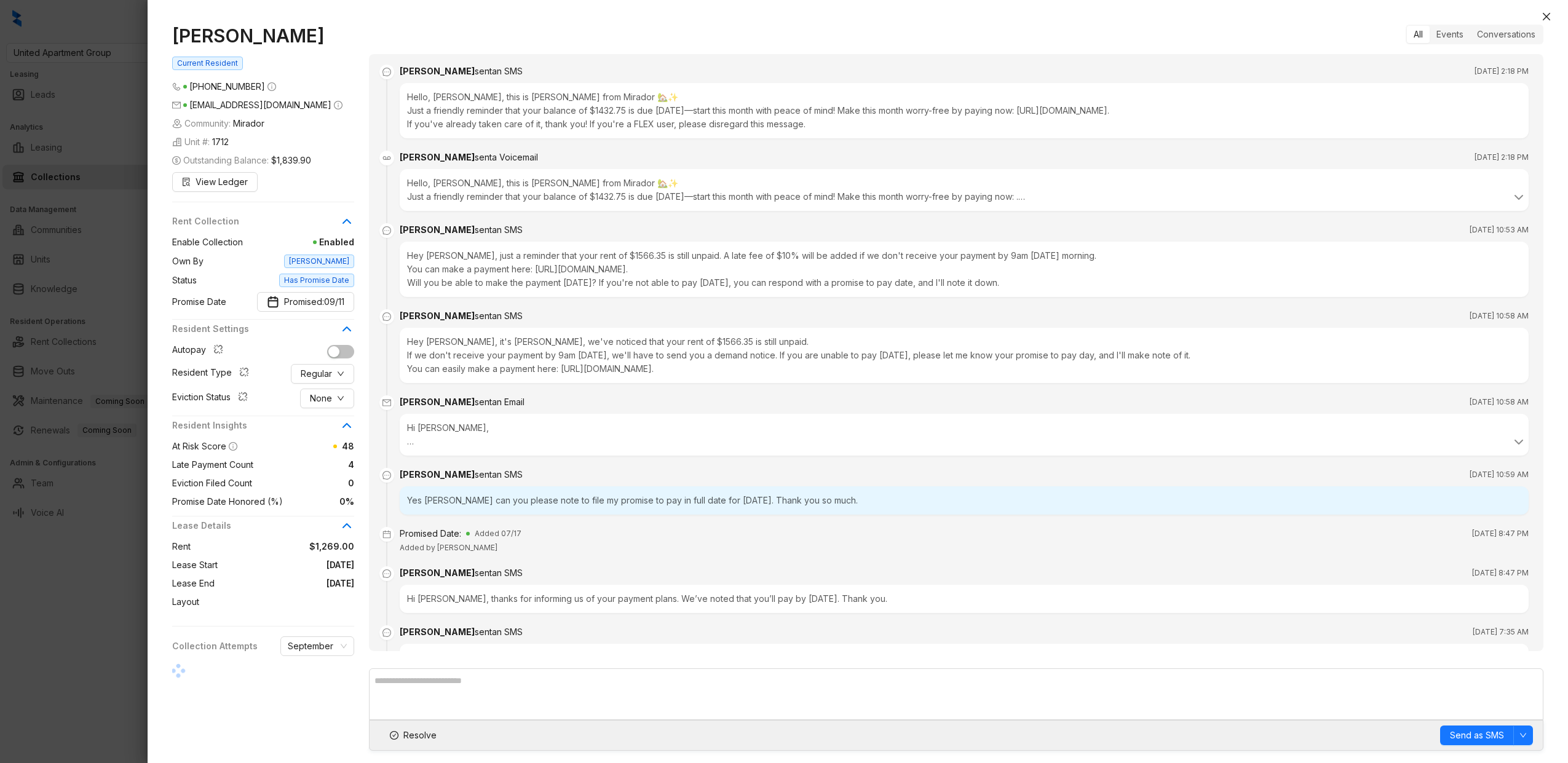
scroll to position [2701, 0]
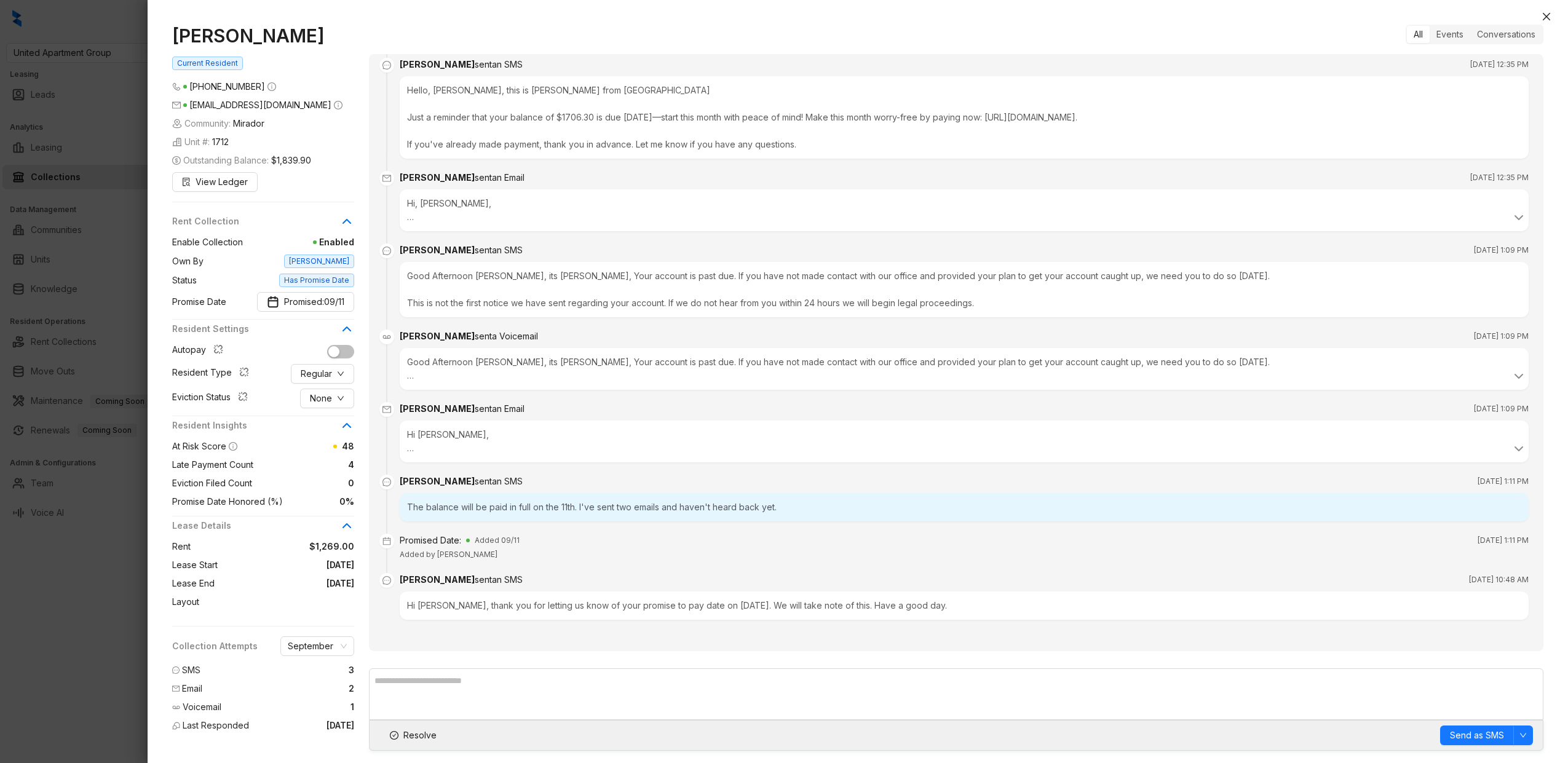
click at [610, 505] on div "The balance will be paid in full on the 11th. I've sent two emails and haven't …" at bounding box center [964, 508] width 1129 height 28
click at [604, 505] on div "The balance will be paid in full on the 11th. I've sent two emails and haven't …" at bounding box center [964, 508] width 1129 height 28
click at [514, 510] on div "The balance will be paid in full on the 11th. I've sent two emails and haven't …" at bounding box center [964, 508] width 1129 height 28
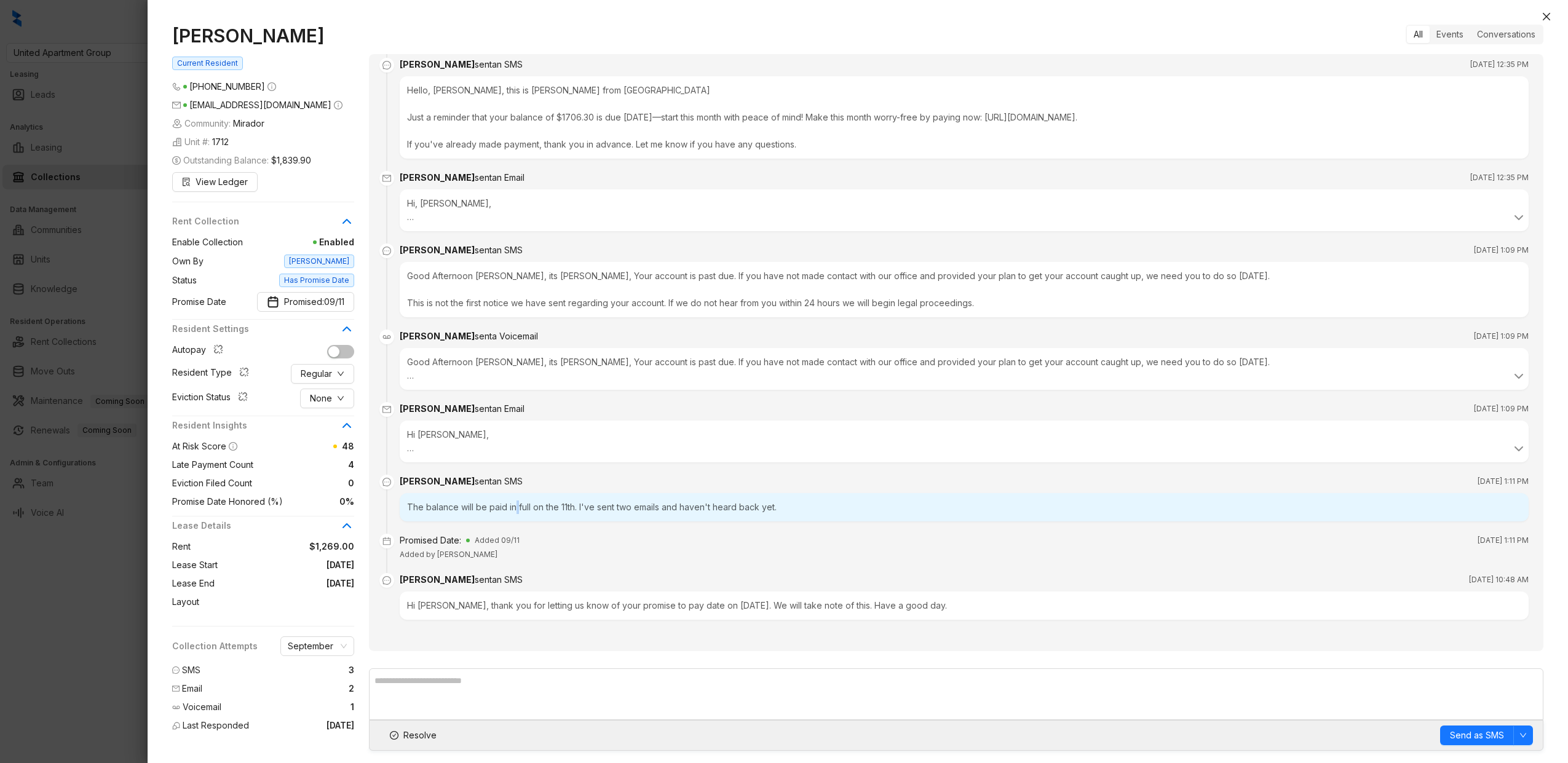
click at [514, 510] on div "The balance will be paid in full on the 11th. I've sent two emails and haven't …" at bounding box center [964, 508] width 1129 height 28
click at [92, 360] on div at bounding box center [784, 382] width 1568 height 763
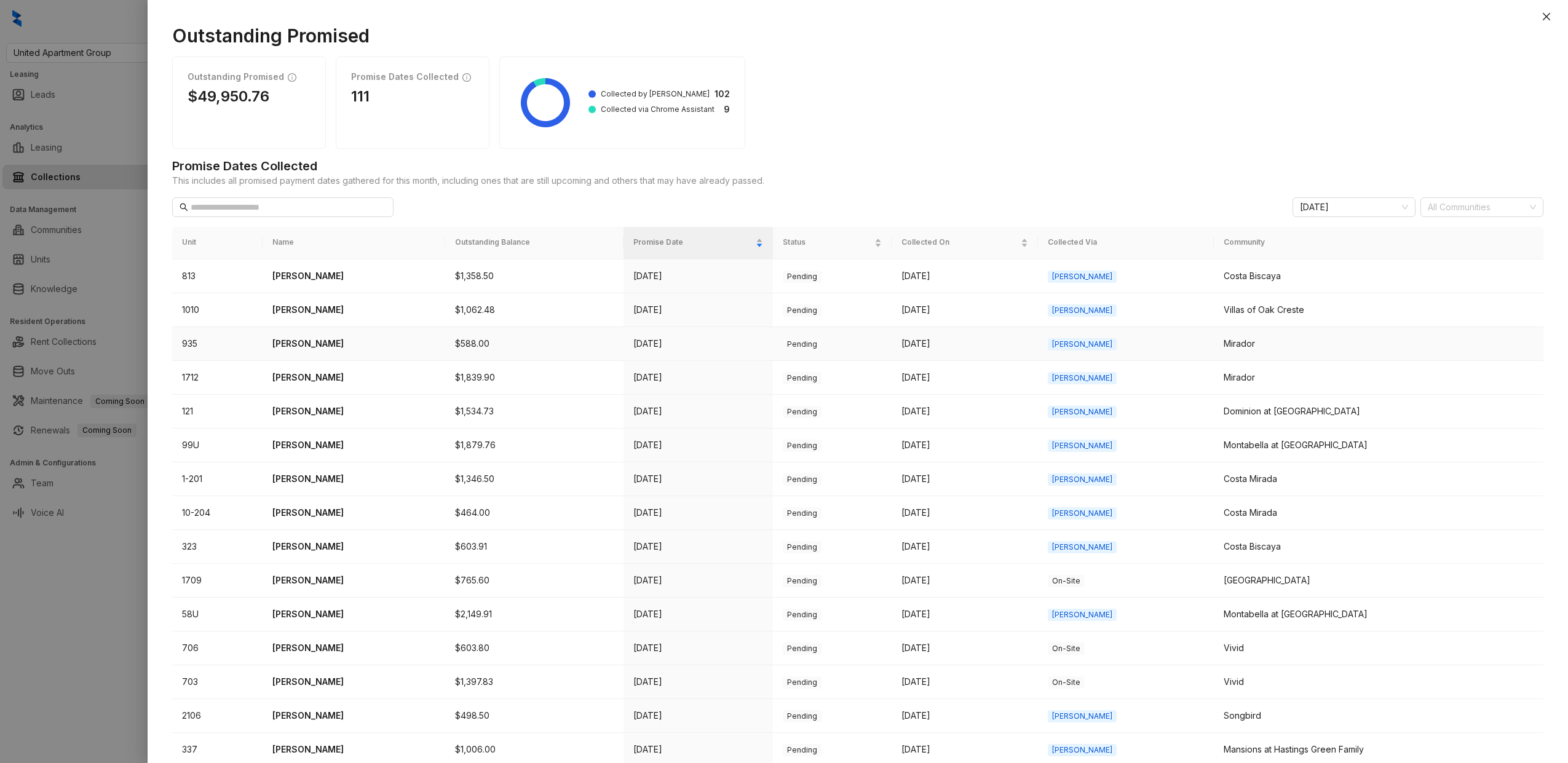
scroll to position [215, 0]
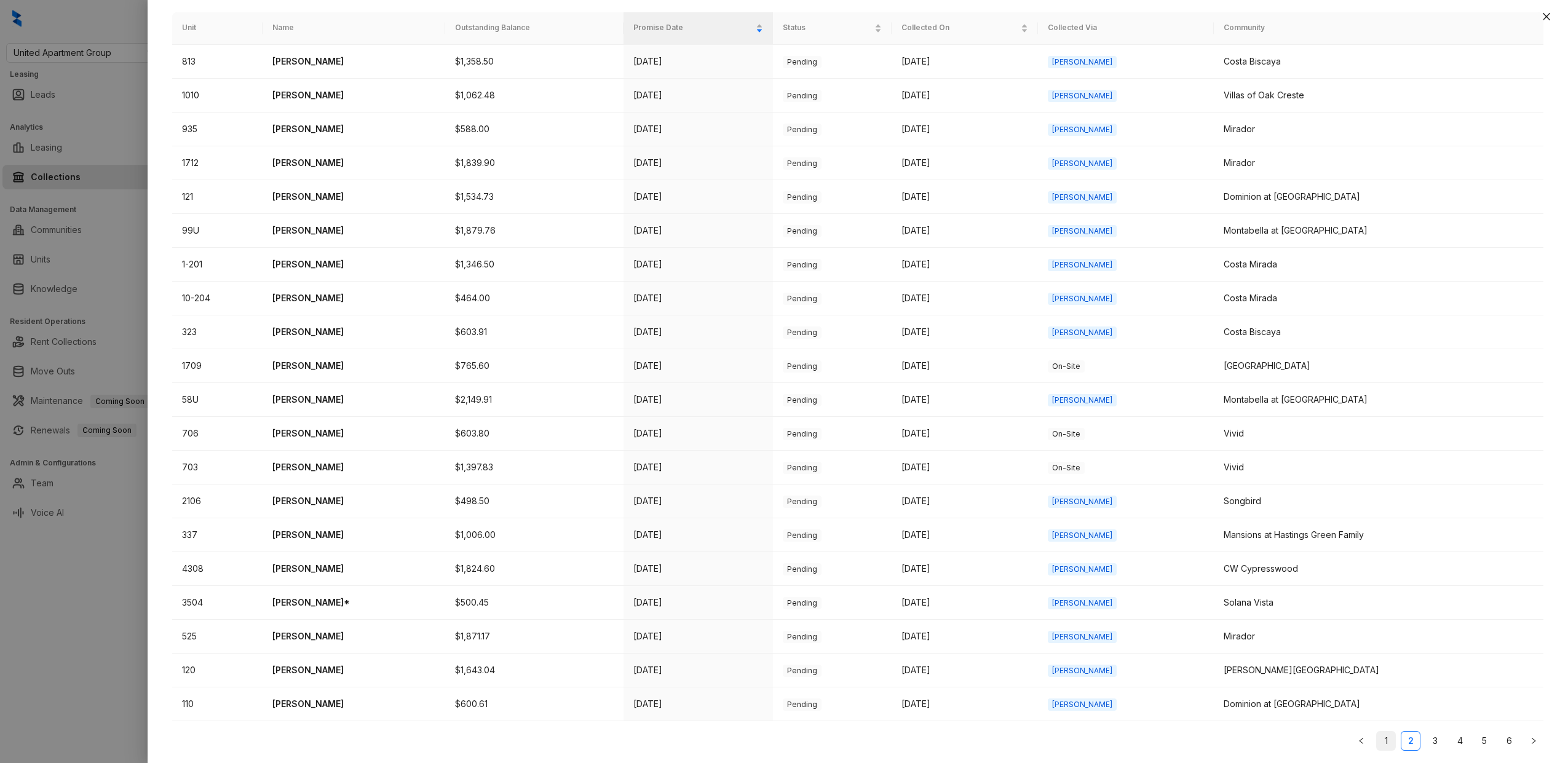
click at [1379, 744] on link "1" at bounding box center [1386, 741] width 19 height 19
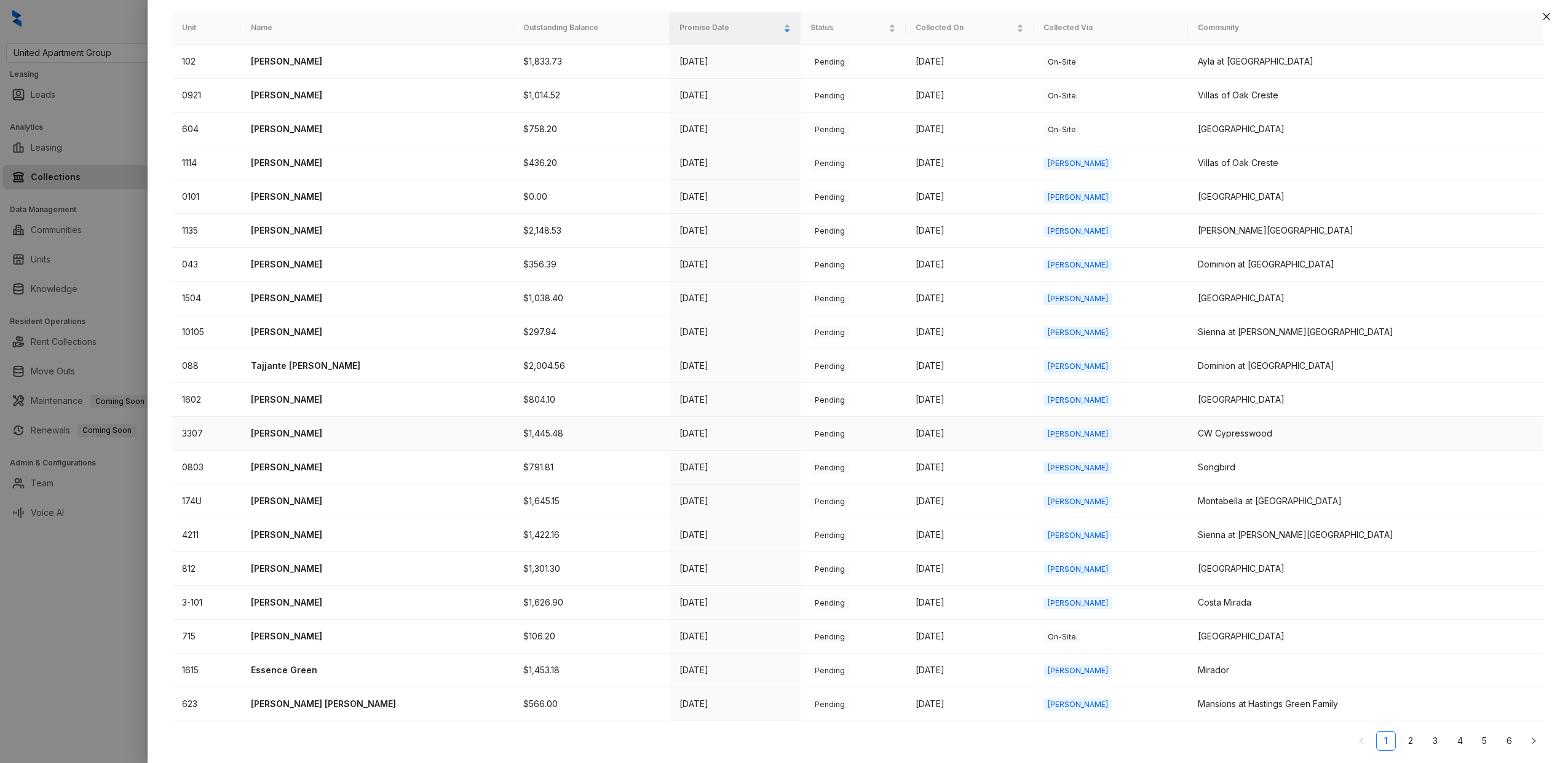
scroll to position [0, 0]
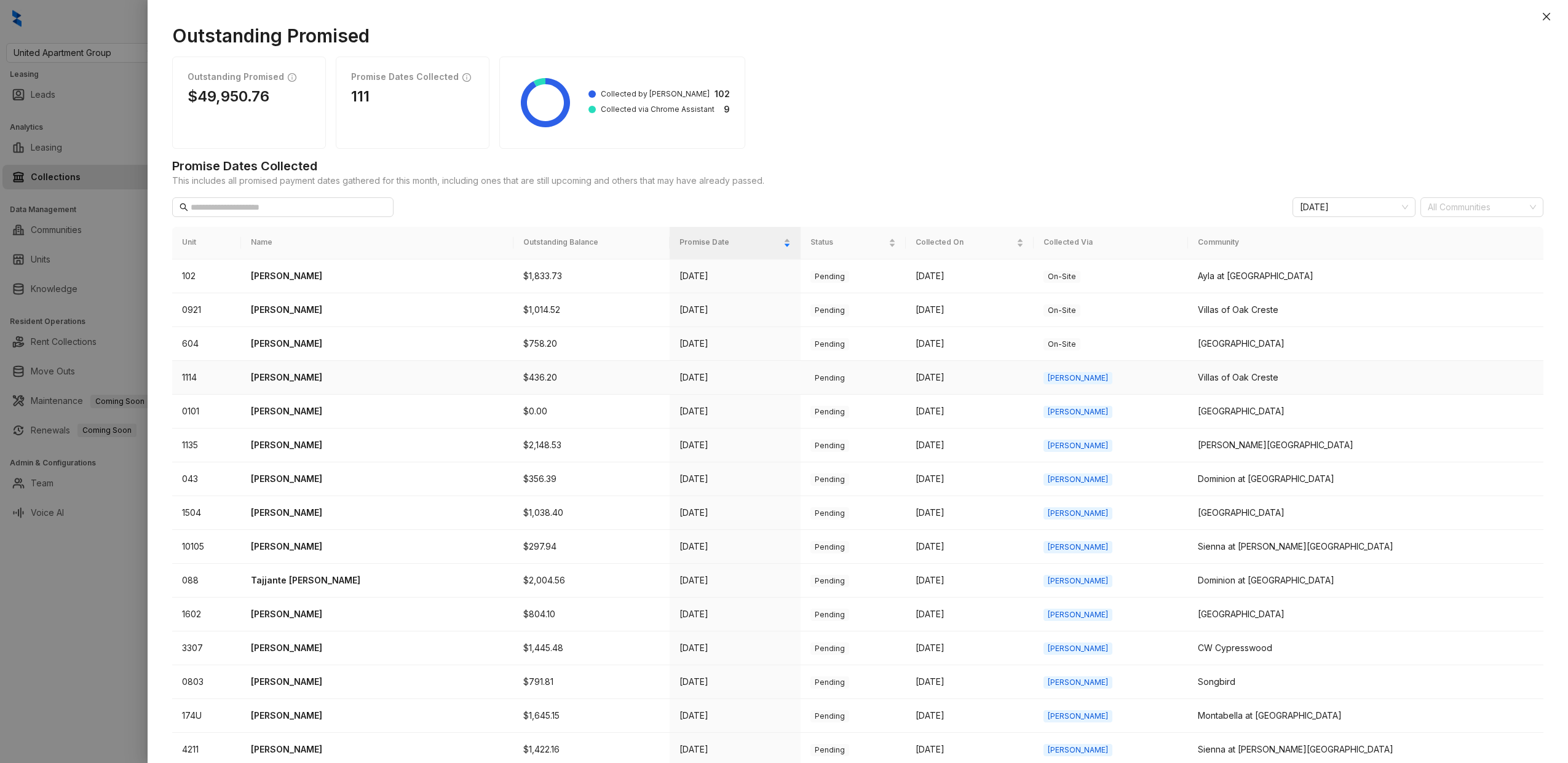
click at [295, 373] on p "Ann Embry" at bounding box center [377, 377] width 253 height 13
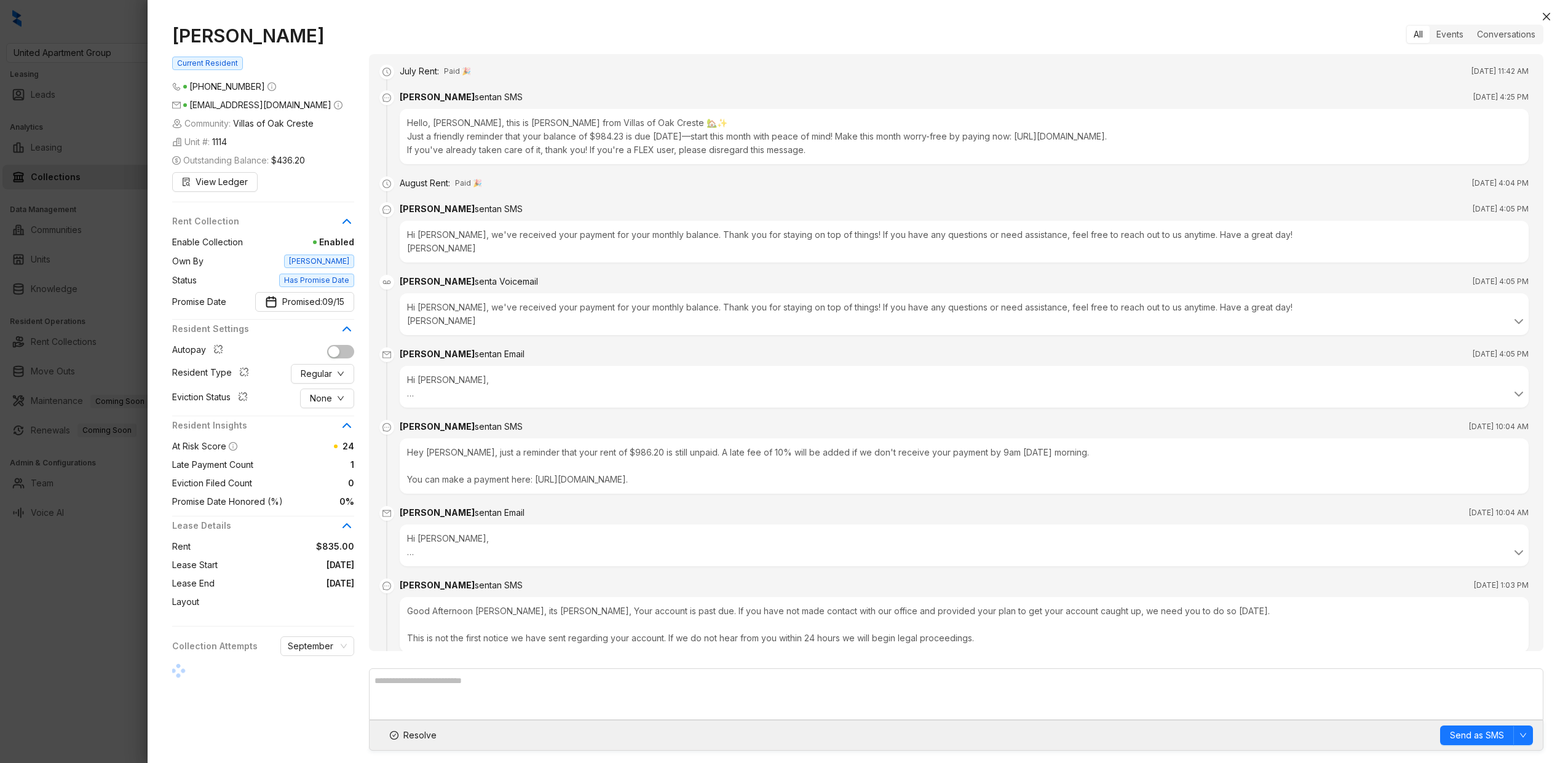
scroll to position [434, 0]
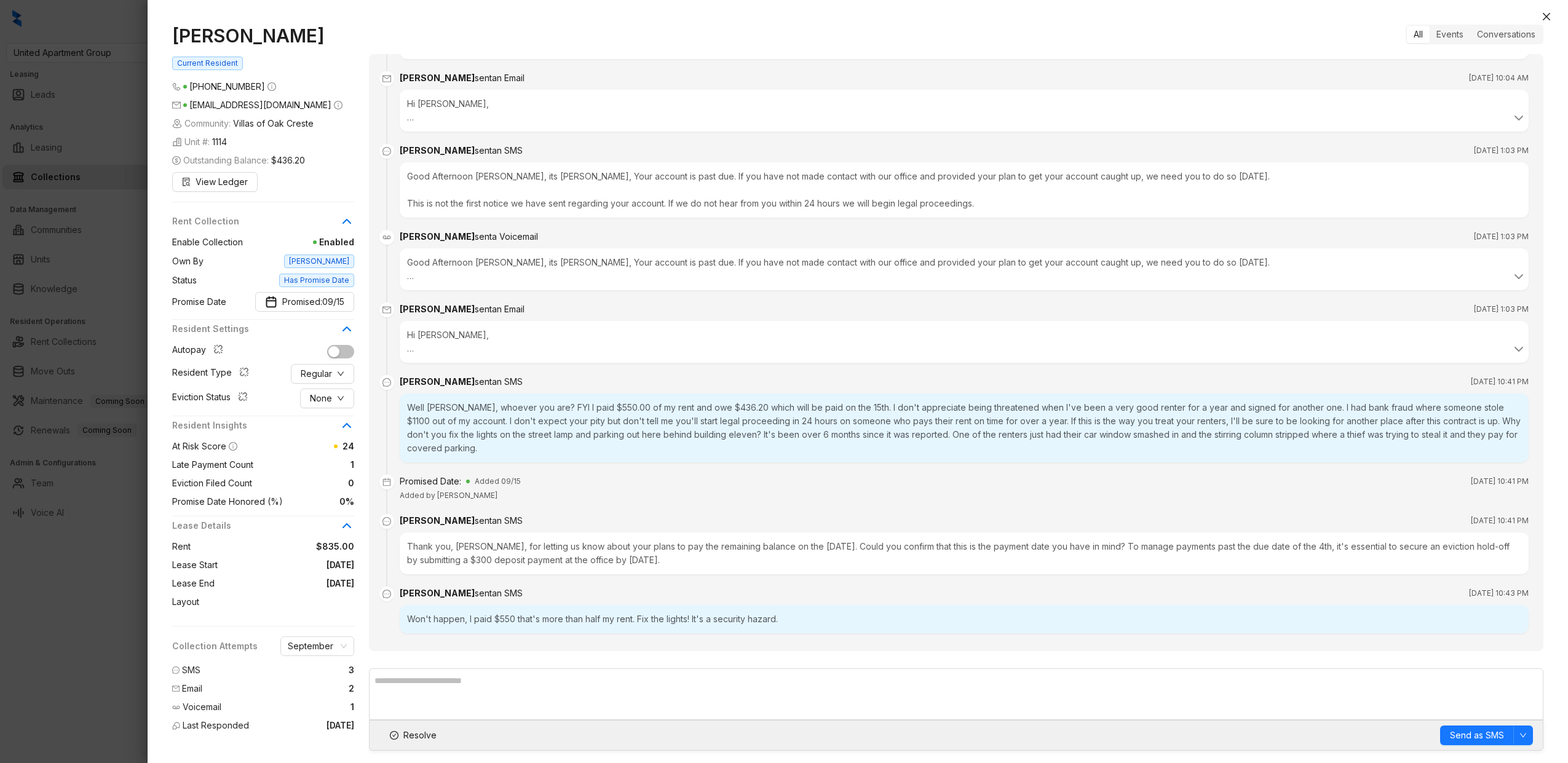
click at [411, 352] on br at bounding box center [411, 349] width 7 height 11
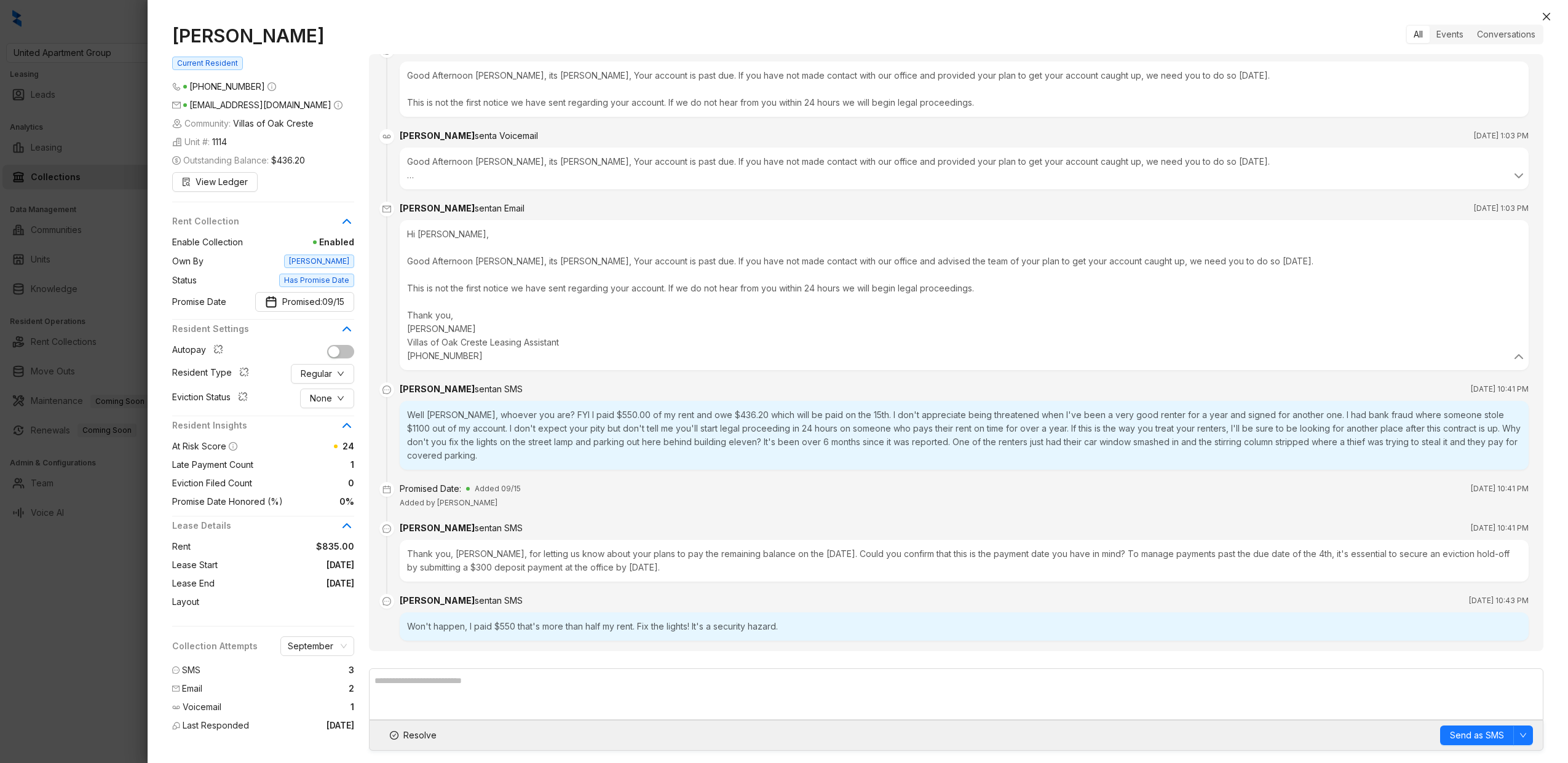
scroll to position [543, 0]
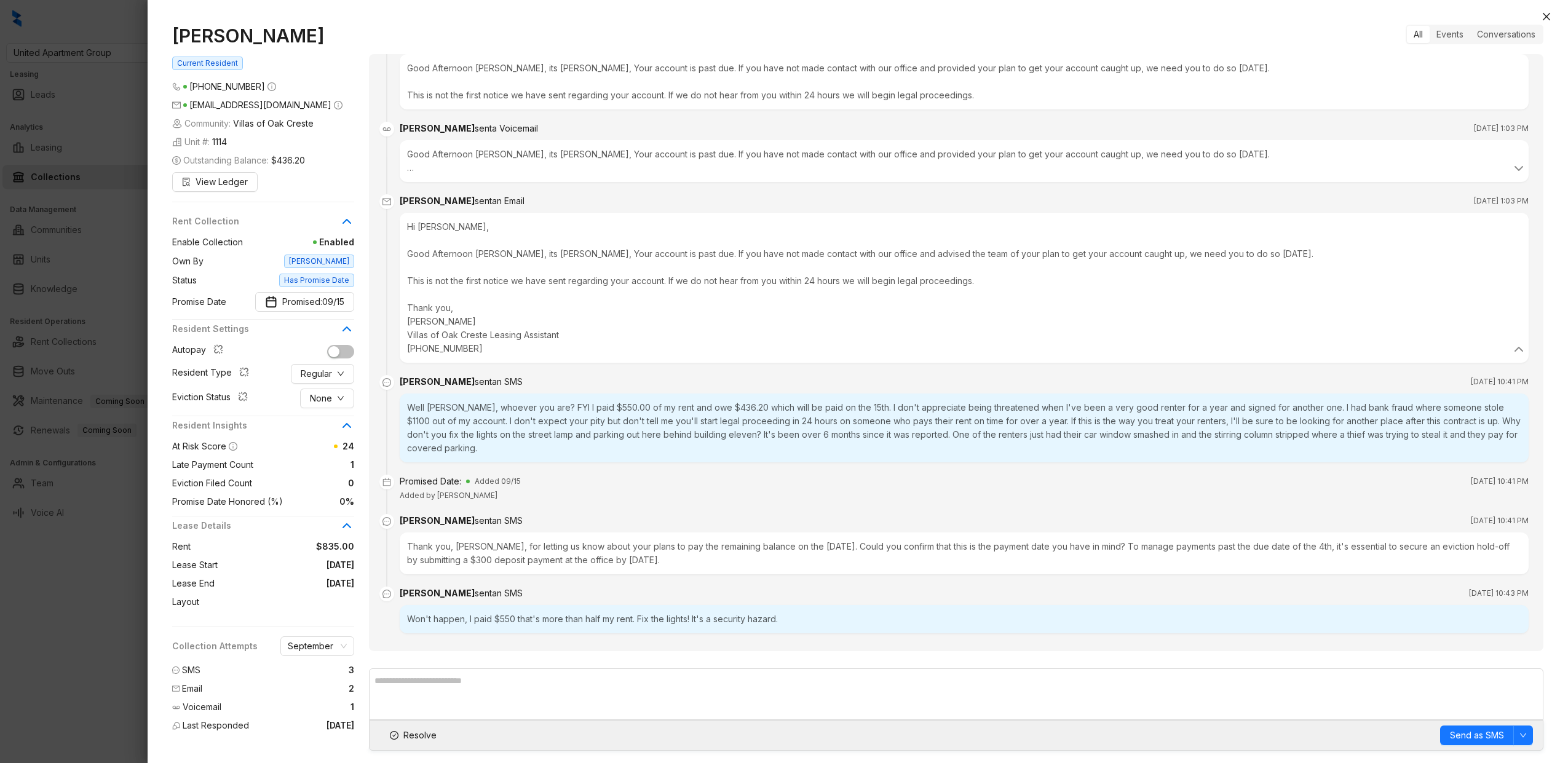
click at [506, 608] on div "Won't happen, I paid $550 that's more than half my rent. Fix the lights! It's a…" at bounding box center [964, 619] width 1129 height 28
click at [540, 608] on div "Won't happen, I paid $550 that's more than half my rent. Fix the lights! It's a…" at bounding box center [964, 619] width 1129 height 28
click at [117, 468] on div at bounding box center [784, 382] width 1568 height 763
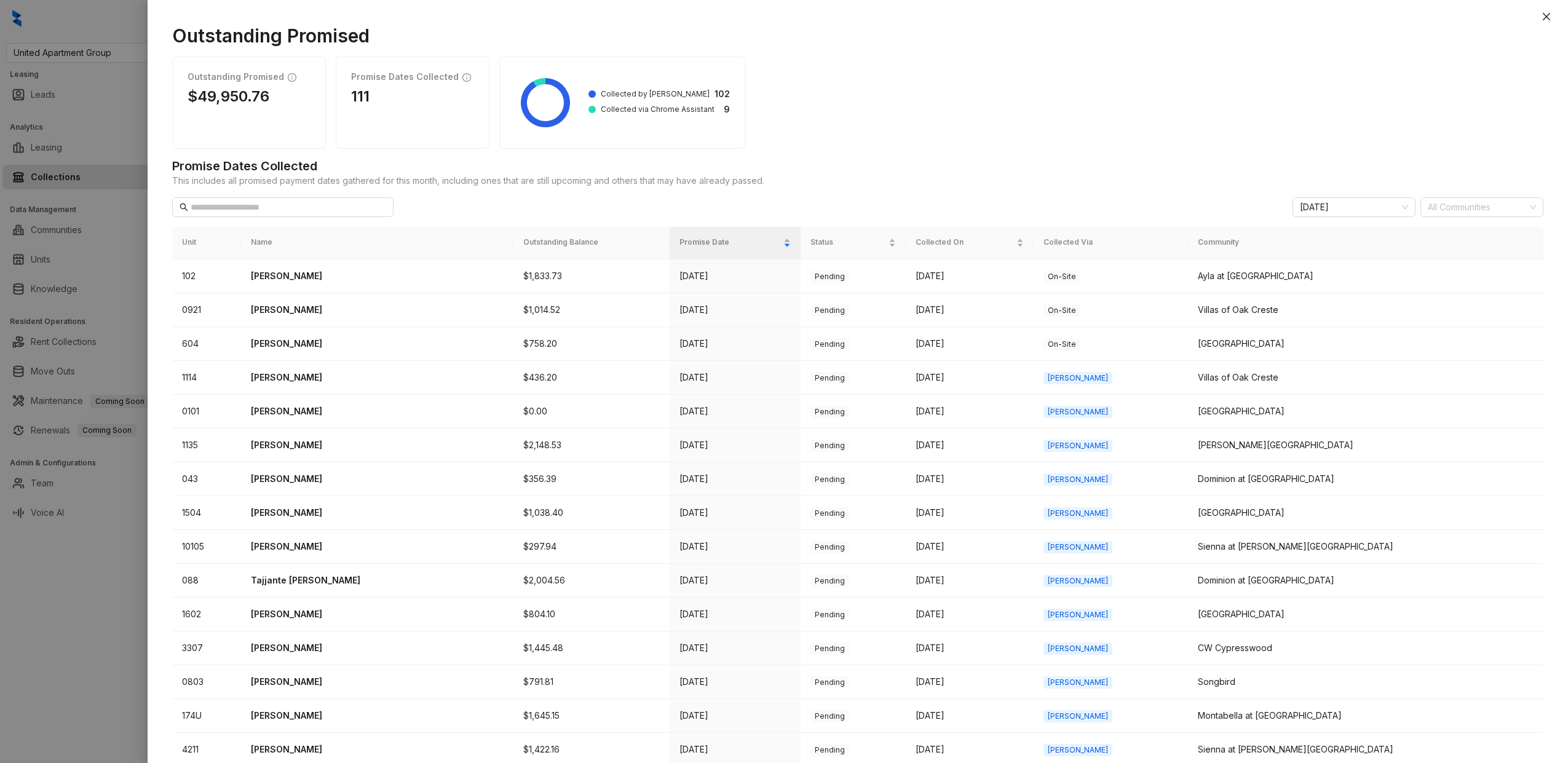
click at [94, 437] on div at bounding box center [784, 382] width 1568 height 763
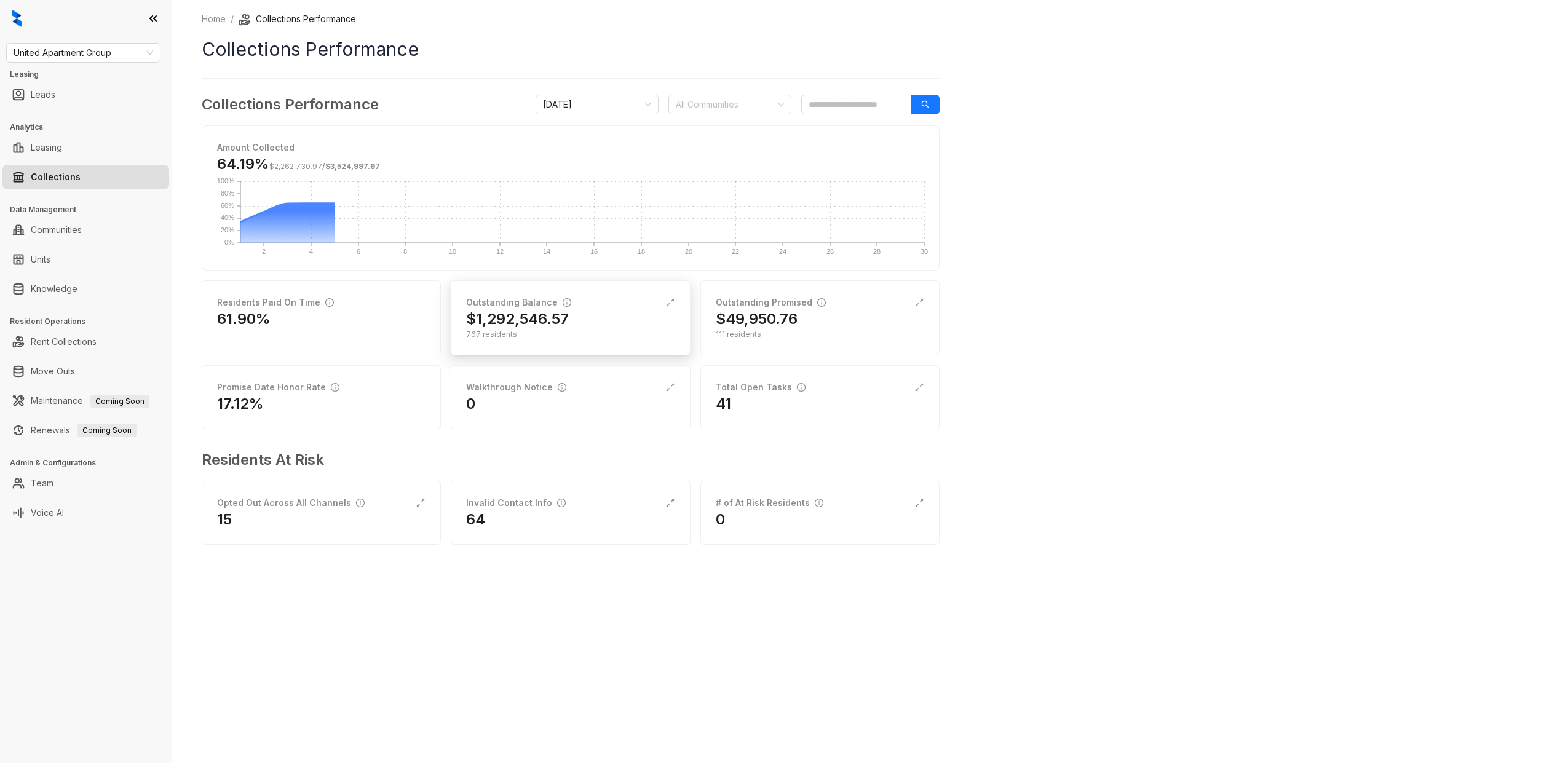
click at [541, 329] on h2 "$1,292,546.57" at bounding box center [517, 319] width 102 height 19
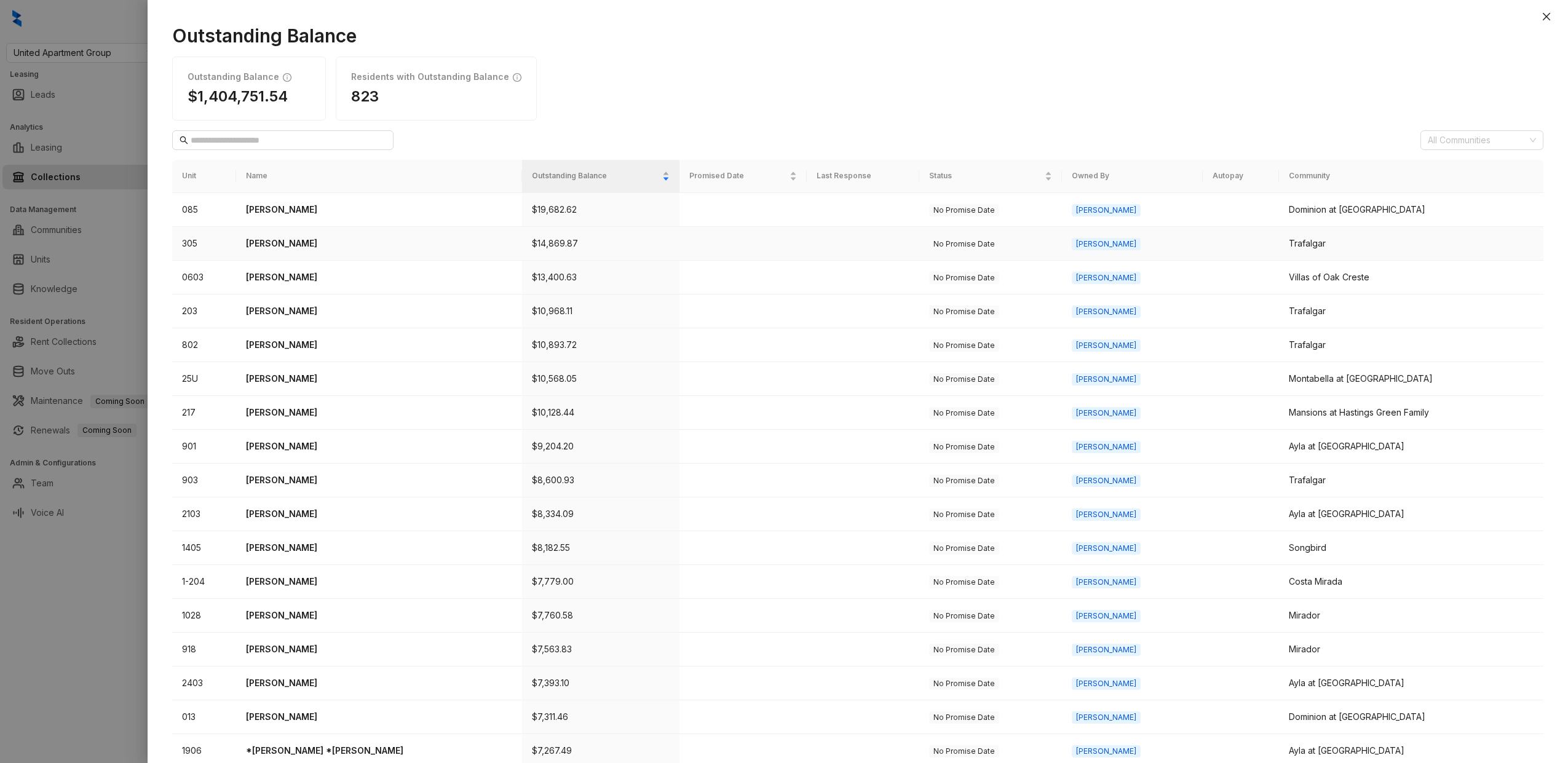
click at [293, 241] on p "David Scott" at bounding box center [380, 243] width 267 height 13
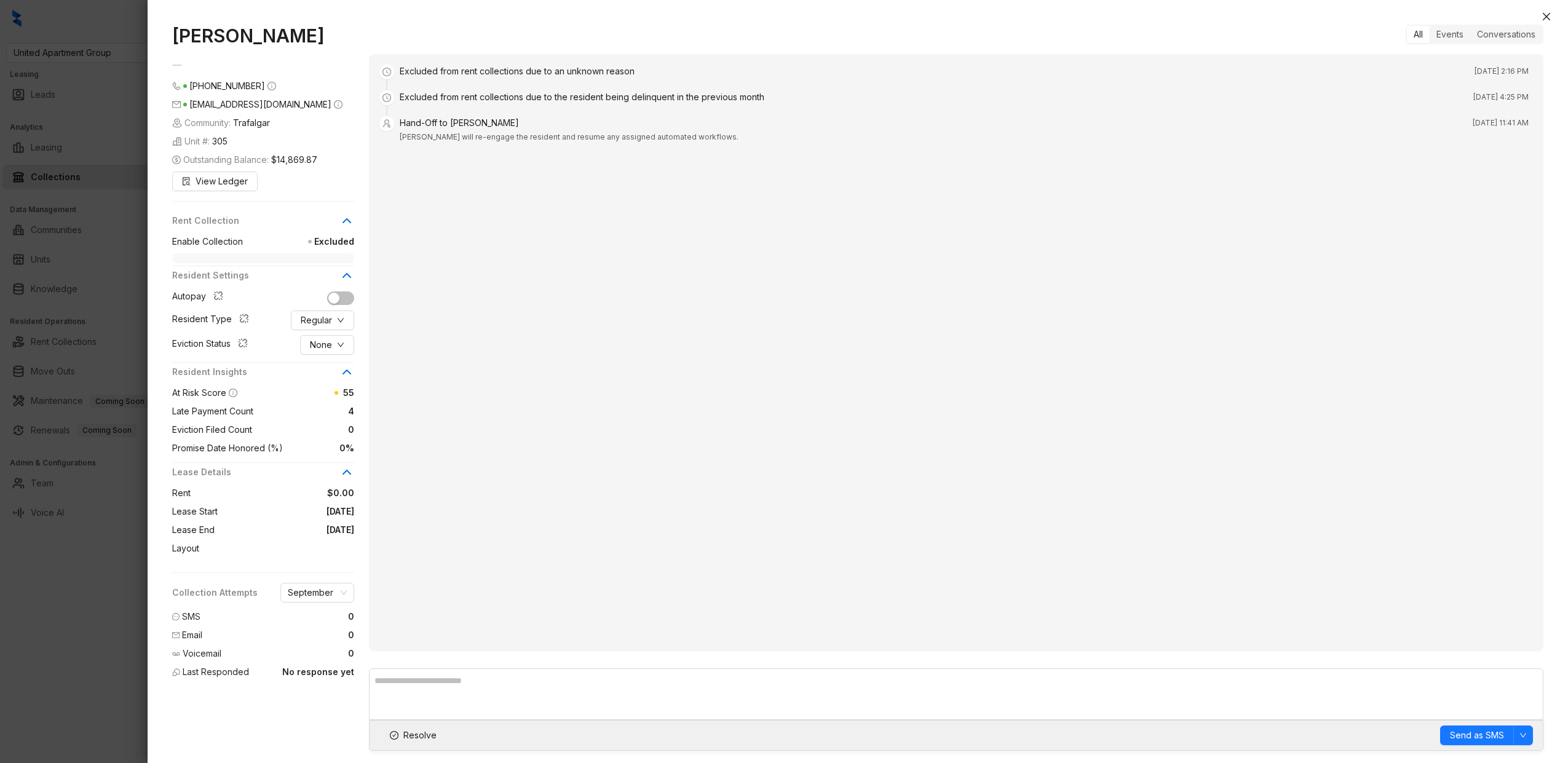
click at [107, 307] on div at bounding box center [784, 382] width 1568 height 763
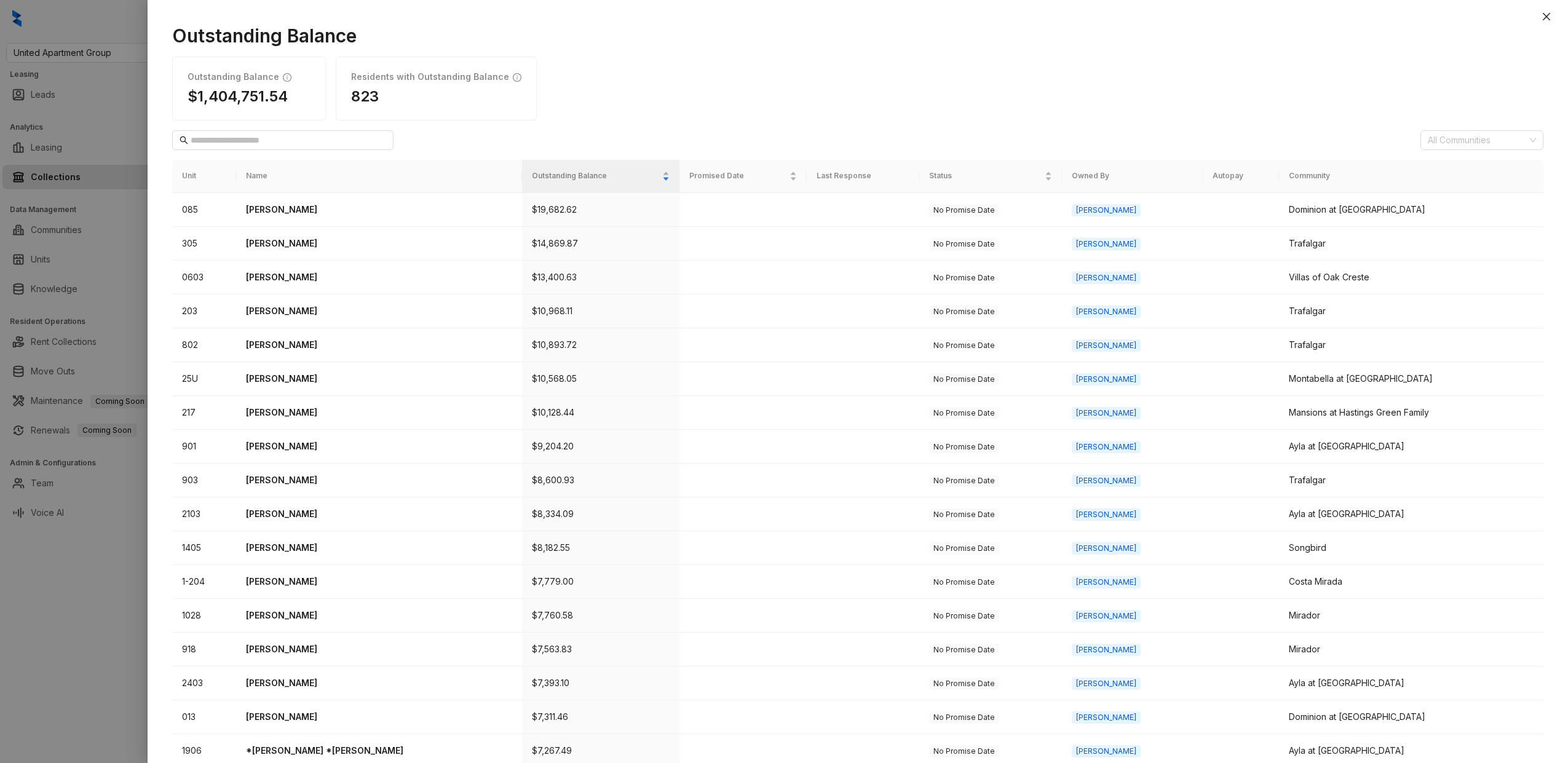
click at [109, 328] on div at bounding box center [784, 382] width 1568 height 763
